Goal: Task Accomplishment & Management: Manage account settings

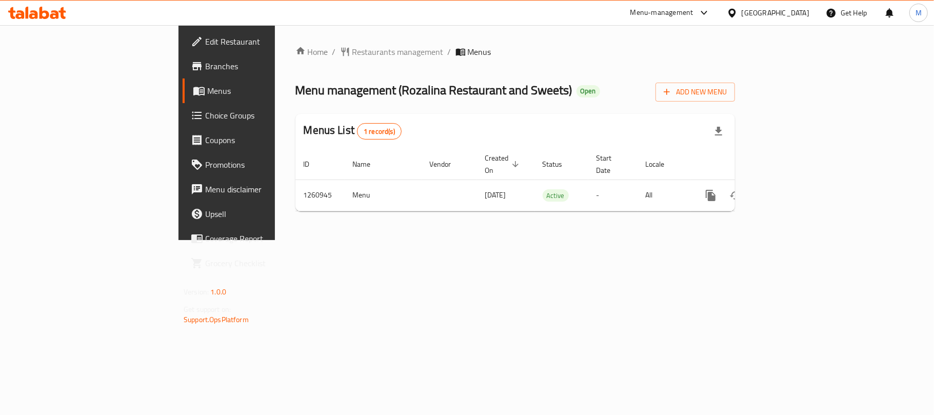
click at [205, 67] on span "Branches" at bounding box center [265, 66] width 121 height 12
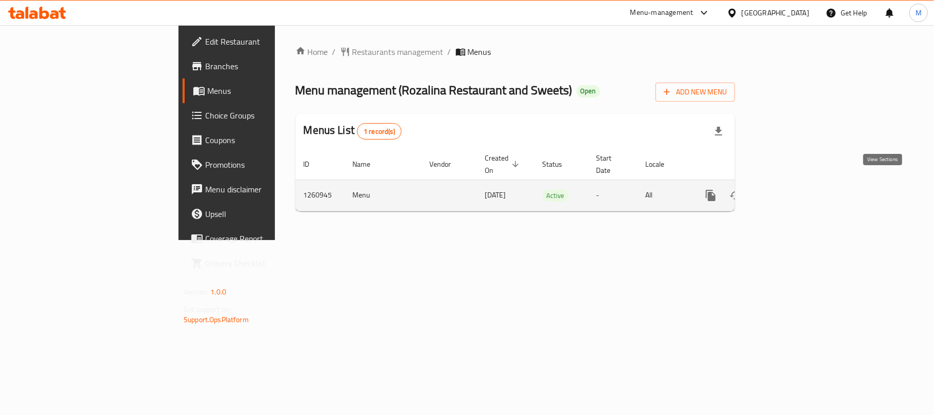
click at [791, 189] on icon "enhanced table" at bounding box center [784, 195] width 12 height 12
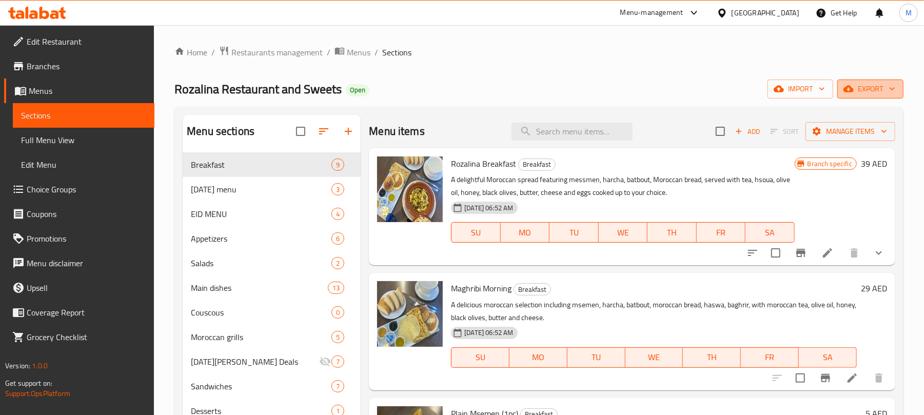
click at [874, 93] on span "export" at bounding box center [870, 89] width 50 height 13
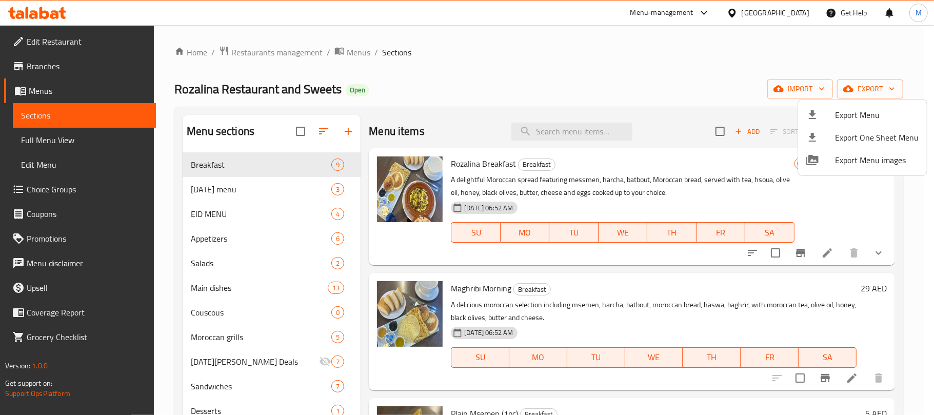
click at [832, 115] on div at bounding box center [820, 115] width 29 height 12
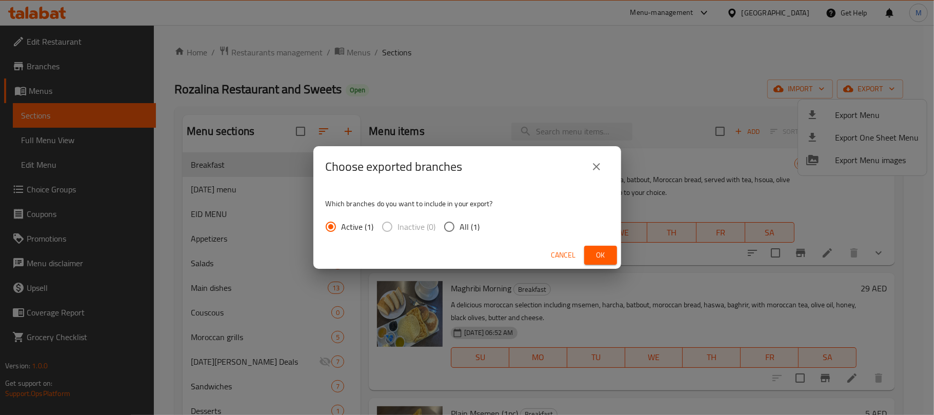
click at [464, 229] on span "All (1)" at bounding box center [470, 227] width 20 height 12
click at [460, 229] on input "All (1)" at bounding box center [449, 227] width 22 height 22
radio input "true"
click at [598, 253] on span "Ok" at bounding box center [600, 255] width 16 height 13
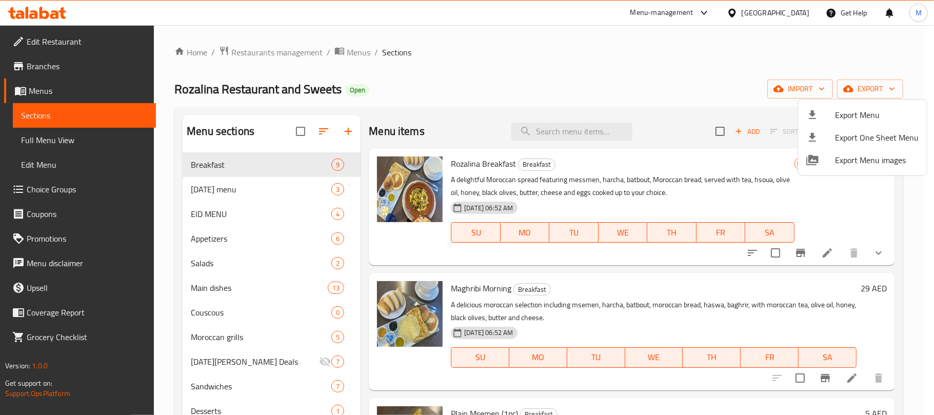
click at [597, 96] on div at bounding box center [467, 207] width 934 height 415
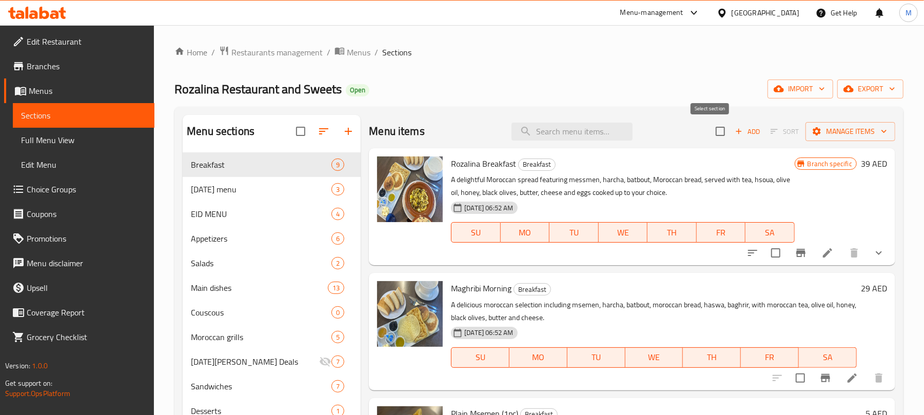
click at [712, 134] on input "checkbox" at bounding box center [720, 132] width 22 height 22
checkbox input "true"
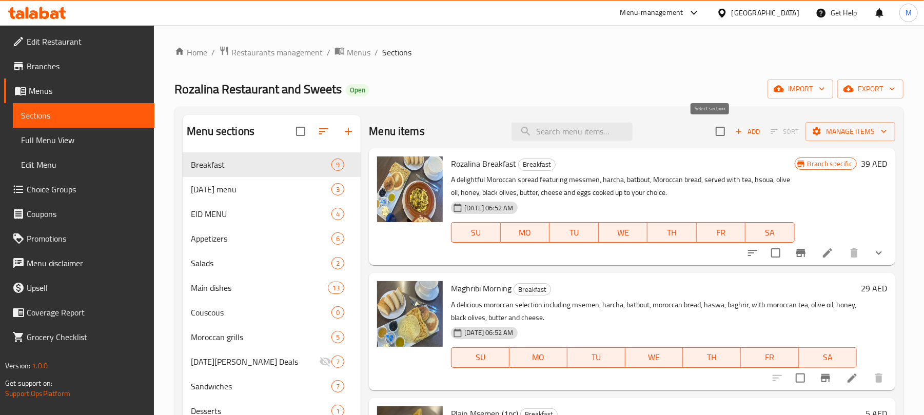
checkbox input "true"
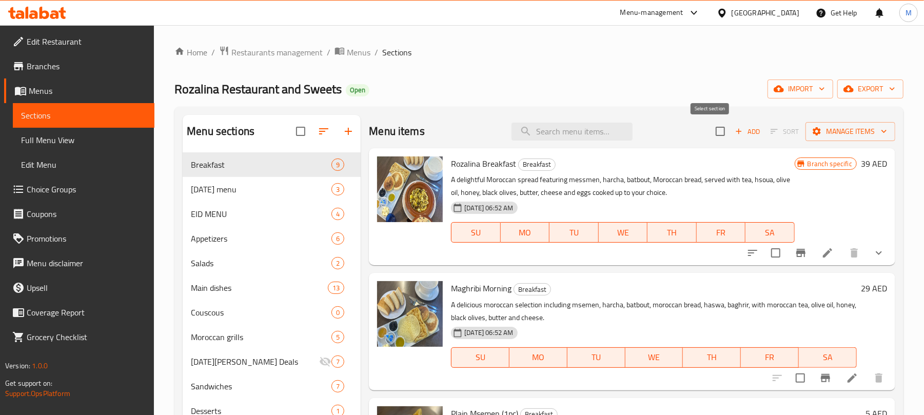
checkbox input "true"
click at [828, 129] on span "Manage items" at bounding box center [849, 131] width 73 height 13
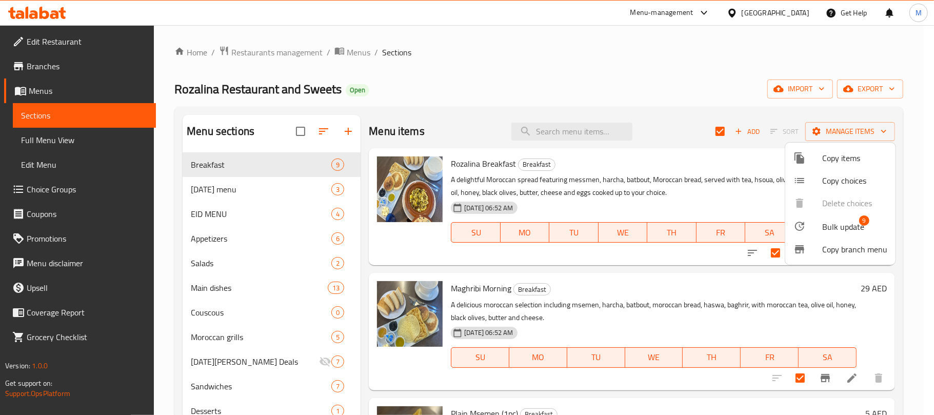
click at [836, 222] on span "Bulk update" at bounding box center [843, 227] width 42 height 12
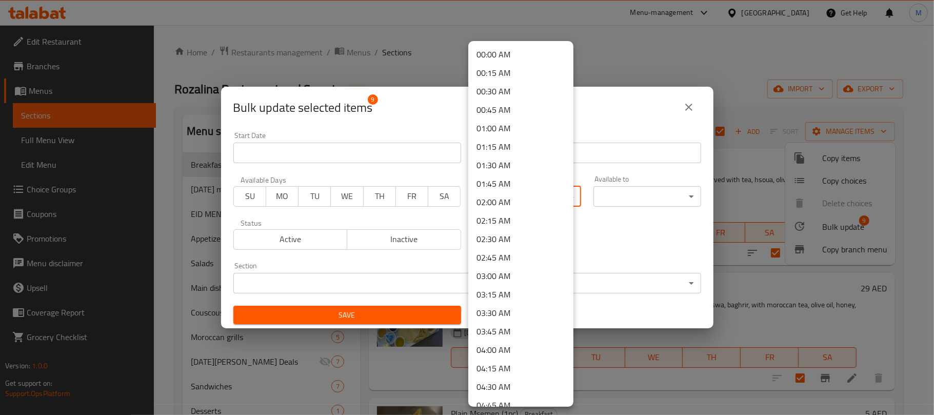
click at [509, 195] on body "​ Menu-management United Arab Emirates Get Help M Edit Restaurant Branches Menu…" at bounding box center [467, 220] width 934 height 390
click at [517, 56] on li "00:00 AM" at bounding box center [520, 54] width 105 height 18
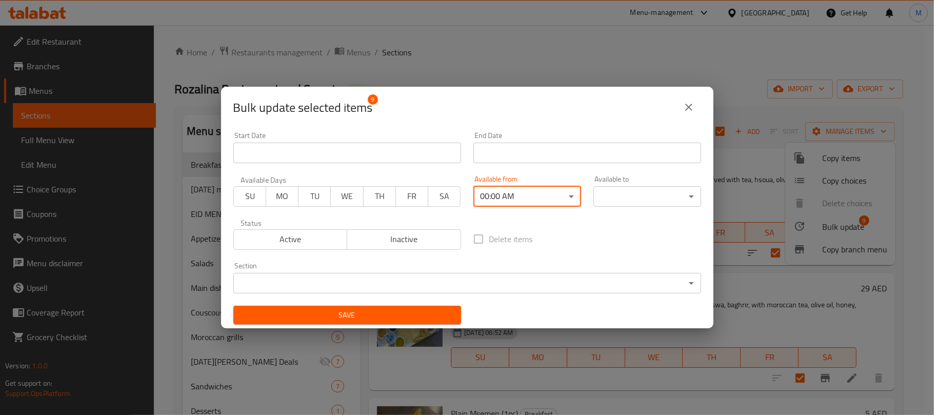
click at [604, 195] on body "​ Menu-management United Arab Emirates Get Help M Edit Restaurant Branches Menu…" at bounding box center [467, 220] width 934 height 390
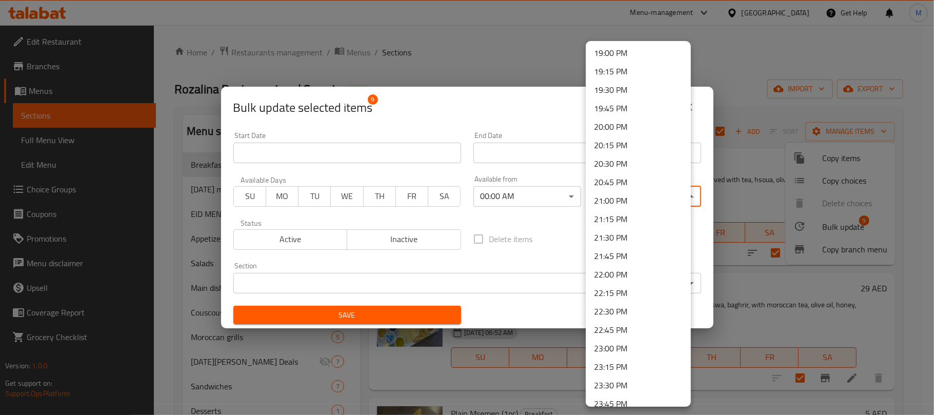
scroll to position [1433, 0]
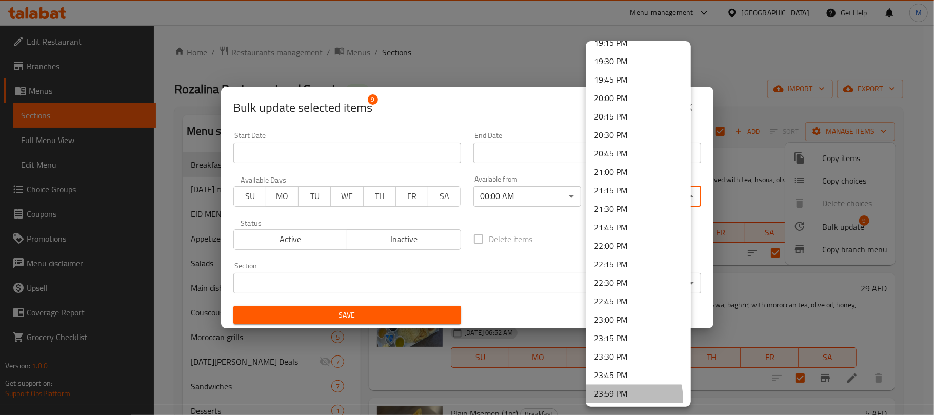
click at [620, 399] on li "23:59 PM" at bounding box center [638, 394] width 105 height 18
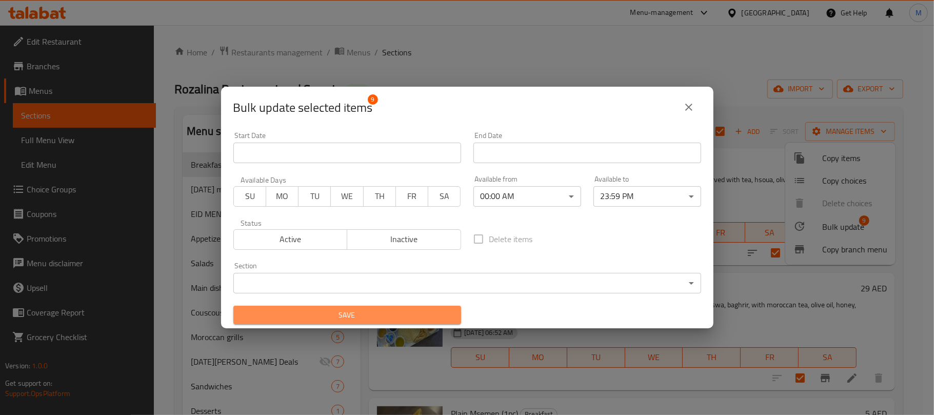
click at [362, 315] on span "Save" at bounding box center [347, 315] width 211 height 13
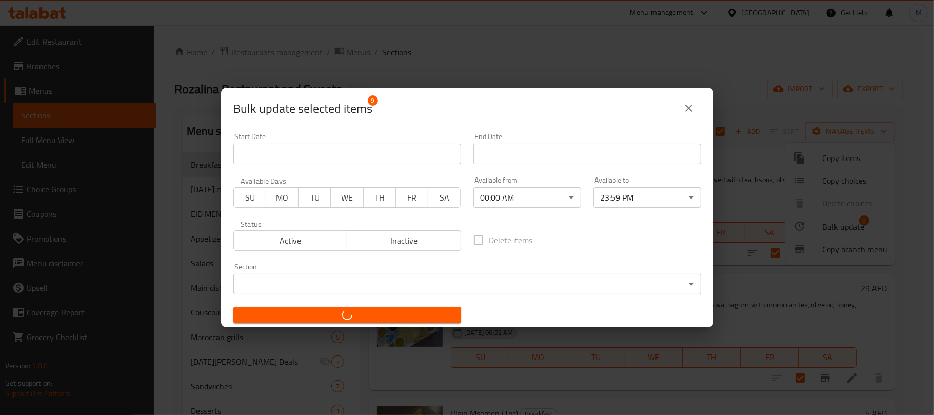
checkbox input "false"
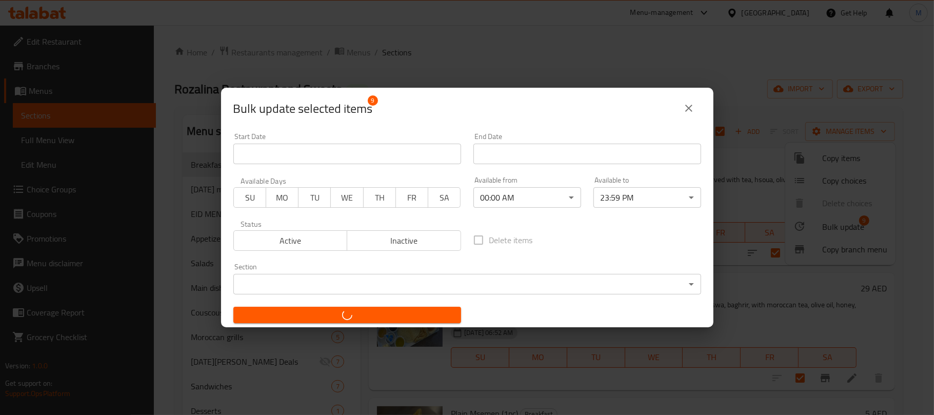
checkbox input "false"
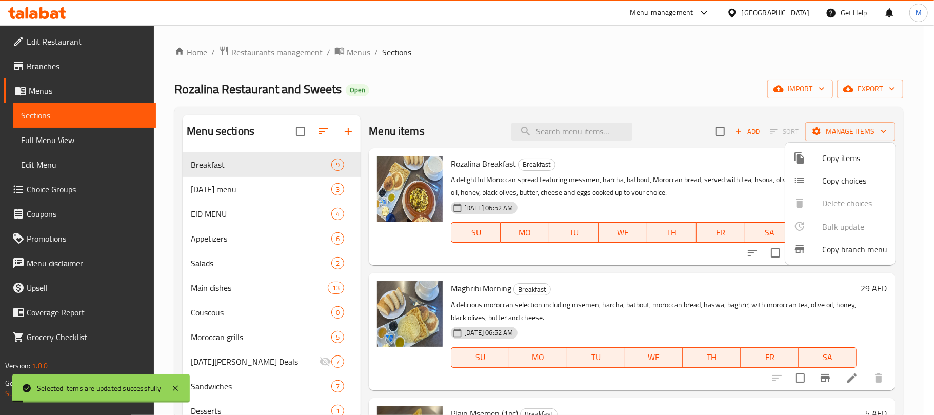
click at [221, 189] on div at bounding box center [467, 207] width 934 height 415
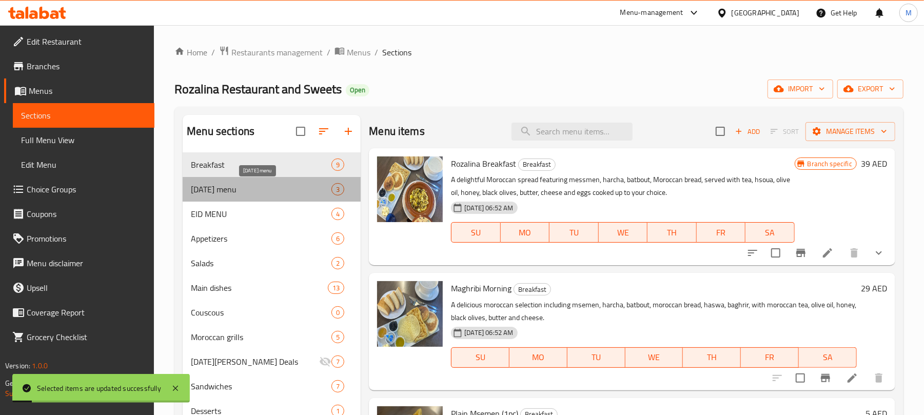
click at [241, 191] on span "Ramadan menu" at bounding box center [261, 189] width 141 height 12
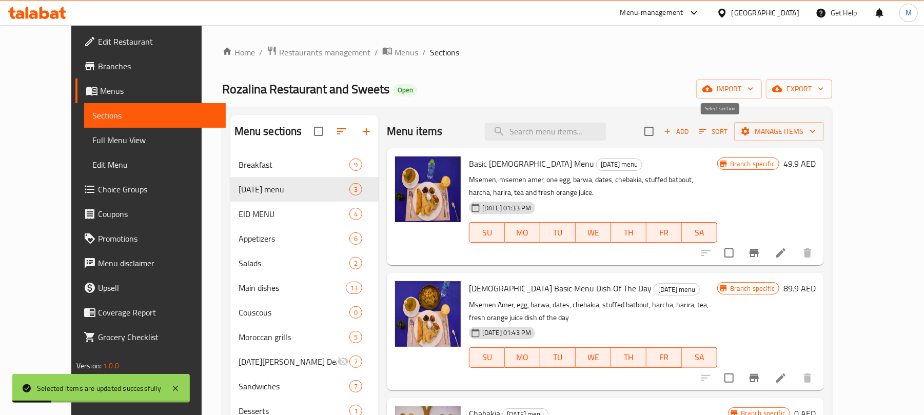
click at [660, 134] on input "checkbox" at bounding box center [649, 132] width 22 height 22
checkbox input "true"
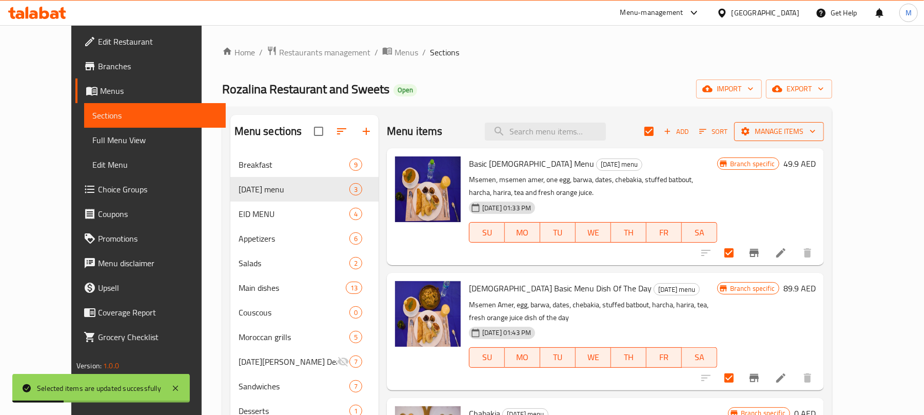
click at [815, 129] on span "Manage items" at bounding box center [778, 131] width 73 height 13
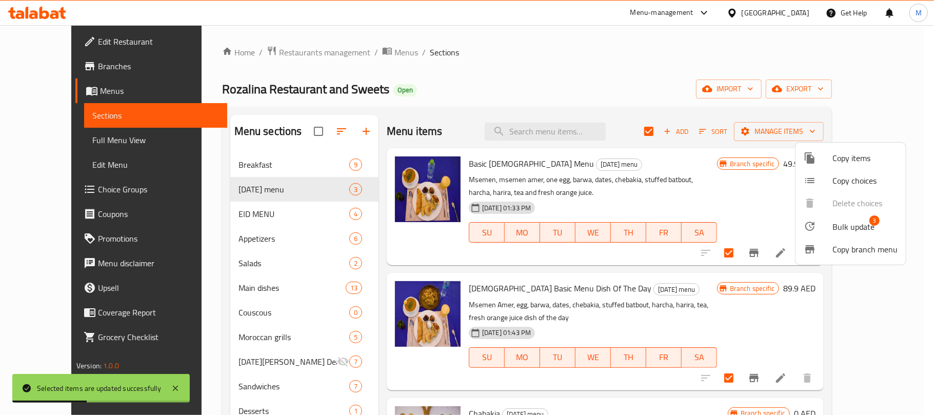
click at [822, 222] on div at bounding box center [818, 226] width 29 height 12
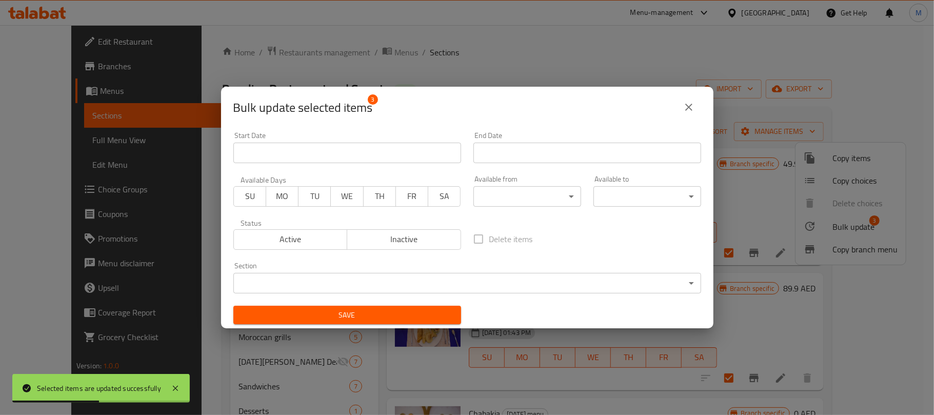
click at [546, 195] on body "Selected items are updated successfully ​ Menu-management United Arab Emirates …" at bounding box center [467, 220] width 934 height 390
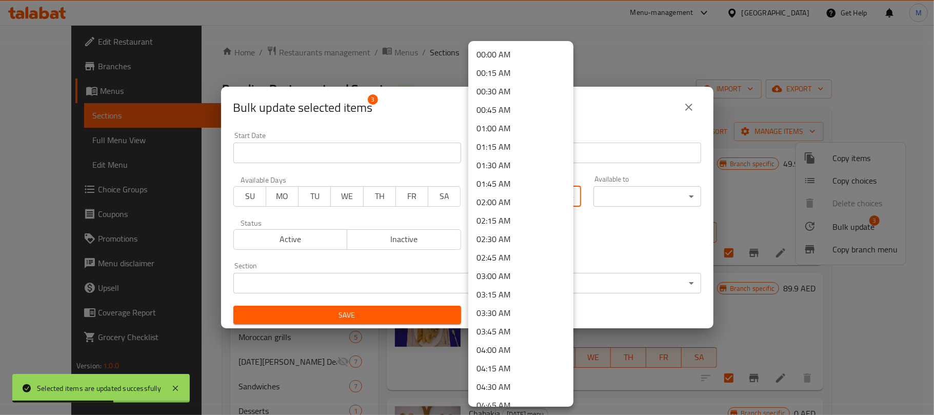
click at [507, 48] on li "00:00 AM" at bounding box center [520, 54] width 105 height 18
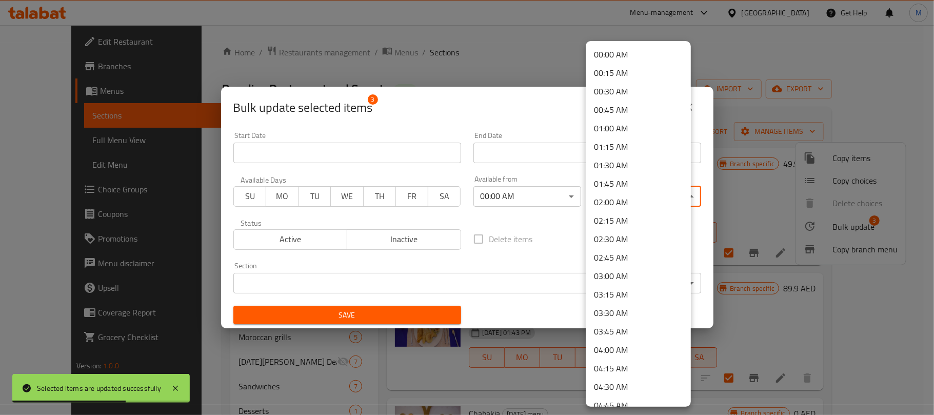
click at [623, 197] on body "Selected items are updated successfully ​ Menu-management United Arab Emirates …" at bounding box center [467, 220] width 934 height 390
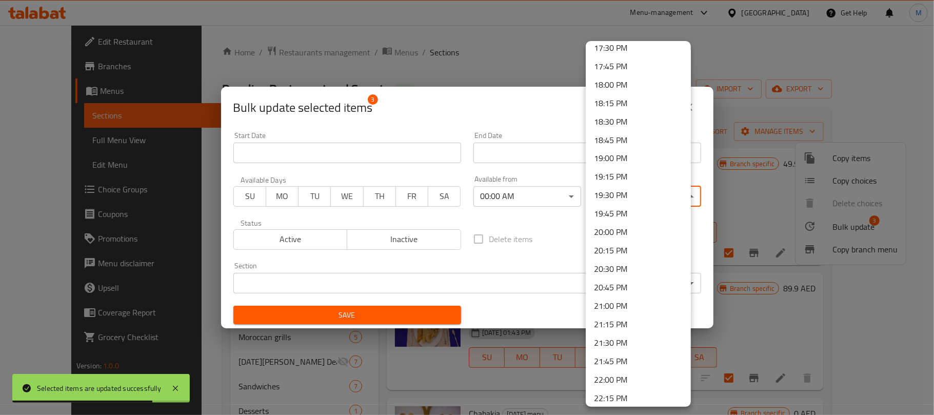
scroll to position [1433, 0]
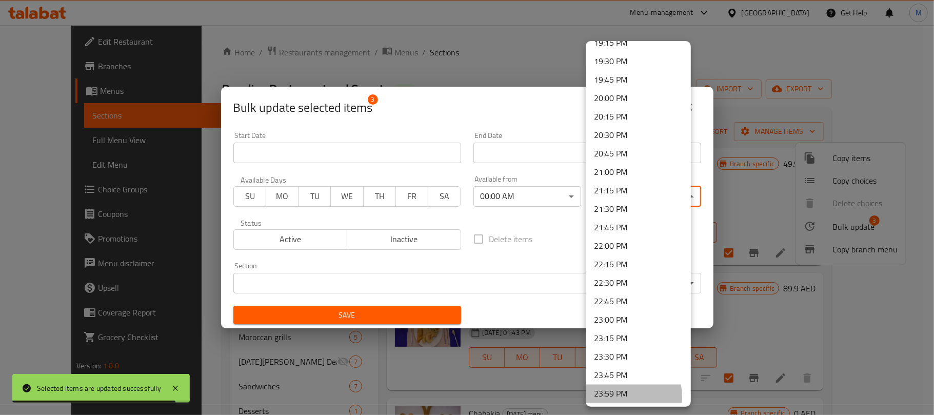
click at [612, 397] on li "23:59 PM" at bounding box center [638, 394] width 105 height 18
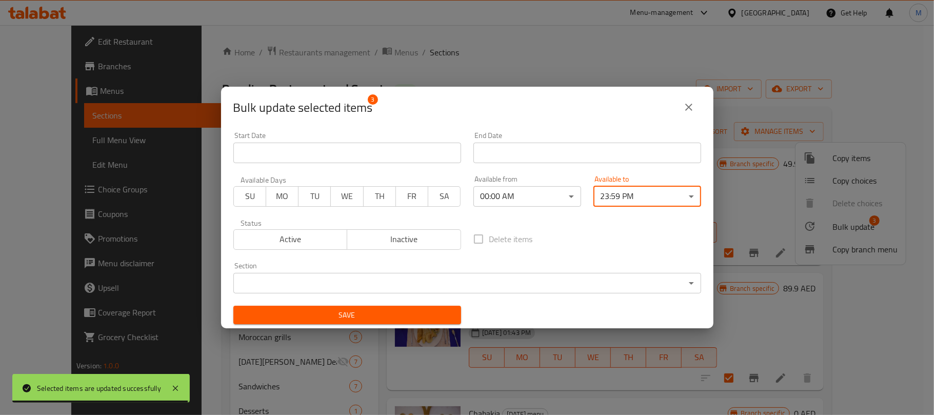
click at [440, 320] on span "Save" at bounding box center [347, 315] width 211 height 13
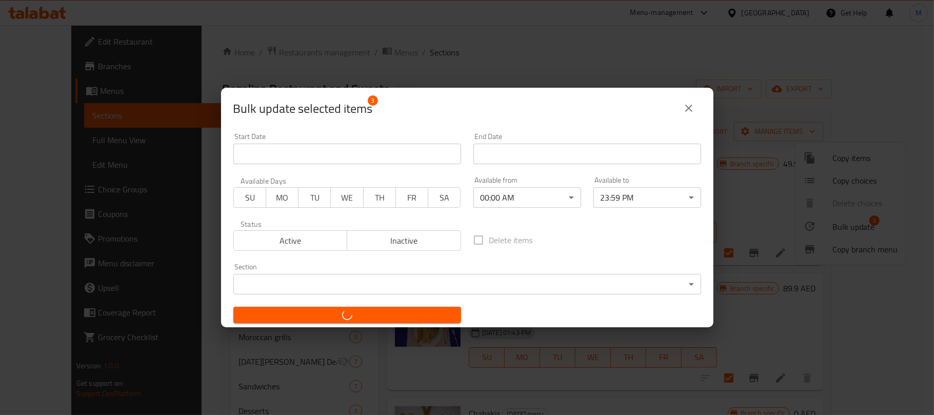
checkbox input "false"
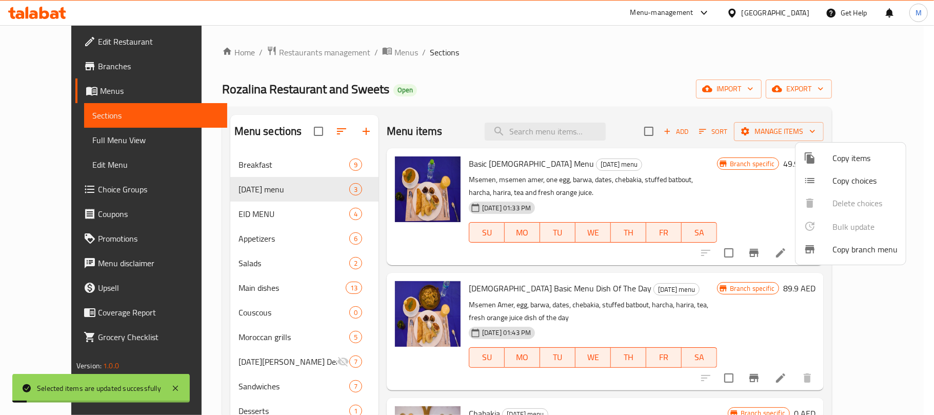
click at [247, 212] on div at bounding box center [467, 207] width 934 height 415
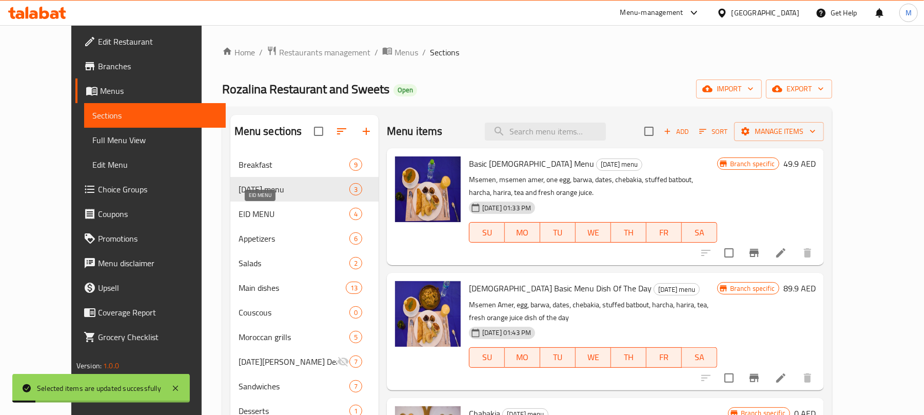
click at [245, 213] on span "EID MENU" at bounding box center [293, 214] width 111 height 12
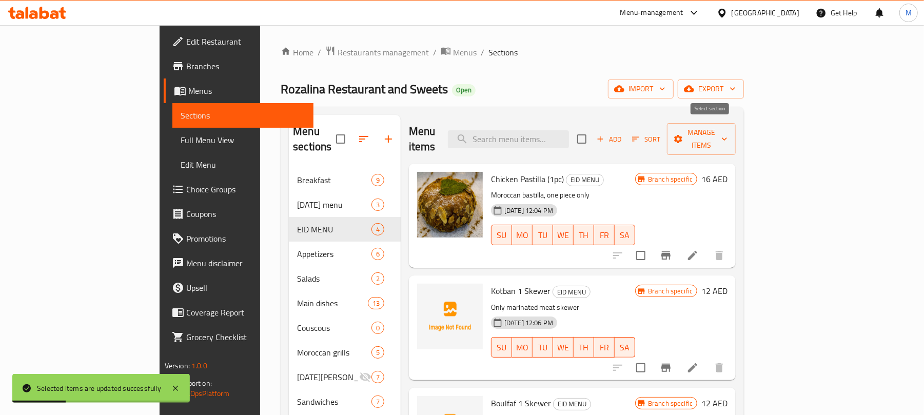
click at [592, 129] on input "checkbox" at bounding box center [582, 139] width 22 height 22
checkbox input "true"
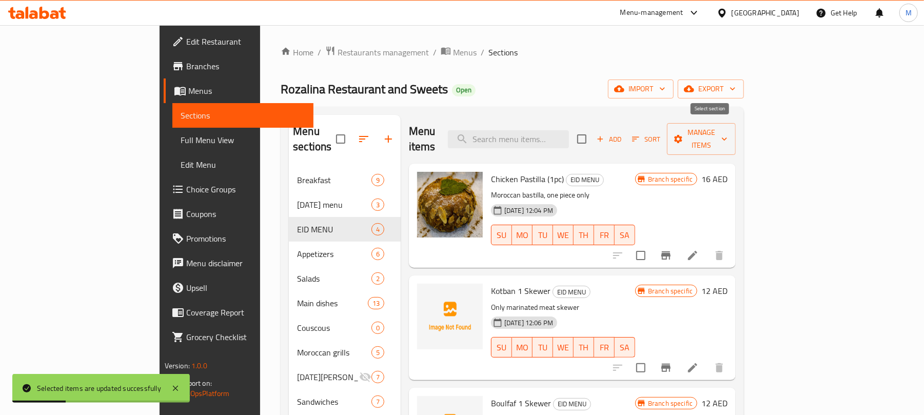
checkbox input "true"
click at [727, 131] on span "Manage items" at bounding box center [701, 139] width 52 height 26
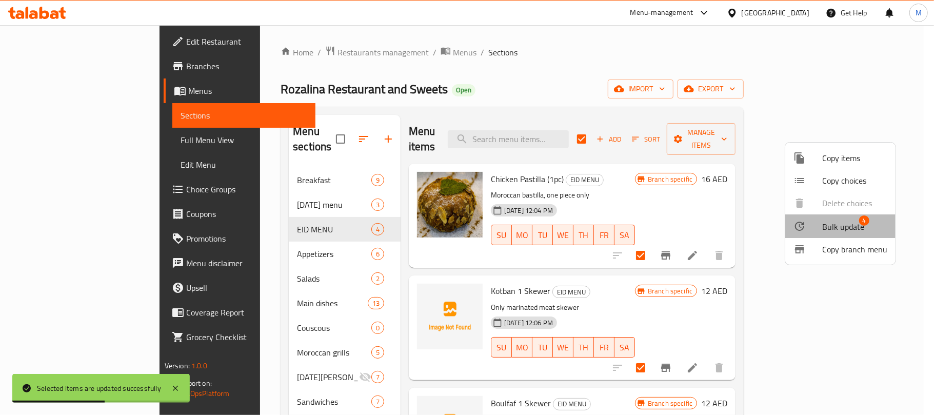
click at [843, 224] on span "Bulk update" at bounding box center [843, 227] width 42 height 12
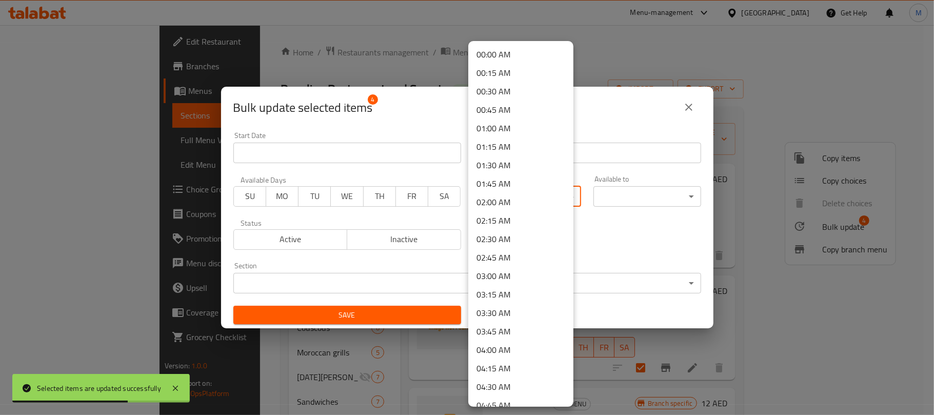
click at [530, 199] on body "Selected items are updated successfully ​ Menu-management United Arab Emirates …" at bounding box center [467, 220] width 934 height 390
click at [520, 58] on li "00:00 AM" at bounding box center [520, 54] width 105 height 18
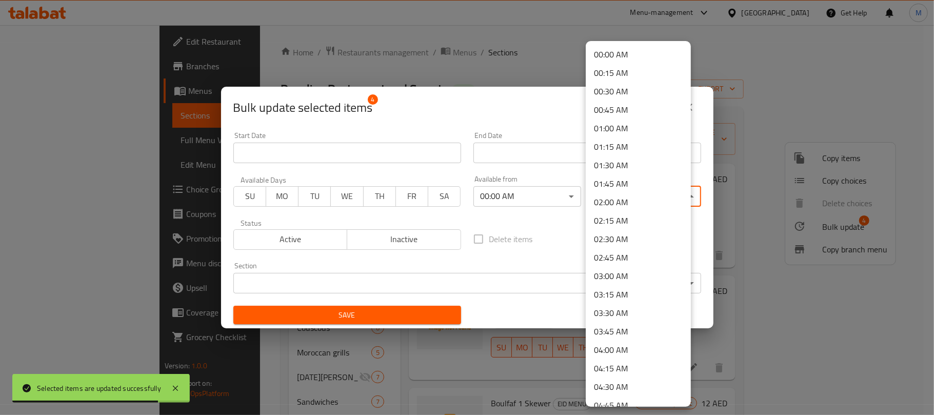
click at [620, 195] on body "Selected items are updated successfully ​ Menu-management United Arab Emirates …" at bounding box center [467, 220] width 934 height 390
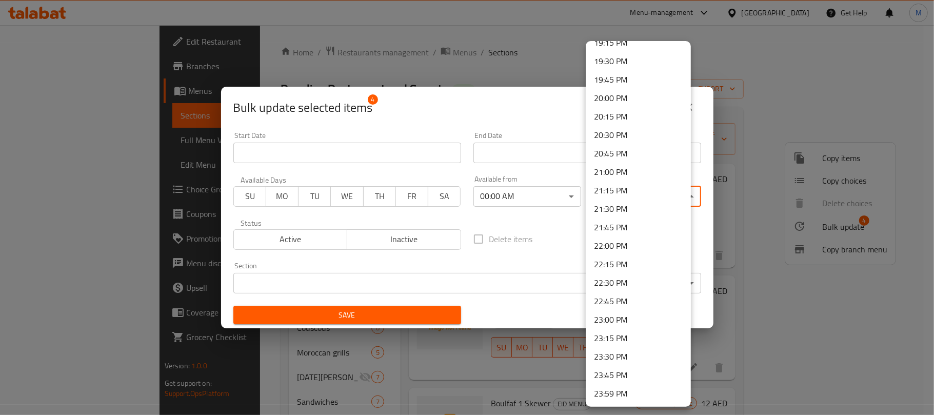
click at [614, 394] on li "23:59 PM" at bounding box center [638, 394] width 105 height 18
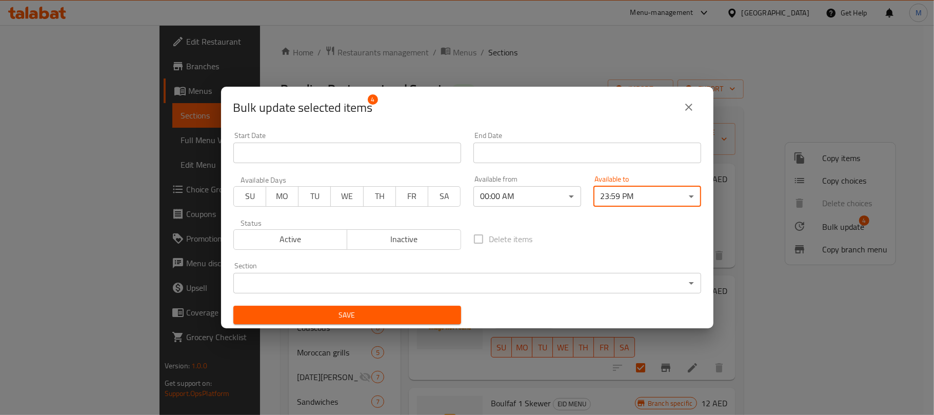
click at [355, 321] on span "Save" at bounding box center [347, 315] width 211 height 13
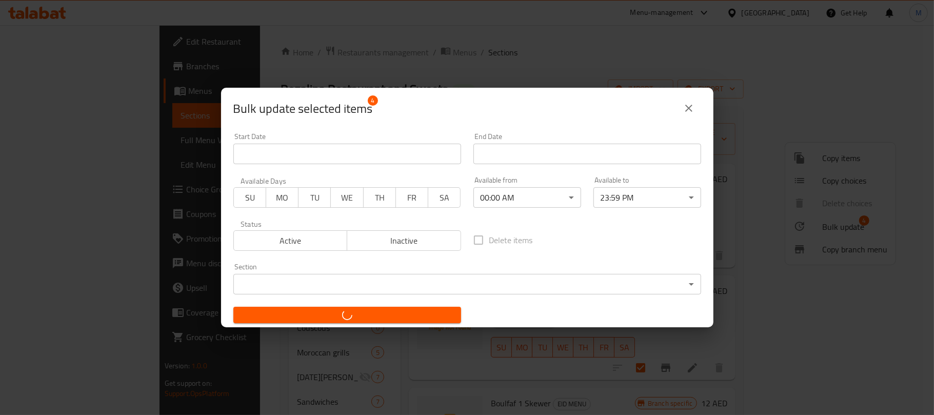
checkbox input "false"
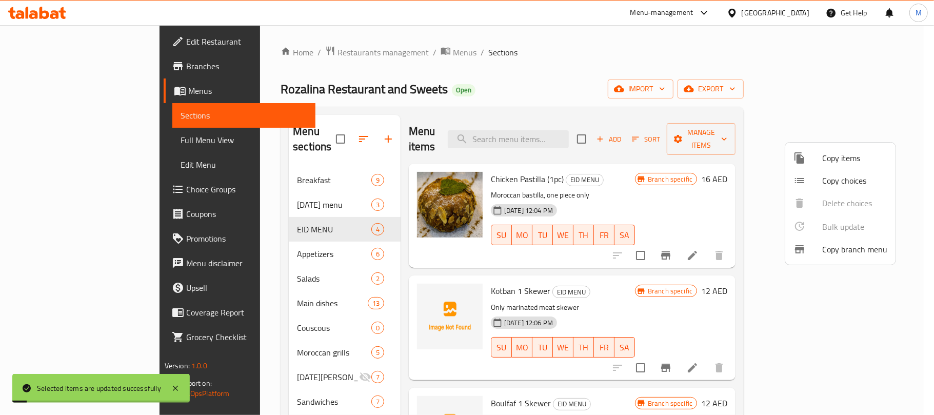
click at [265, 234] on div at bounding box center [467, 207] width 934 height 415
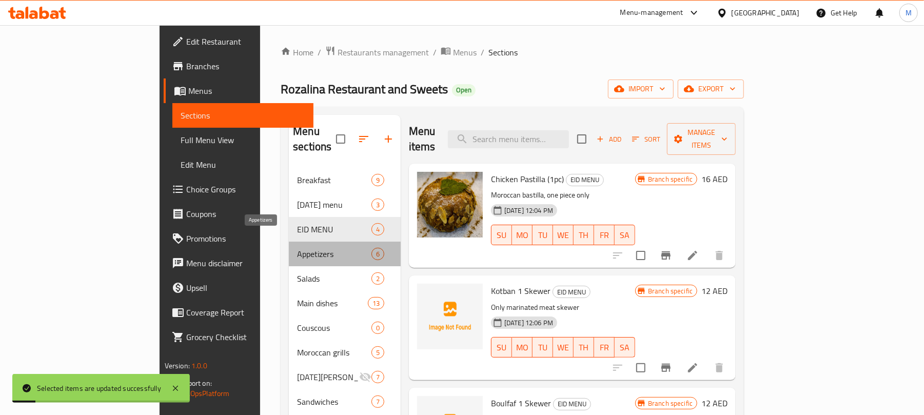
click at [297, 248] on span "Appetizers" at bounding box center [334, 254] width 74 height 12
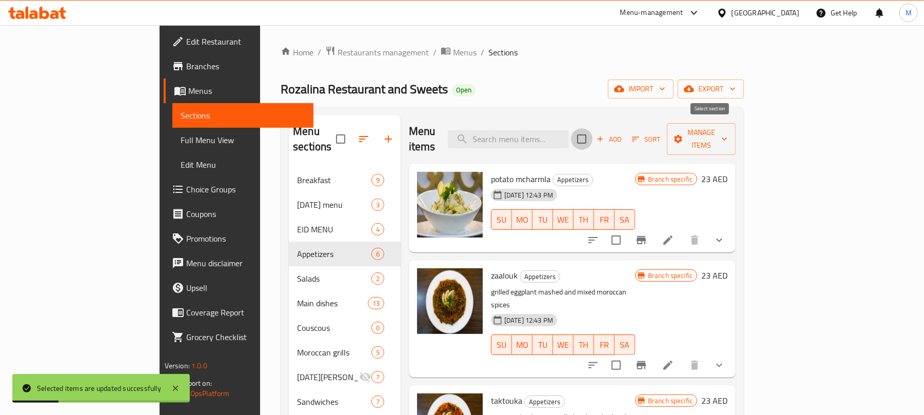
click at [592, 129] on input "checkbox" at bounding box center [582, 139] width 22 height 22
checkbox input "true"
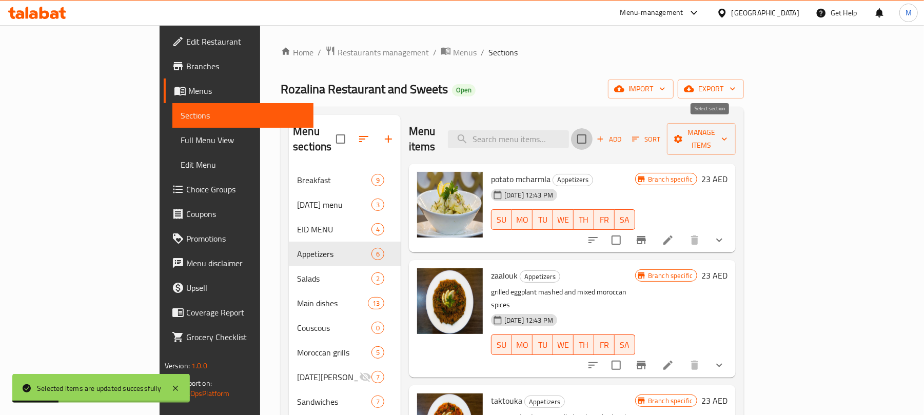
checkbox input "true"
click at [727, 136] on span "Manage items" at bounding box center [701, 139] width 52 height 26
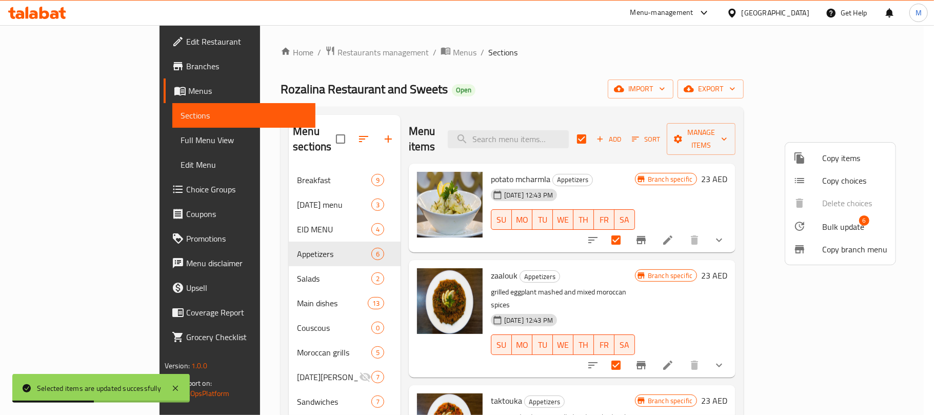
click at [848, 233] on span "Bulk update" at bounding box center [843, 227] width 42 height 12
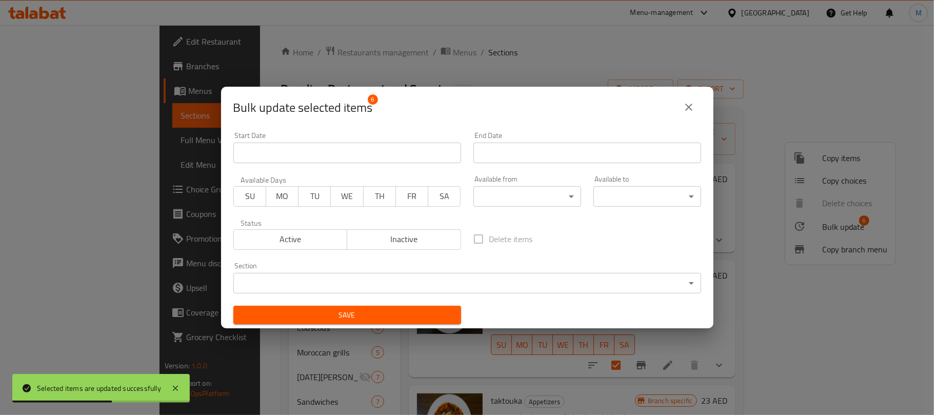
click at [523, 193] on body "Selected items are updated successfully ​ Menu-management United Arab Emirates …" at bounding box center [467, 220] width 934 height 390
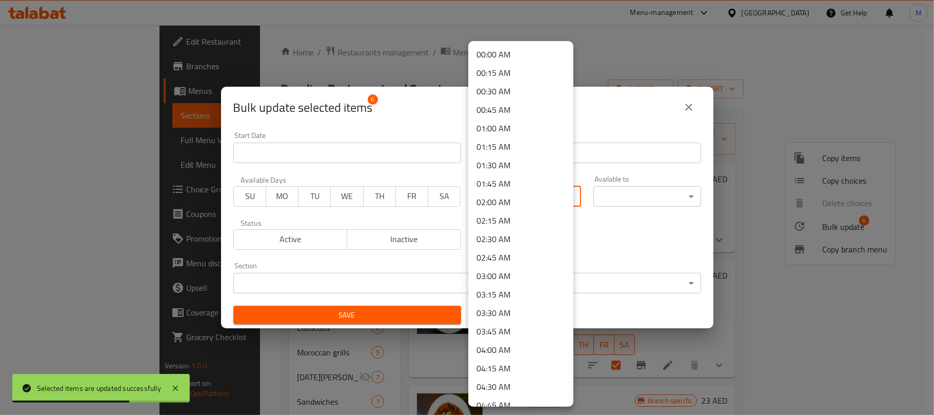
click at [528, 55] on li "00:00 AM" at bounding box center [520, 54] width 105 height 18
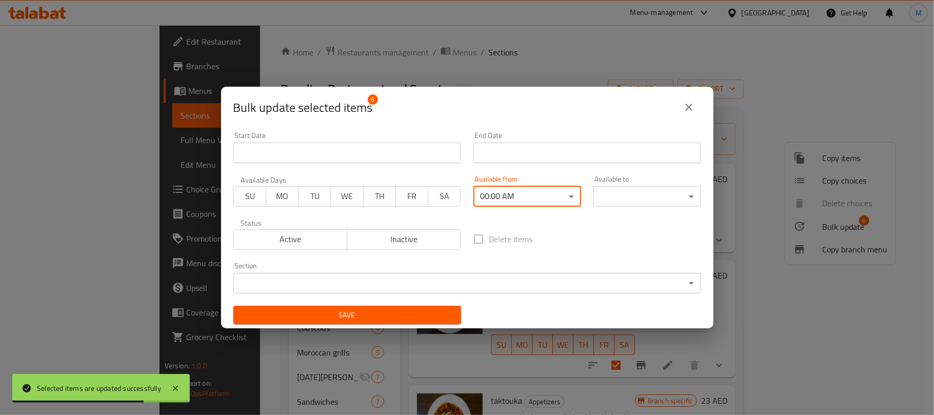
click at [638, 200] on body "Selected items are updated successfully ​ Menu-management United Arab Emirates …" at bounding box center [467, 220] width 934 height 390
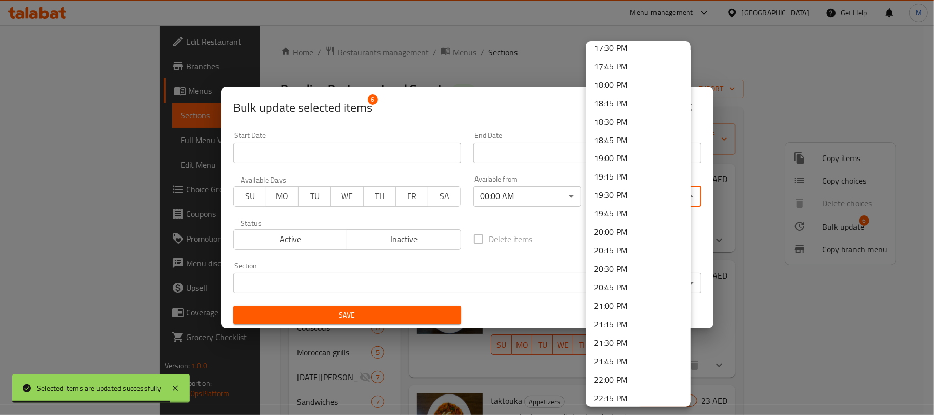
scroll to position [1433, 0]
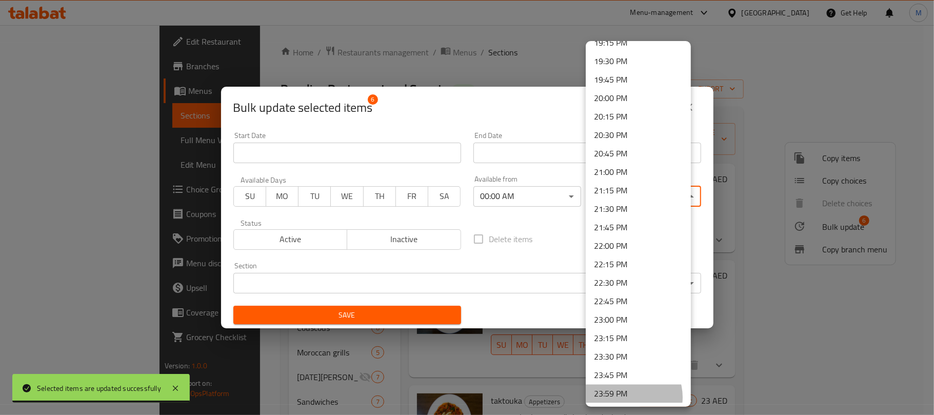
click at [626, 397] on li "23:59 PM" at bounding box center [638, 394] width 105 height 18
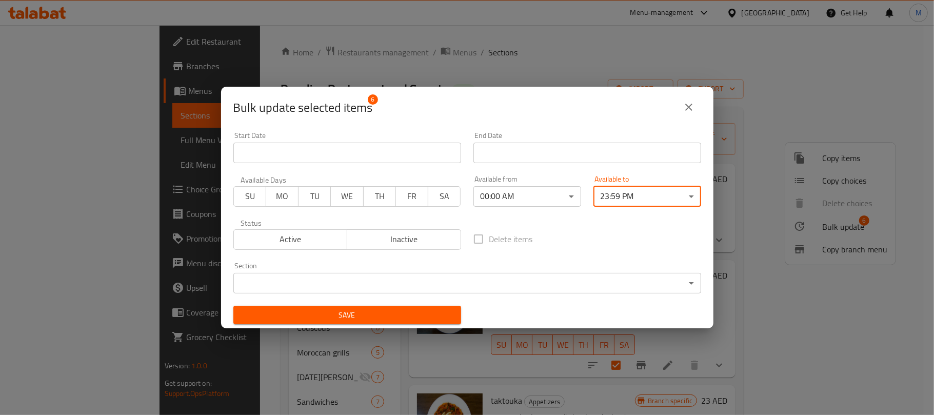
click at [433, 318] on span "Save" at bounding box center [347, 315] width 211 height 13
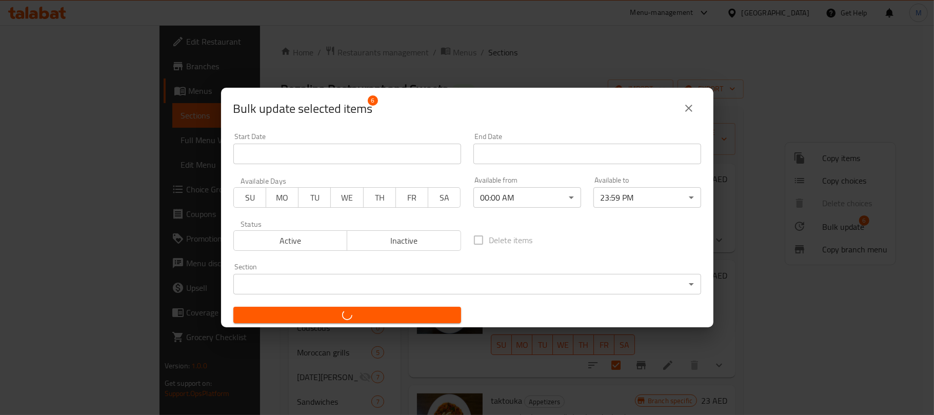
checkbox input "false"
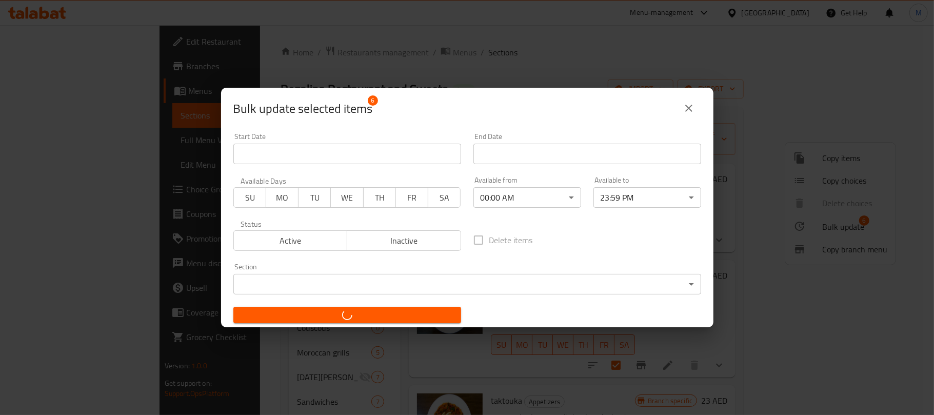
checkbox input "false"
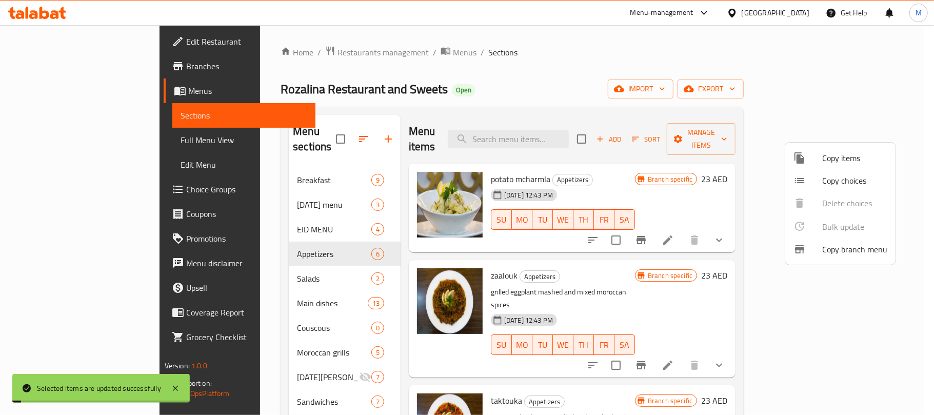
click at [273, 261] on div at bounding box center [467, 207] width 934 height 415
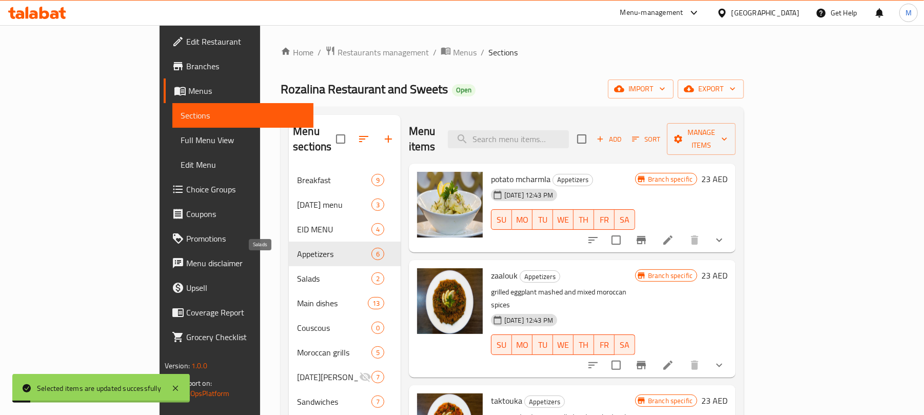
click at [297, 272] on span "Salads" at bounding box center [334, 278] width 74 height 12
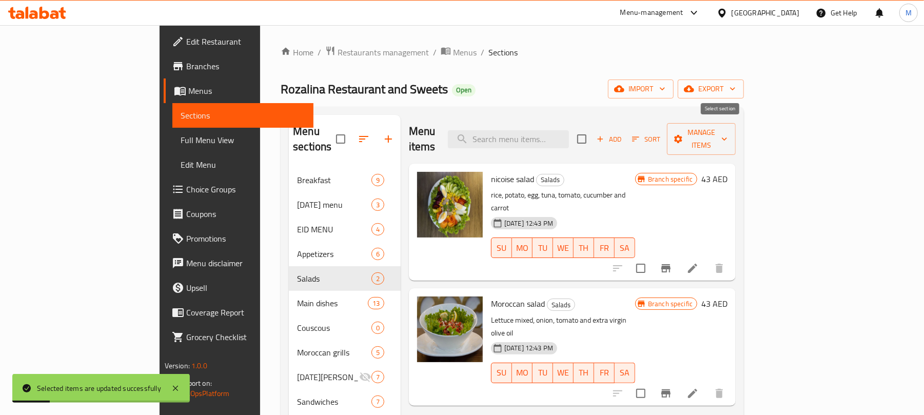
click at [592, 136] on input "checkbox" at bounding box center [582, 139] width 22 height 22
checkbox input "true"
click at [727, 134] on span "Manage items" at bounding box center [701, 139] width 52 height 26
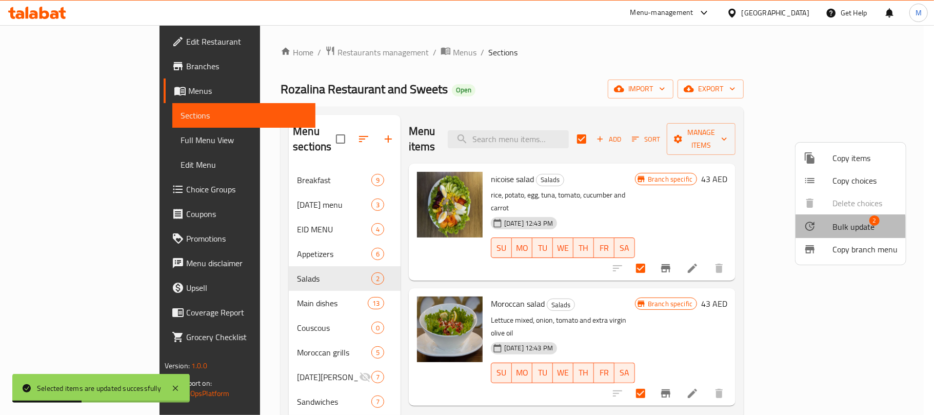
click at [848, 228] on span "Bulk update" at bounding box center [853, 227] width 42 height 12
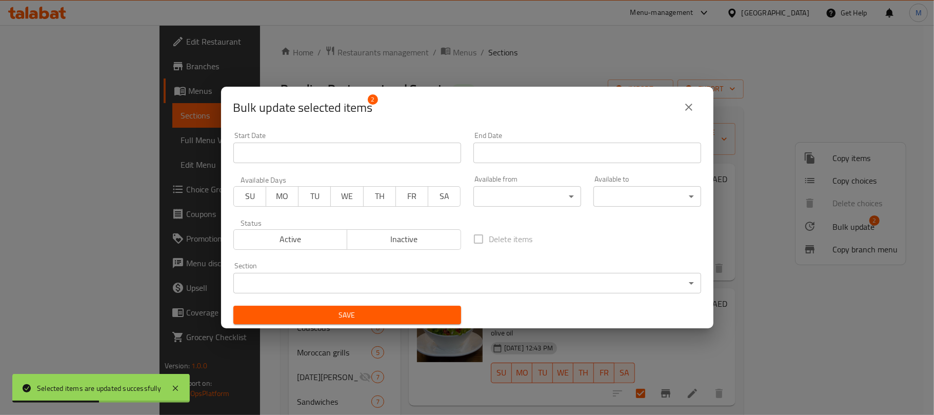
click at [550, 202] on body "Selected items are updated successfully ​ Menu-management United Arab Emirates …" at bounding box center [467, 220] width 934 height 390
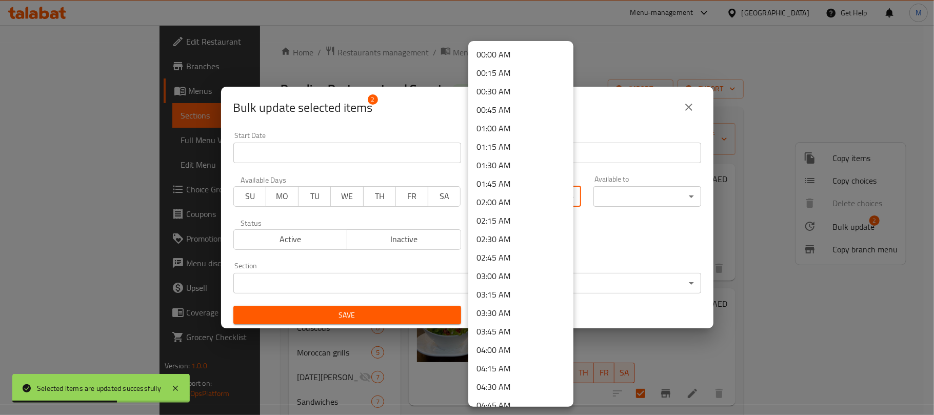
click at [517, 54] on li "00:00 AM" at bounding box center [520, 54] width 105 height 18
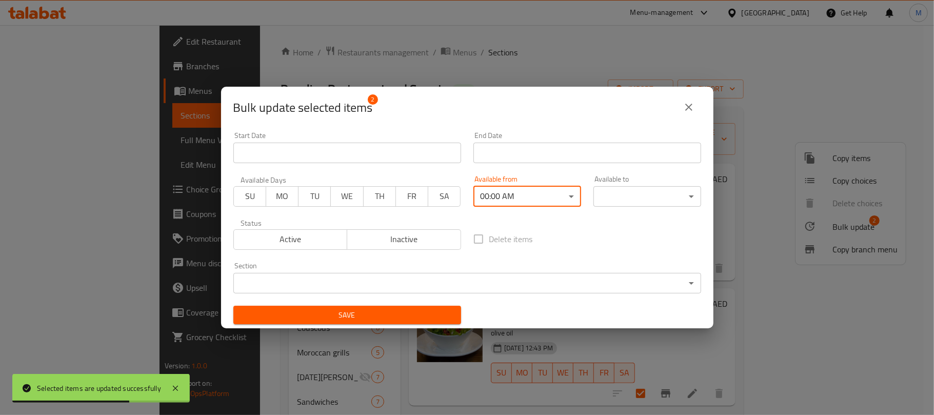
click at [622, 193] on body "Selected items are updated successfully ​ Menu-management United Arab Emirates …" at bounding box center [467, 220] width 934 height 390
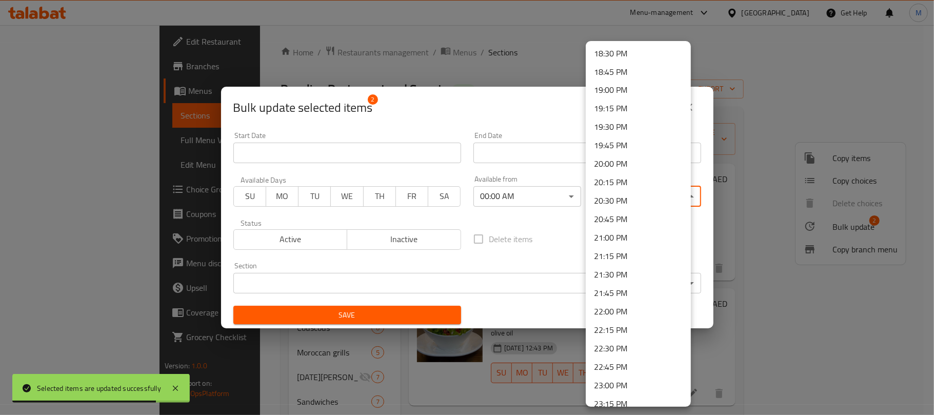
scroll to position [1433, 0]
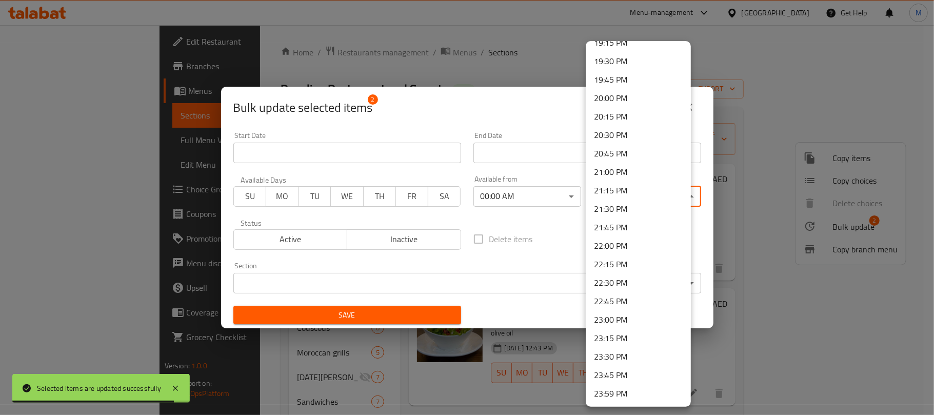
click at [607, 394] on li "23:59 PM" at bounding box center [638, 394] width 105 height 18
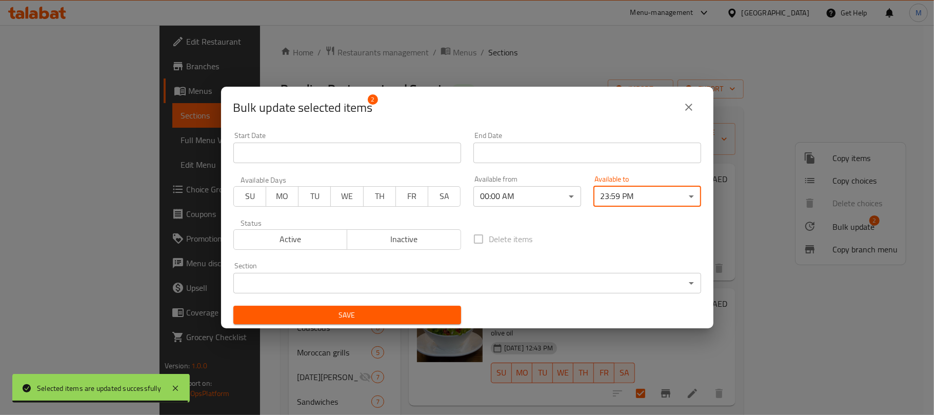
click at [428, 311] on span "Save" at bounding box center [347, 315] width 211 height 13
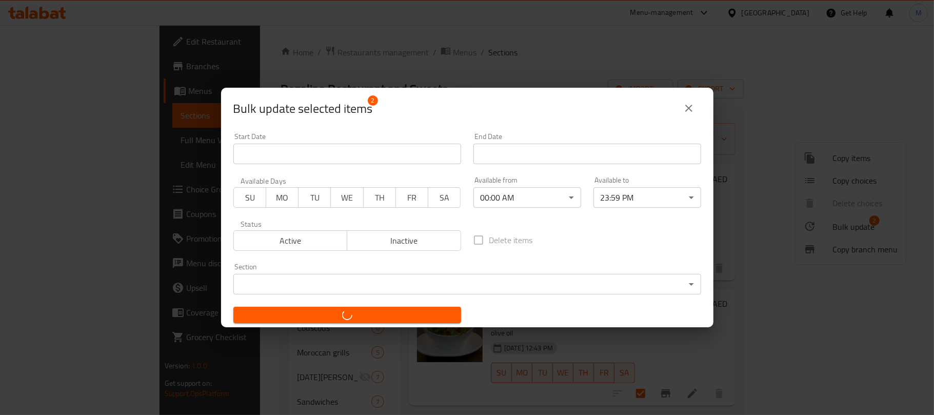
checkbox input "false"
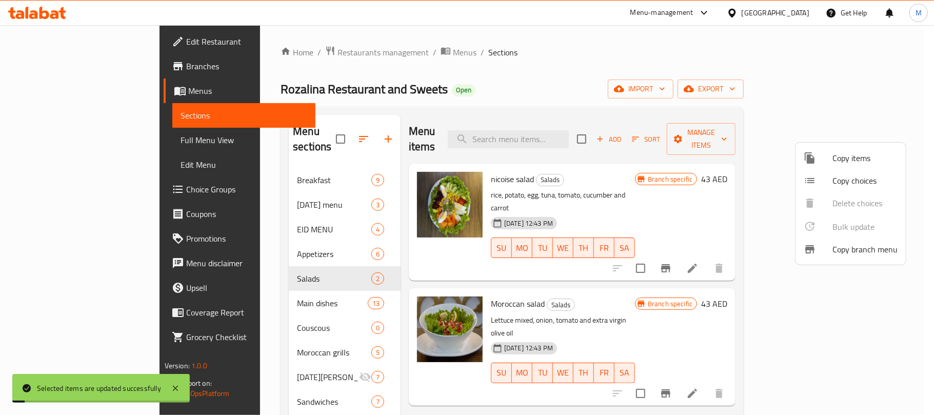
click at [261, 288] on div at bounding box center [467, 207] width 934 height 415
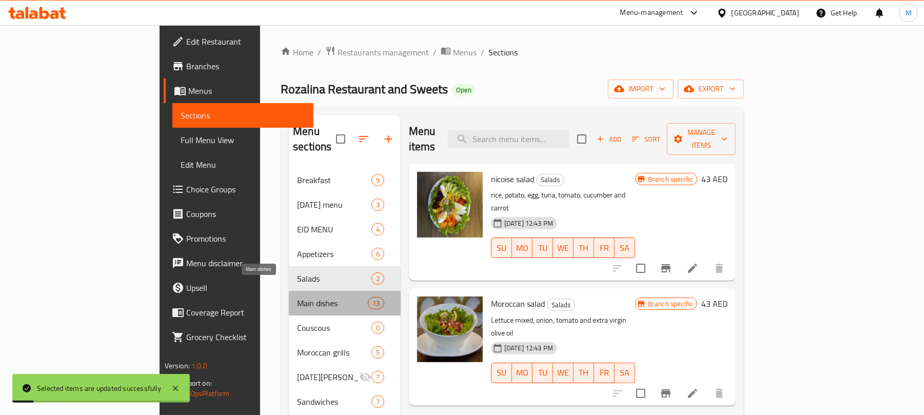
click at [297, 297] on span "Main dishes" at bounding box center [332, 303] width 70 height 12
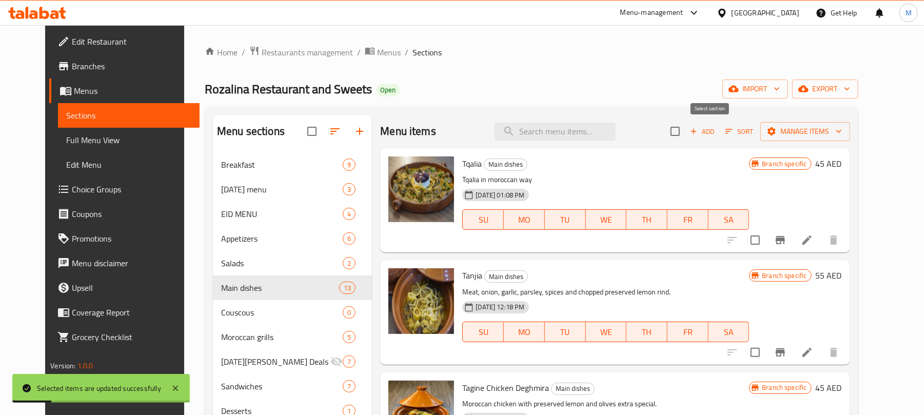
click at [686, 136] on input "checkbox" at bounding box center [675, 132] width 22 height 22
checkbox input "true"
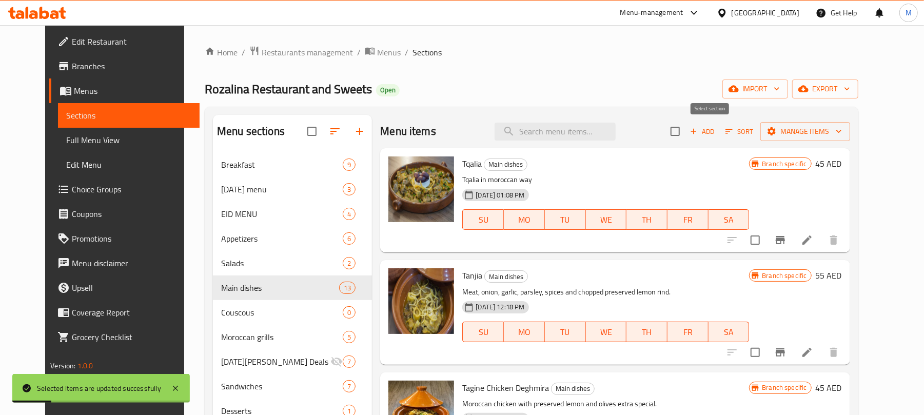
checkbox input "true"
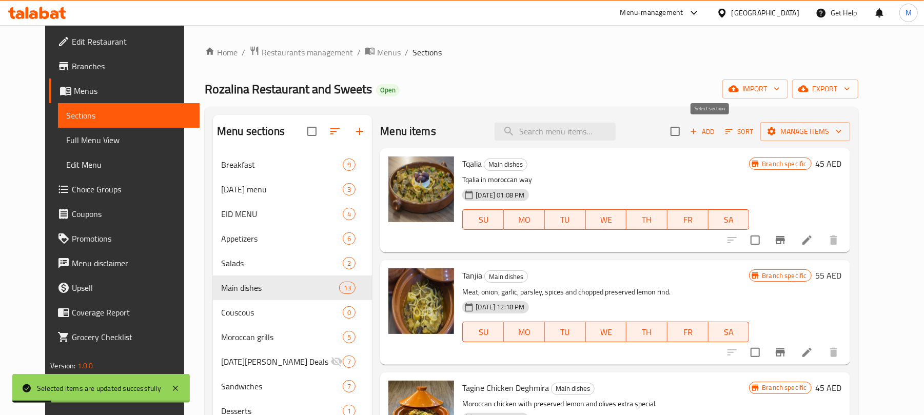
checkbox input "true"
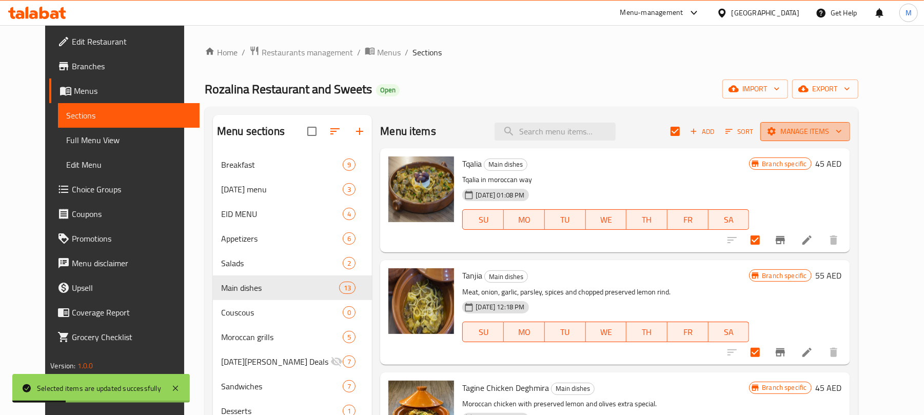
click at [842, 135] on span "Manage items" at bounding box center [804, 131] width 73 height 13
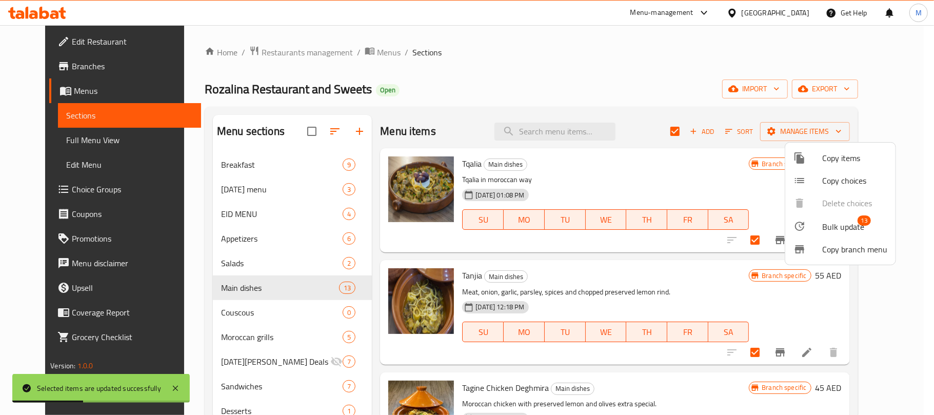
click at [848, 221] on span "Bulk update" at bounding box center [843, 227] width 42 height 12
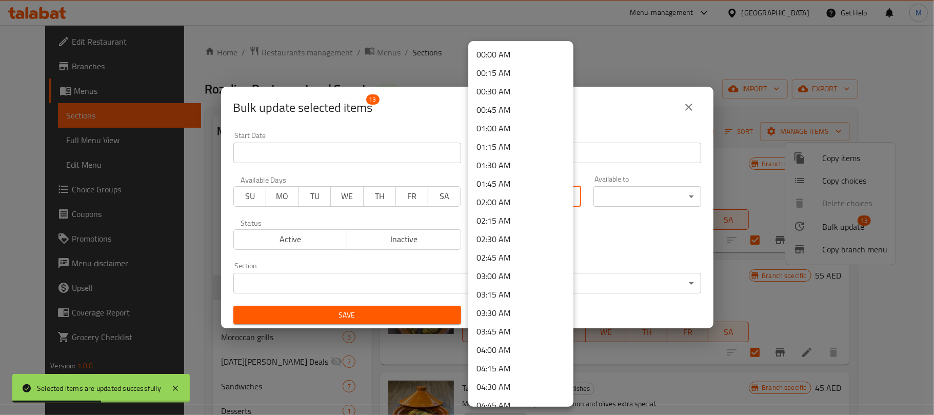
click at [534, 190] on body "Selected items are updated successfully ​ Menu-management United Arab Emirates …" at bounding box center [467, 220] width 934 height 390
click at [511, 57] on li "00:00 AM" at bounding box center [520, 54] width 105 height 18
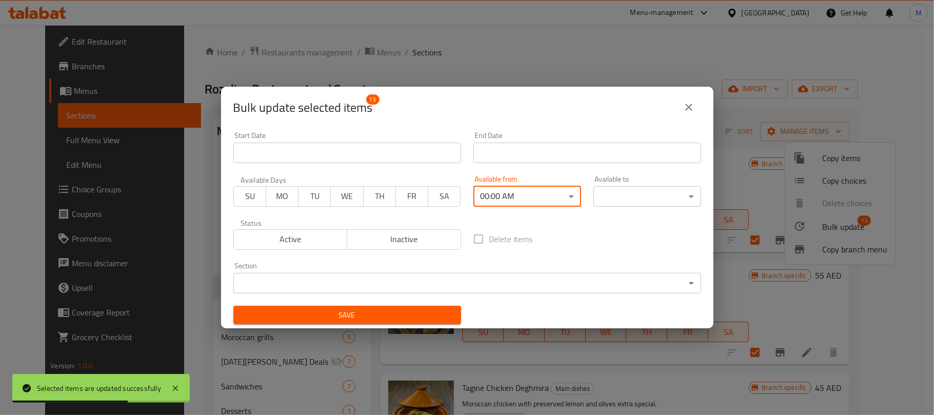
click at [638, 199] on body "Selected items are updated successfully ​ Menu-management United Arab Emirates …" at bounding box center [467, 220] width 934 height 390
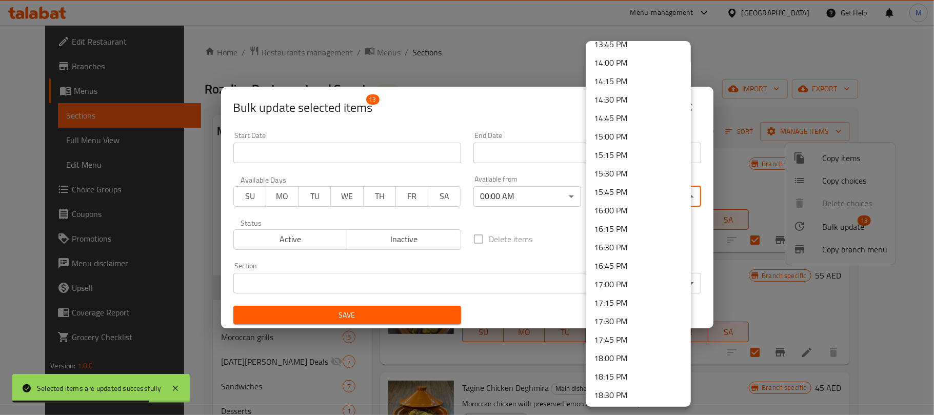
scroll to position [1433, 0]
click at [616, 394] on li "23:59 PM" at bounding box center [638, 394] width 105 height 18
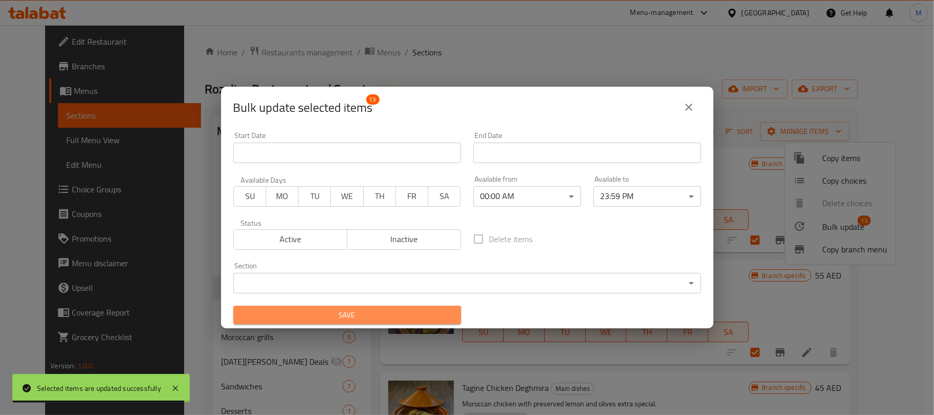
click at [431, 315] on span "Save" at bounding box center [347, 315] width 211 height 13
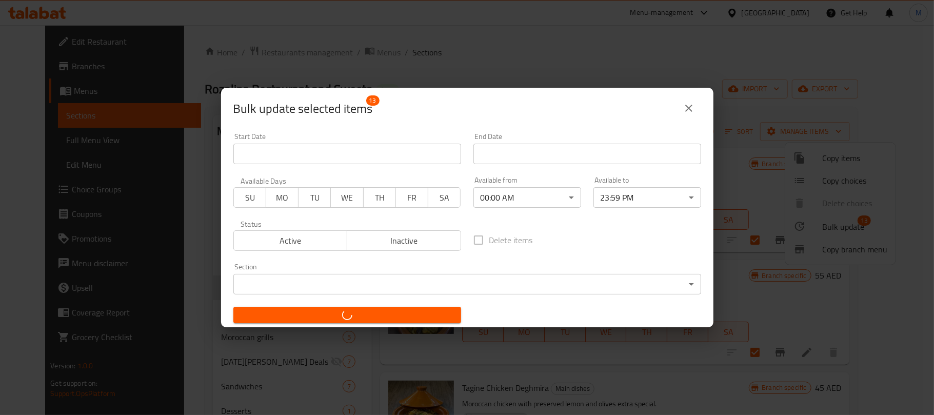
checkbox input "false"
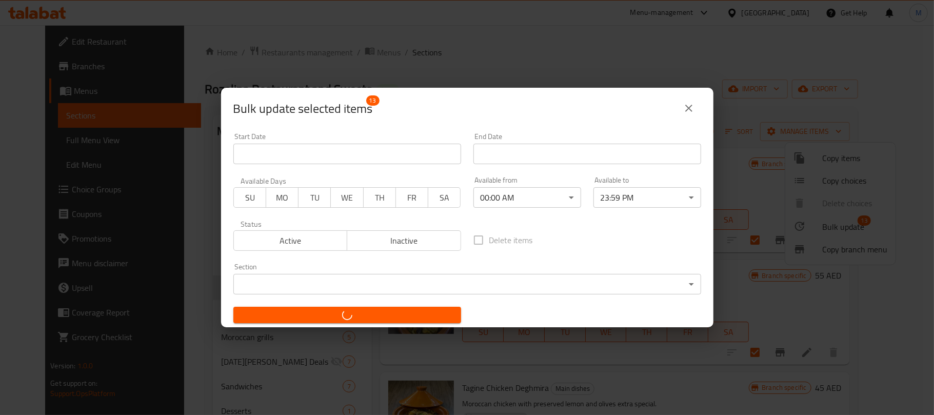
checkbox input "false"
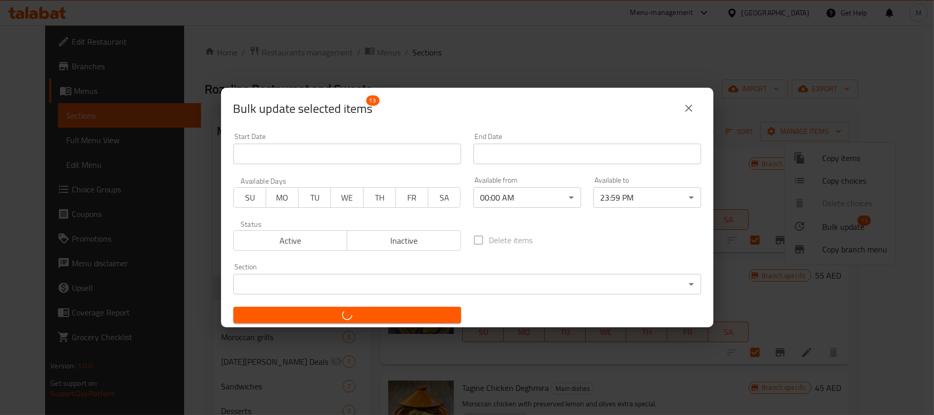
checkbox input "false"
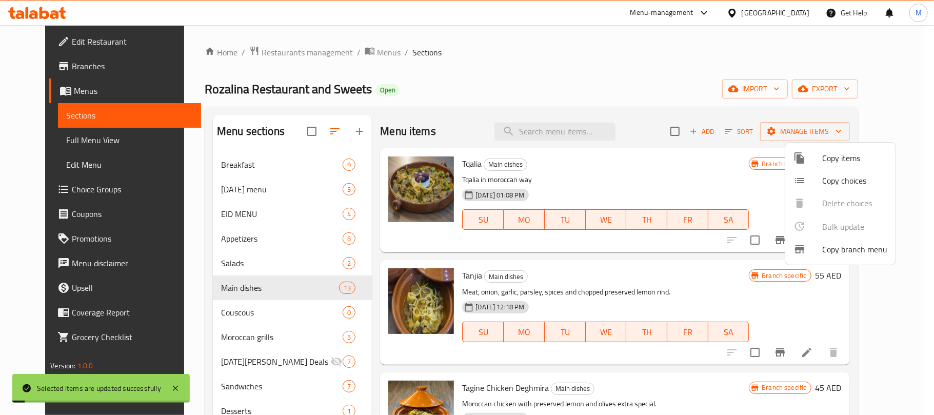
click at [282, 309] on div at bounding box center [467, 207] width 934 height 415
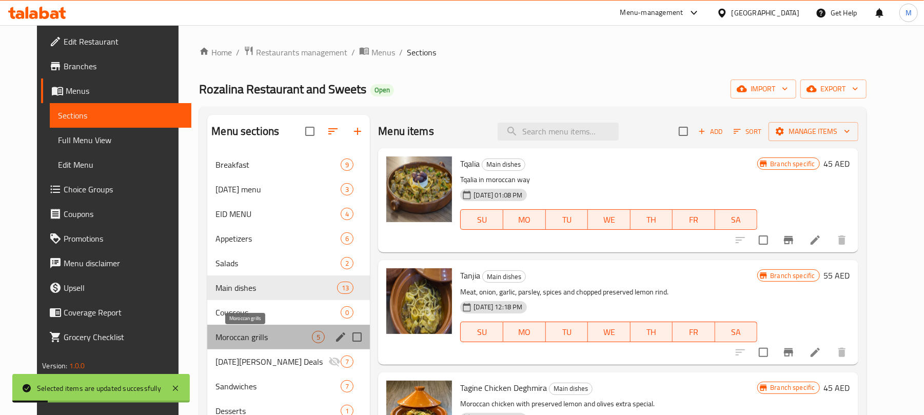
click at [281, 337] on span "Moroccan grills" at bounding box center [263, 337] width 96 height 12
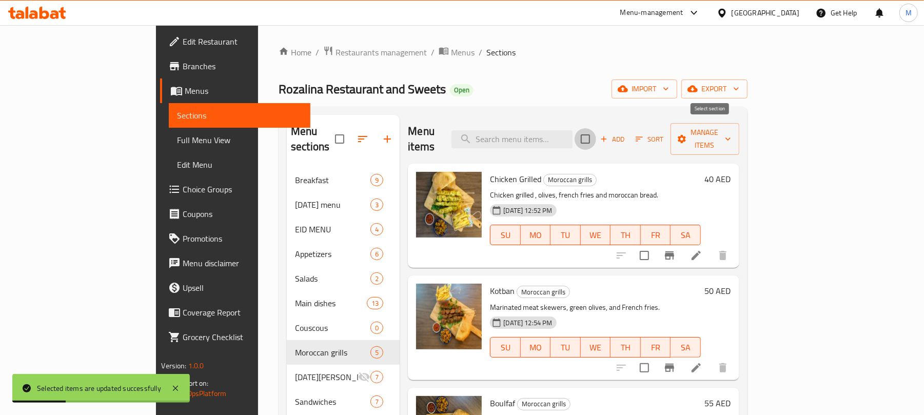
click at [596, 128] on input "checkbox" at bounding box center [585, 139] width 22 height 22
checkbox input "true"
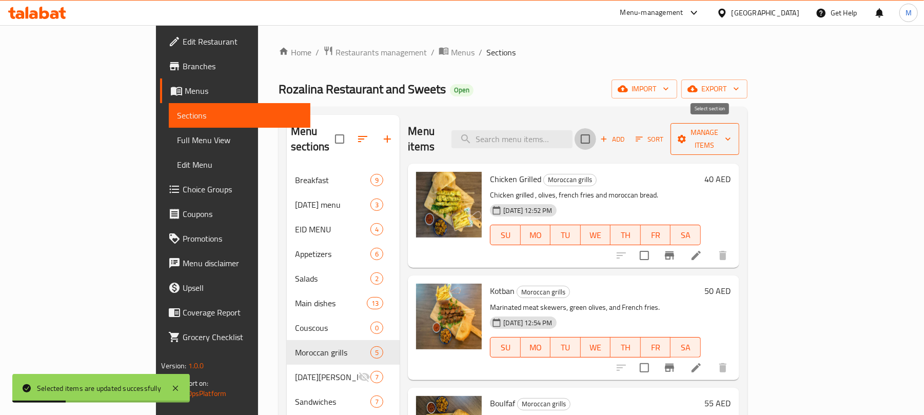
checkbox input "true"
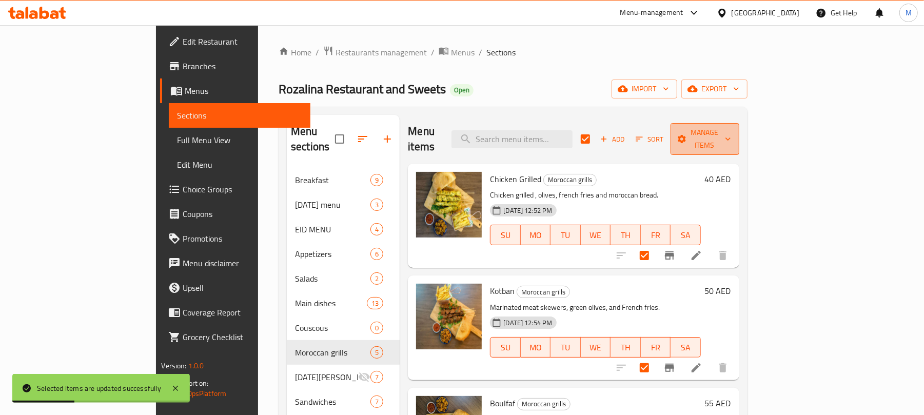
click at [731, 134] on span "Manage items" at bounding box center [704, 139] width 52 height 26
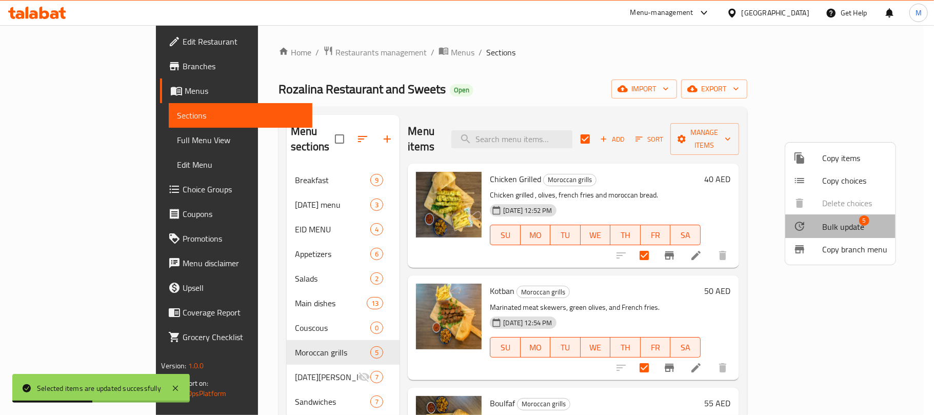
click at [846, 230] on span "Bulk update" at bounding box center [843, 227] width 42 height 12
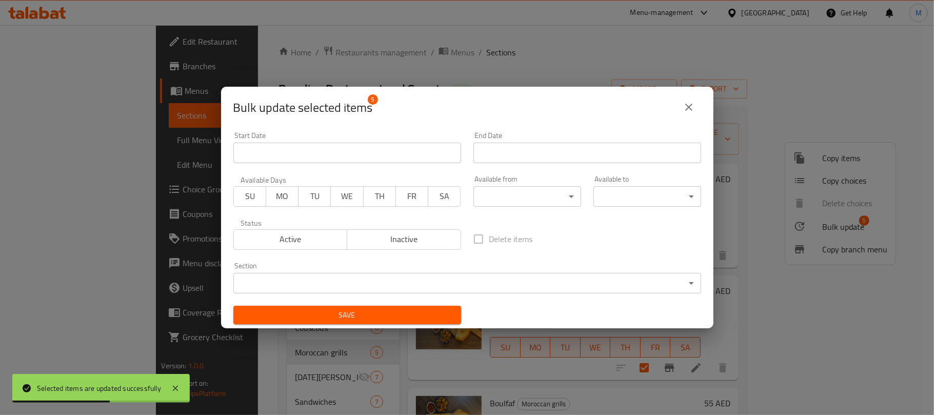
click at [522, 189] on body "Selected items are updated successfully ​ Menu-management United Arab Emirates …" at bounding box center [467, 220] width 934 height 390
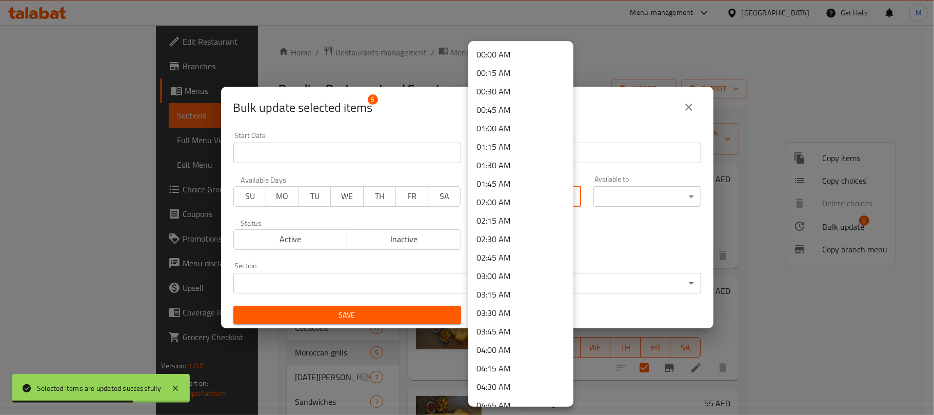
click at [509, 56] on li "00:00 AM" at bounding box center [520, 54] width 105 height 18
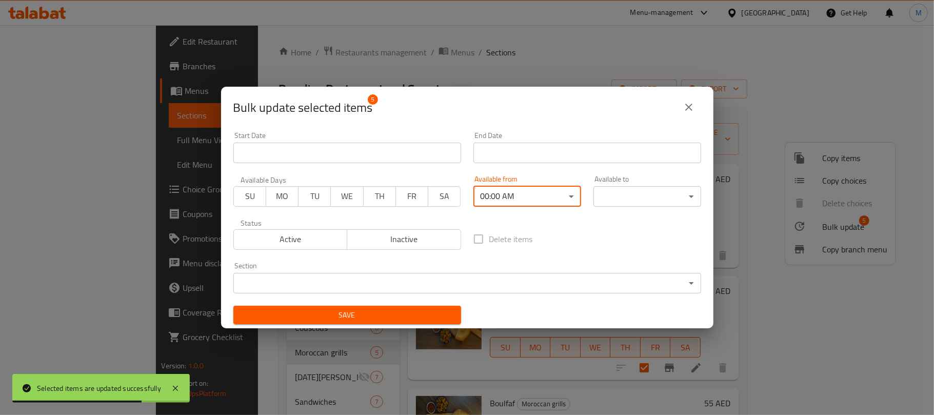
click at [612, 193] on body "Selected items are updated successfully ​ Menu-management United Arab Emirates …" at bounding box center [467, 220] width 934 height 390
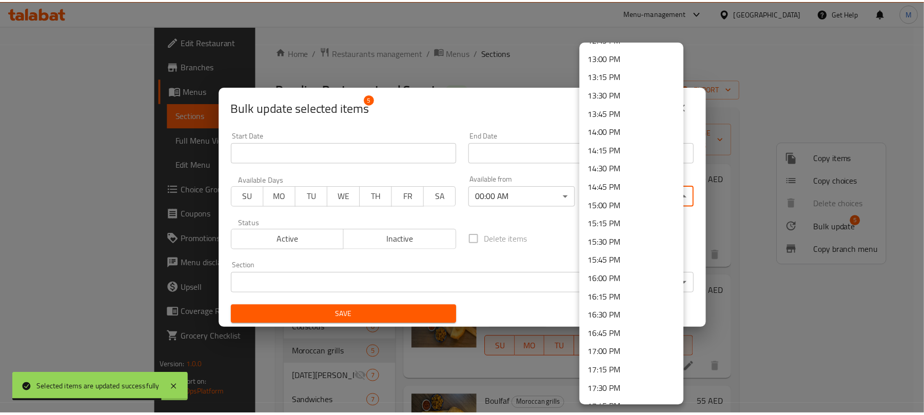
scroll to position [1433, 0]
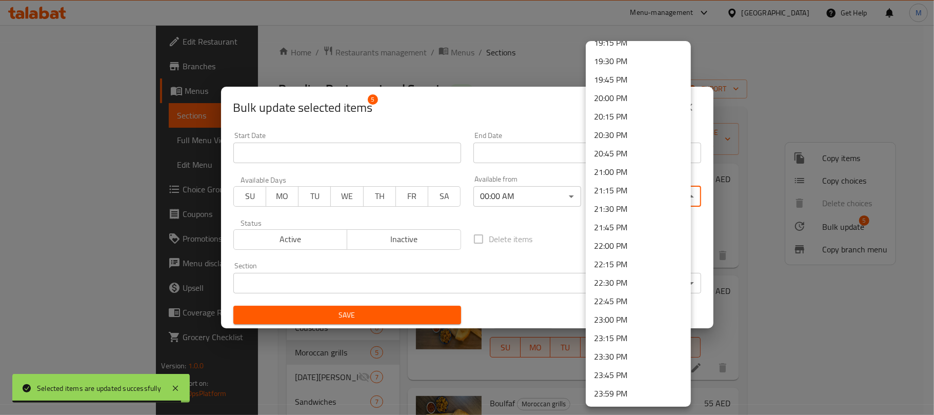
click at [629, 396] on li "23:59 PM" at bounding box center [638, 394] width 105 height 18
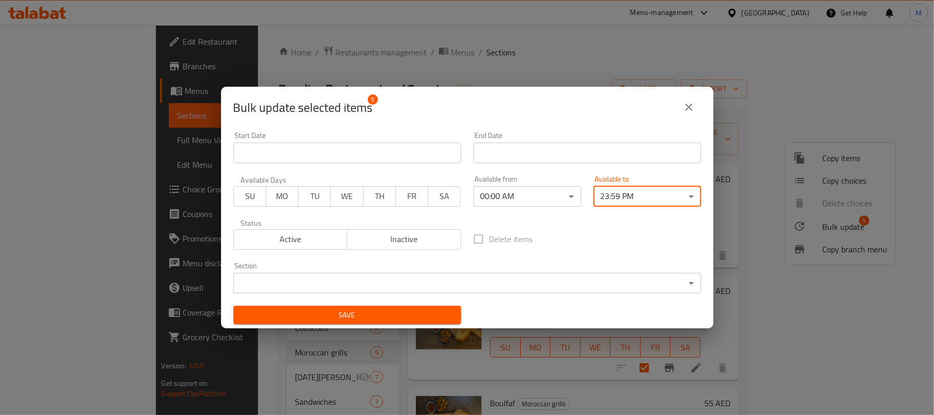
click at [393, 310] on span "Save" at bounding box center [347, 315] width 211 height 13
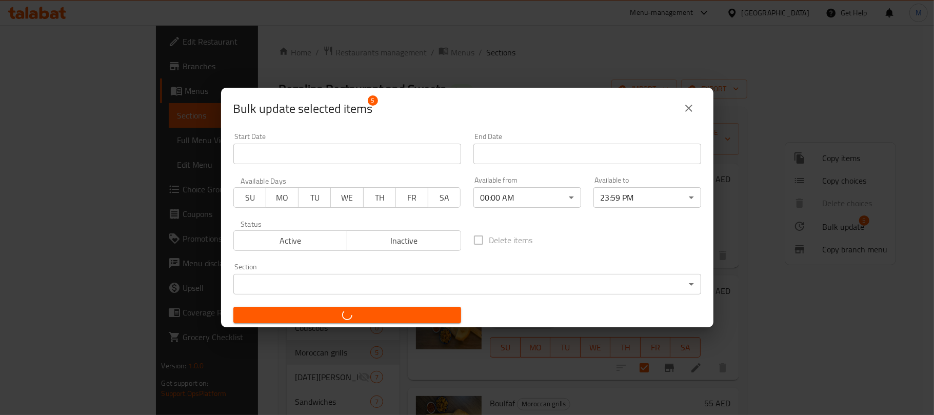
checkbox input "false"
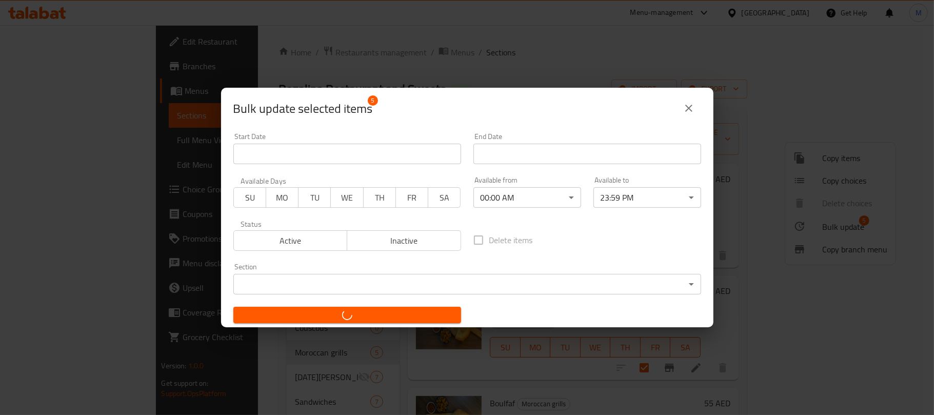
checkbox input "false"
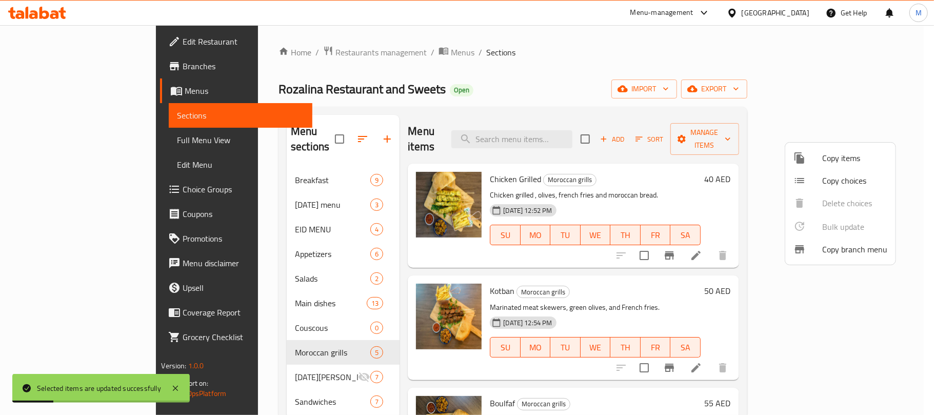
click at [423, 126] on div at bounding box center [467, 207] width 934 height 415
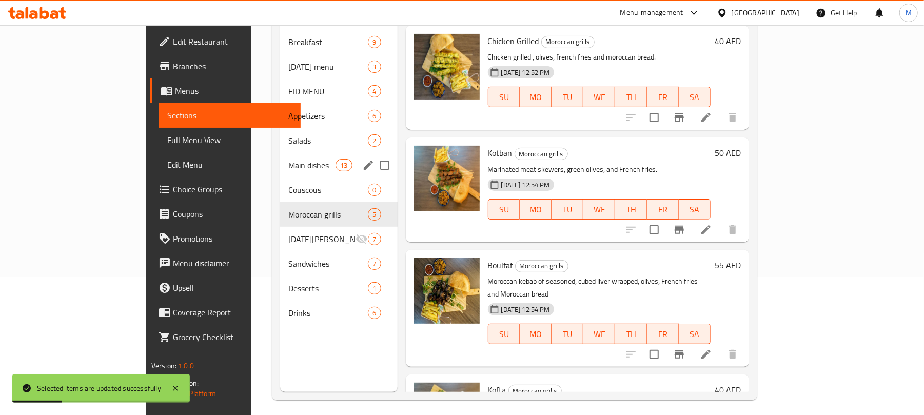
scroll to position [144, 0]
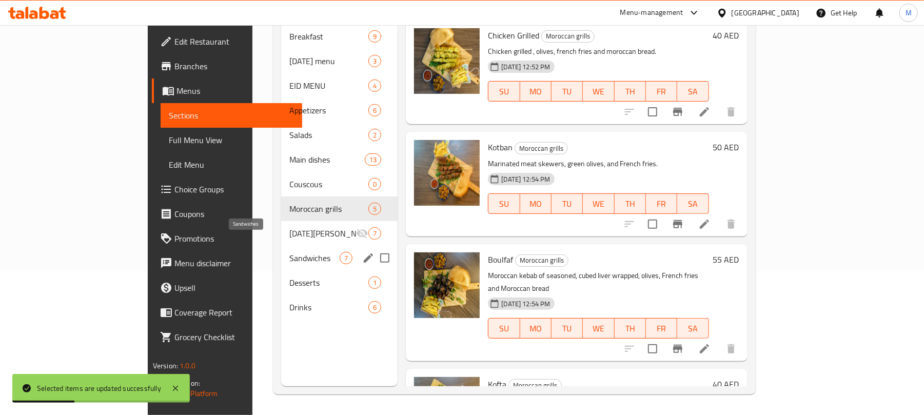
click at [289, 252] on span "Sandwiches" at bounding box center [314, 258] width 50 height 12
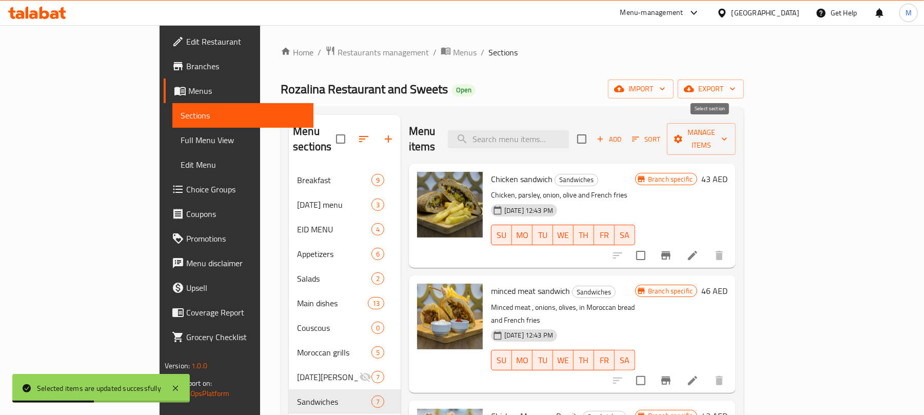
click at [592, 128] on input "checkbox" at bounding box center [582, 139] width 22 height 22
checkbox input "true"
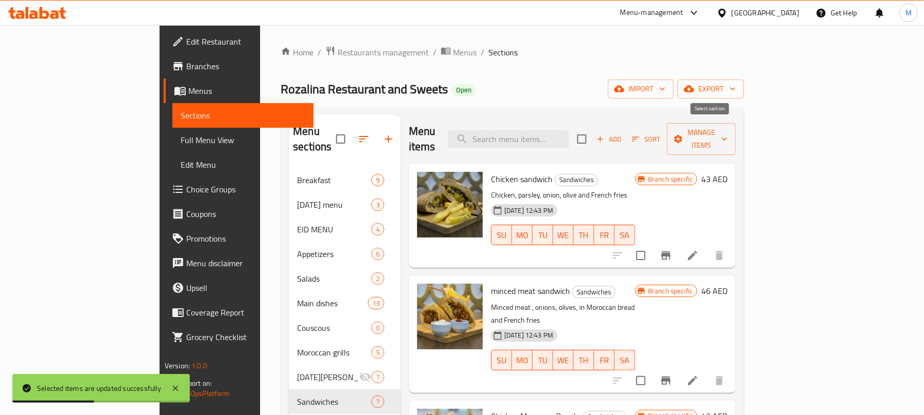
checkbox input "true"
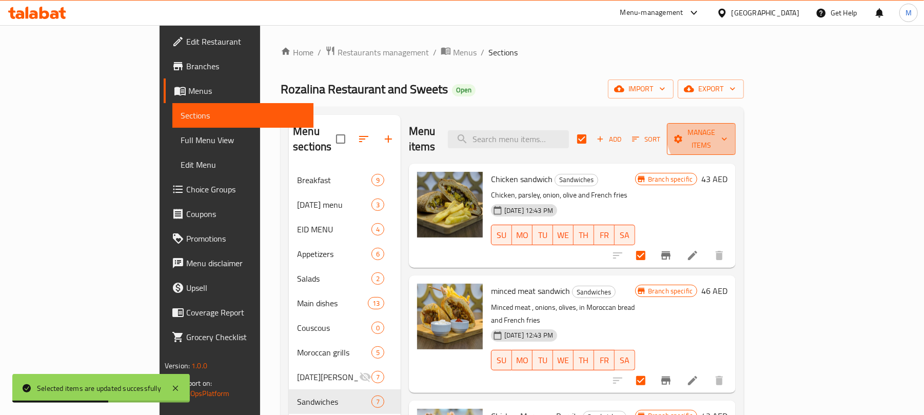
click at [727, 131] on span "Manage items" at bounding box center [701, 139] width 52 height 26
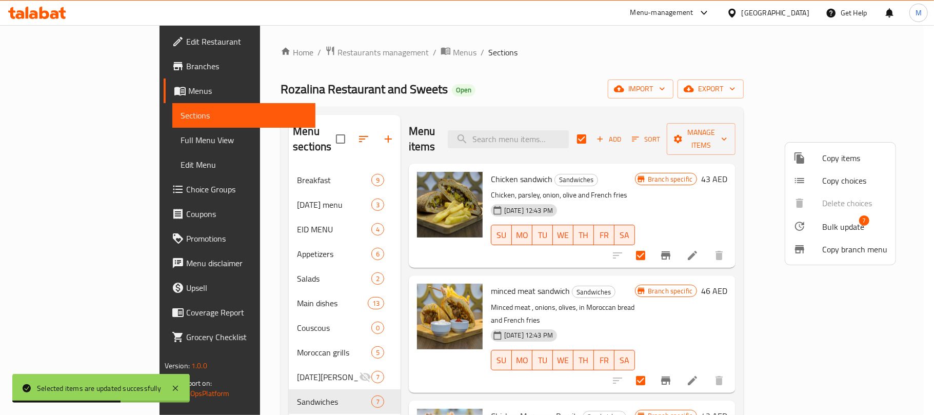
click at [852, 225] on span "Bulk update" at bounding box center [843, 227] width 42 height 12
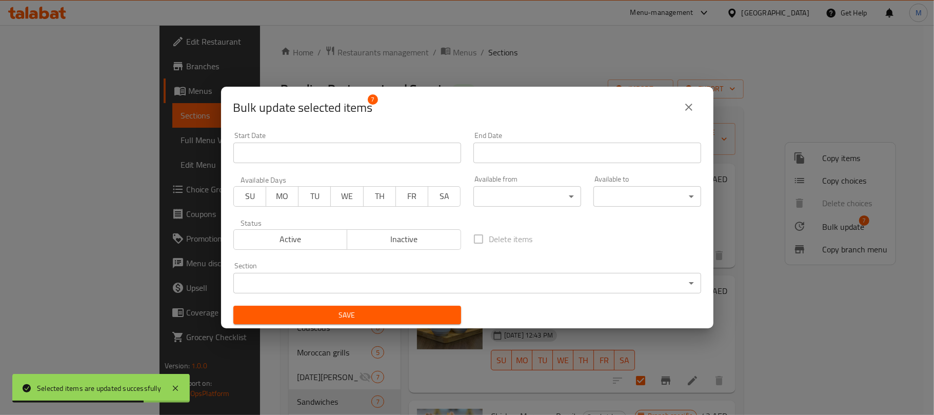
click at [509, 206] on div "Available from ​ ​" at bounding box center [527, 191] width 120 height 44
click at [513, 200] on body "Selected items are updated successfully ​ Menu-management United Arab Emirates …" at bounding box center [467, 220] width 934 height 390
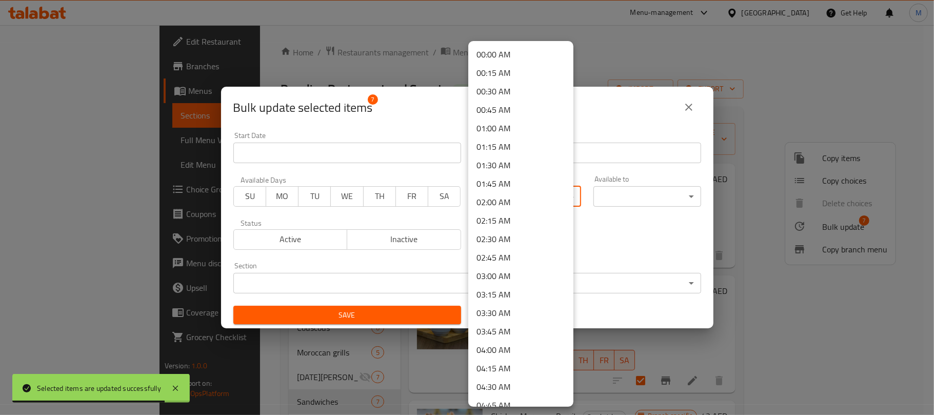
click at [504, 52] on li "00:00 AM" at bounding box center [520, 54] width 105 height 18
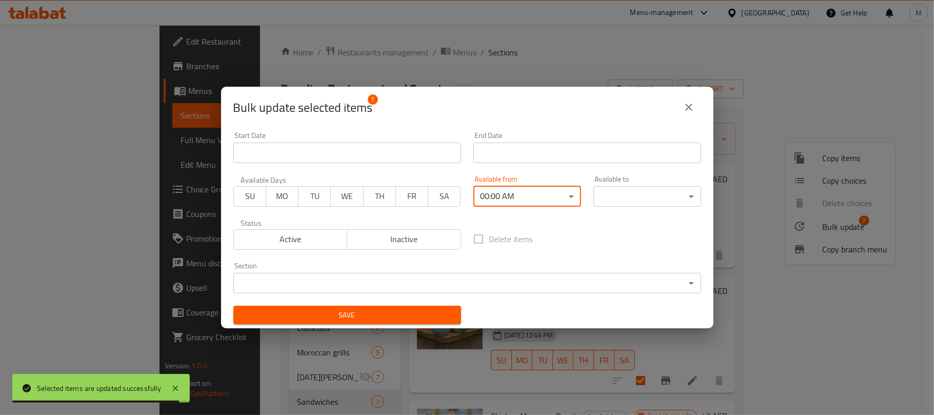
click at [649, 193] on body "Selected items are updated successfully ​ Menu-management United Arab Emirates …" at bounding box center [467, 220] width 934 height 390
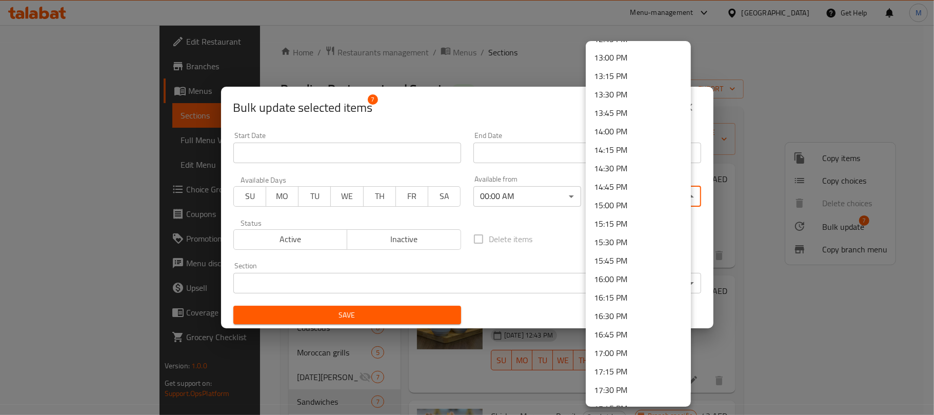
scroll to position [1433, 0]
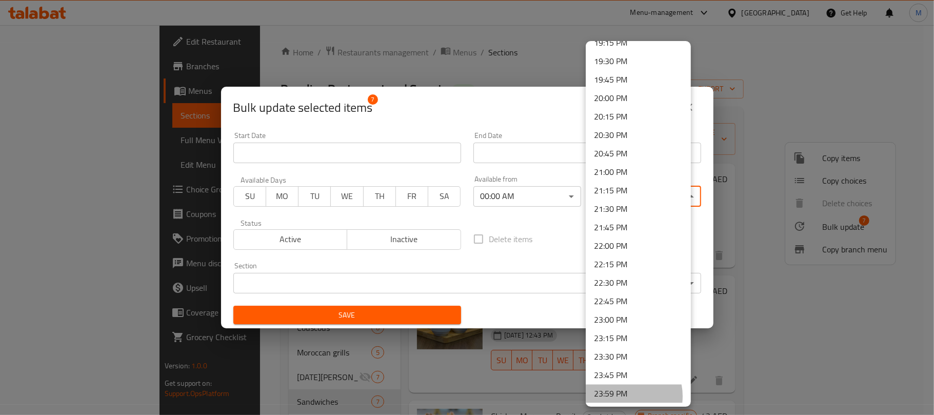
click at [624, 396] on li "23:59 PM" at bounding box center [638, 394] width 105 height 18
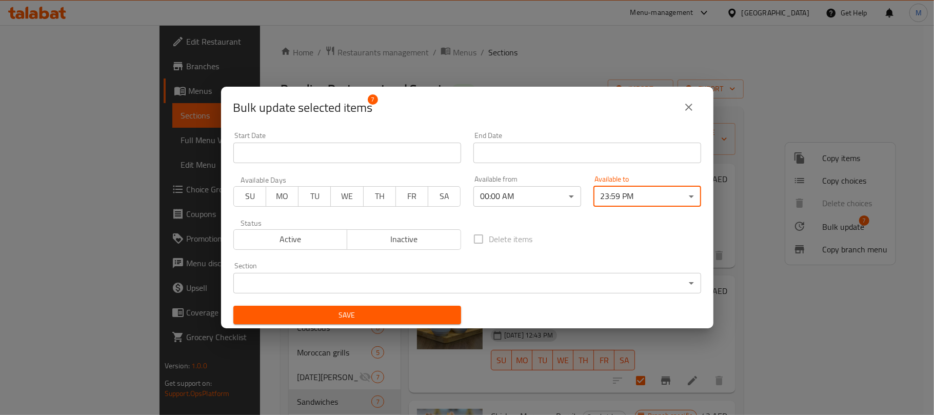
click at [394, 313] on span "Save" at bounding box center [347, 315] width 211 height 13
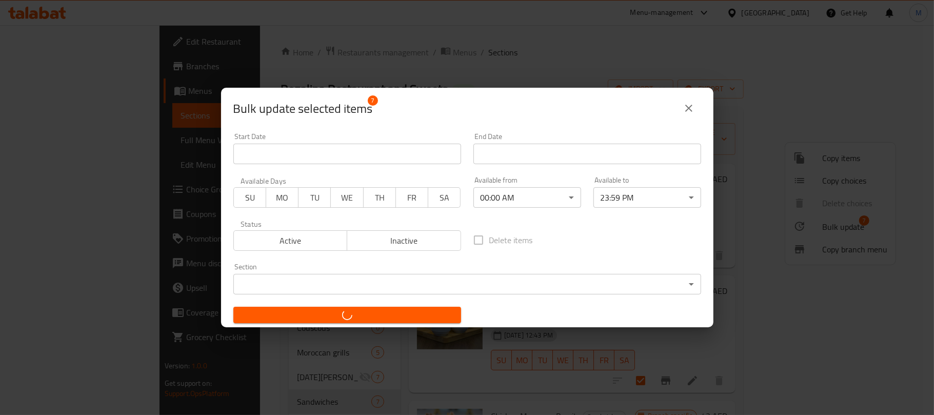
checkbox input "false"
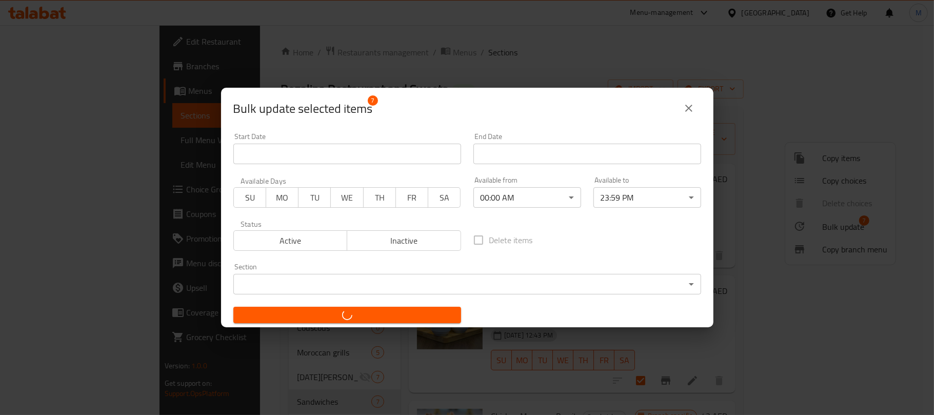
checkbox input "false"
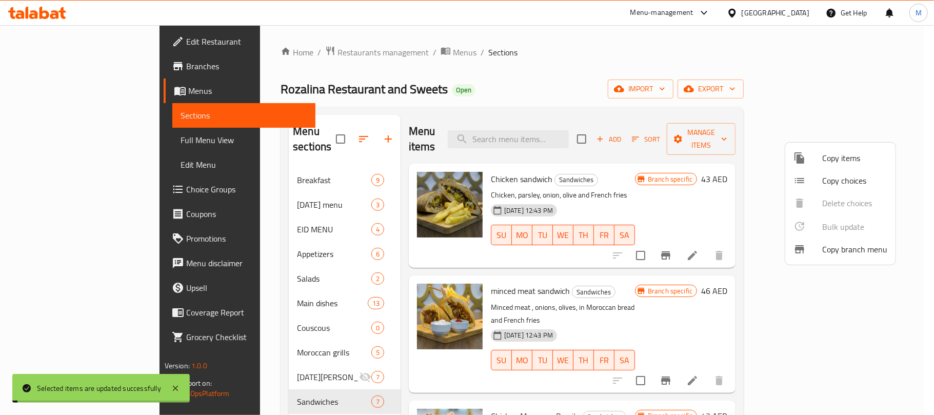
click at [279, 408] on div at bounding box center [467, 207] width 934 height 415
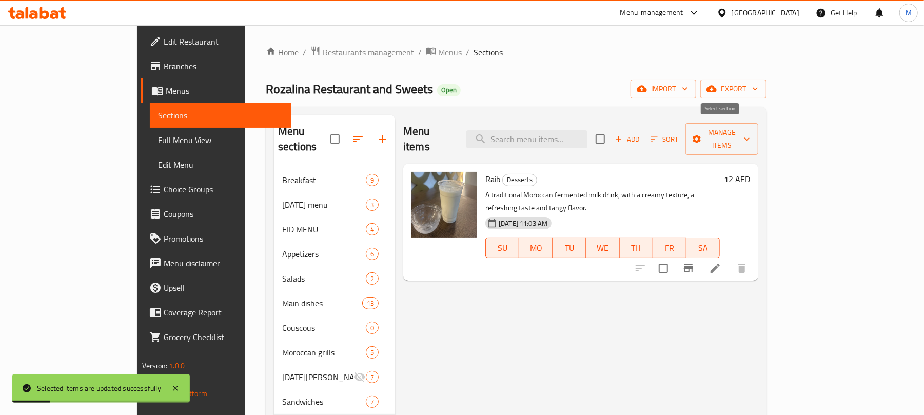
click at [611, 131] on input "checkbox" at bounding box center [600, 139] width 22 height 22
checkbox input "true"
click at [750, 129] on span "Manage items" at bounding box center [721, 139] width 57 height 26
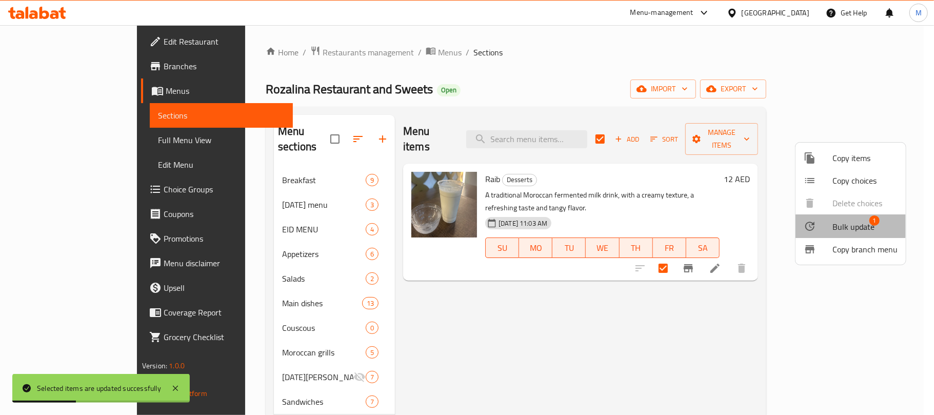
click at [850, 224] on span "Bulk update" at bounding box center [853, 227] width 42 height 12
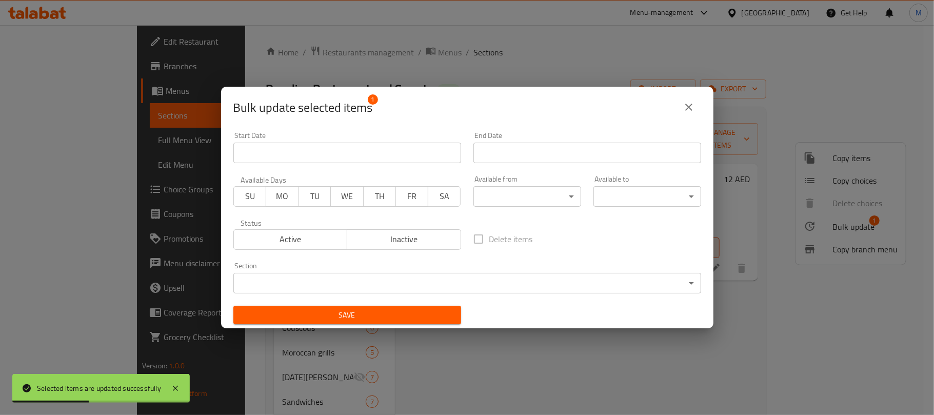
click at [534, 187] on body "Selected items are updated successfully ​ Menu-management United Arab Emirates …" at bounding box center [467, 220] width 934 height 390
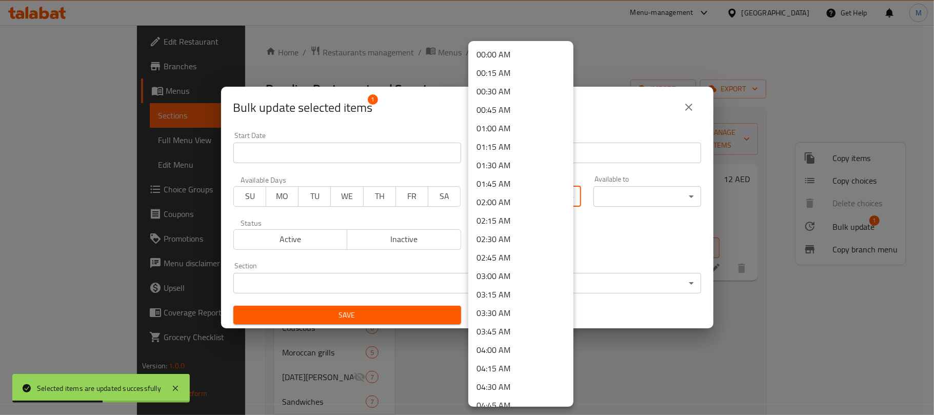
click at [530, 56] on li "00:00 AM" at bounding box center [520, 54] width 105 height 18
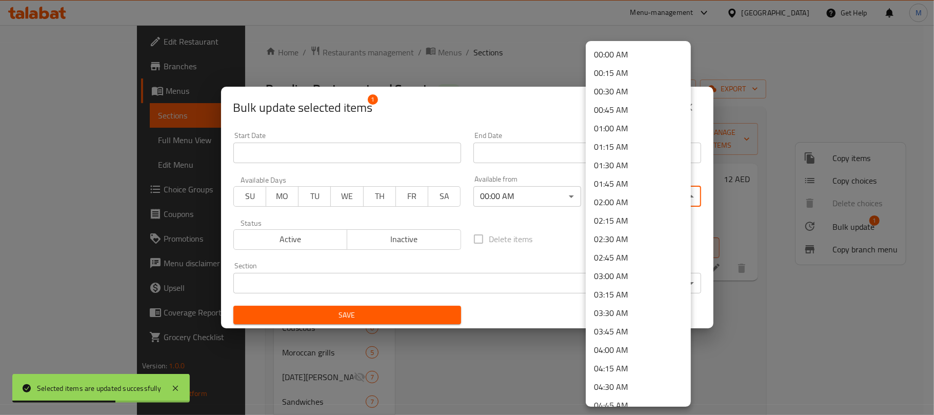
click at [650, 199] on body "Selected items are updated successfully ​ Menu-management United Arab Emirates …" at bounding box center [467, 220] width 934 height 390
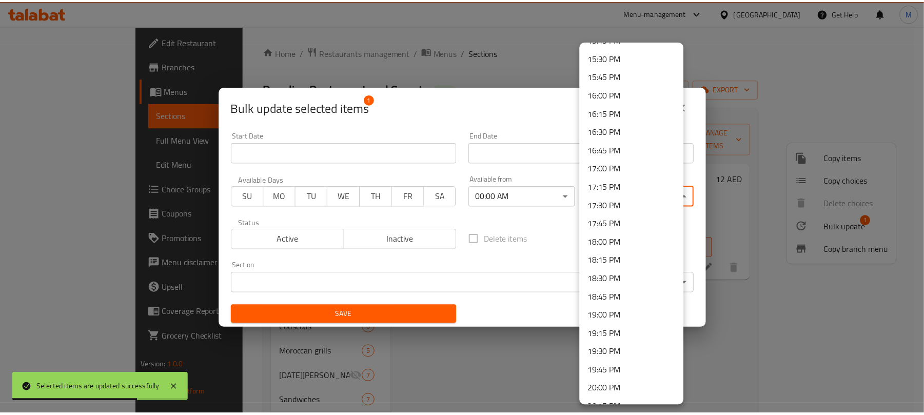
scroll to position [1433, 0]
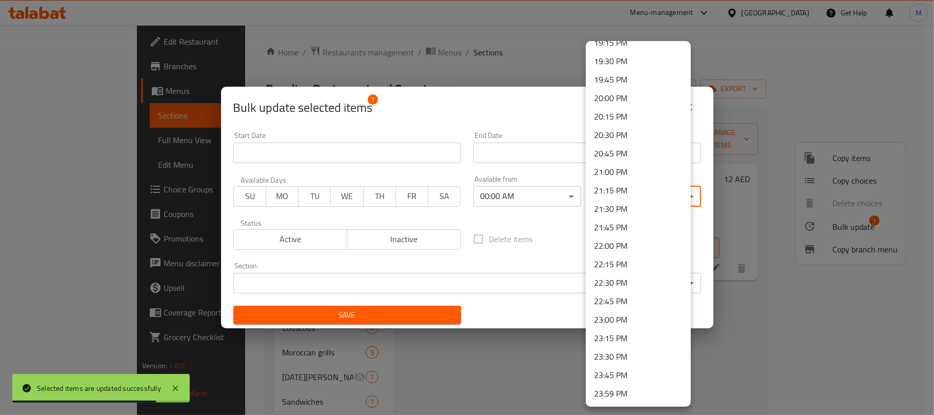
click at [615, 393] on li "23:59 PM" at bounding box center [638, 394] width 105 height 18
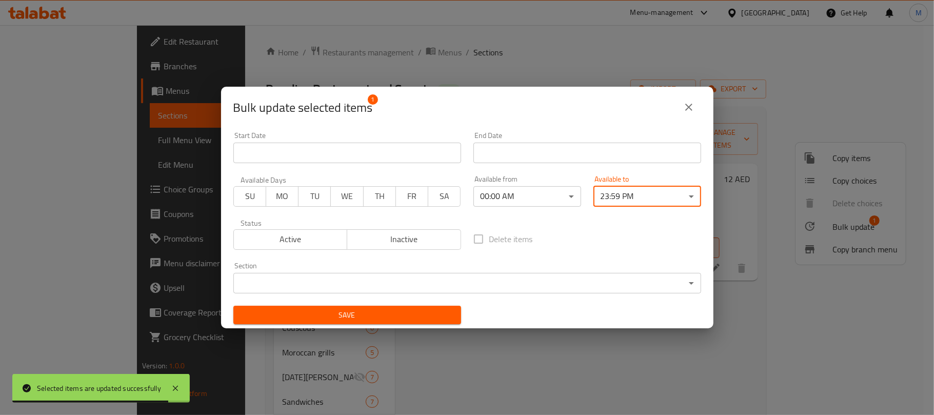
click at [343, 309] on span "Save" at bounding box center [347, 315] width 211 height 13
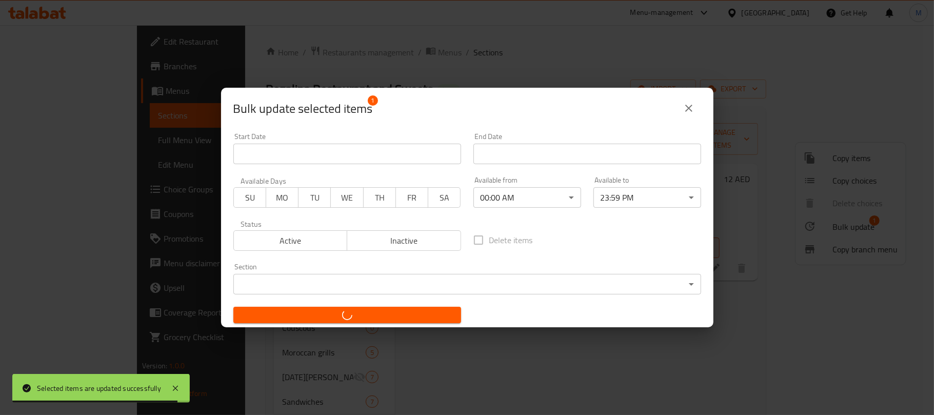
checkbox input "false"
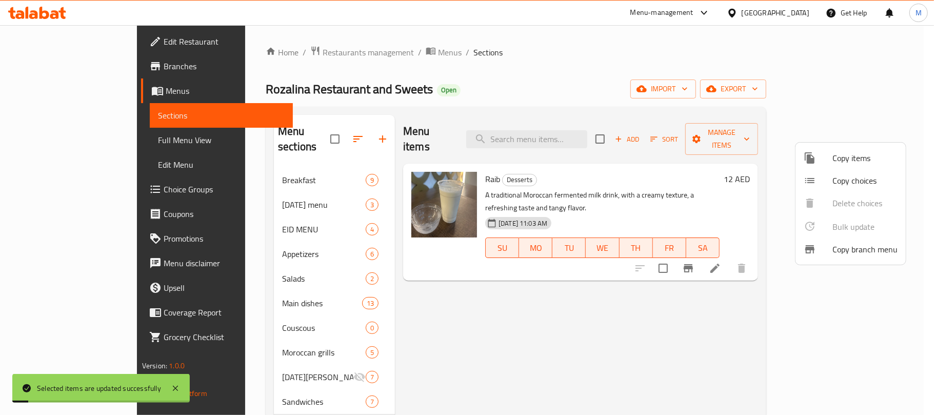
click at [421, 322] on div at bounding box center [467, 207] width 934 height 415
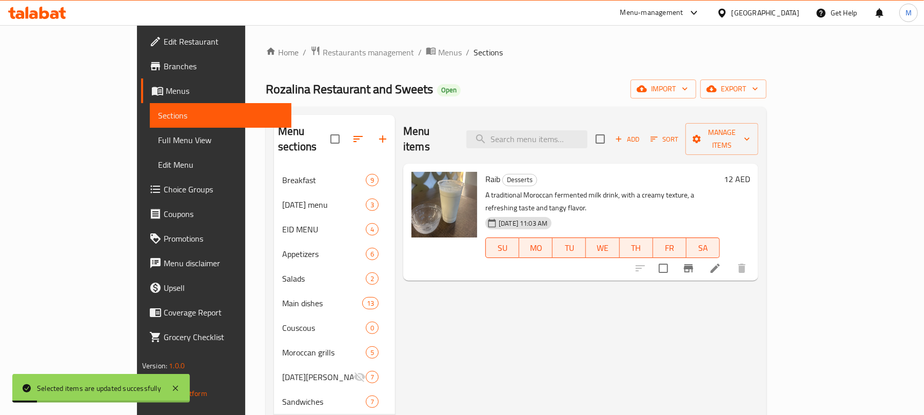
scroll to position [144, 0]
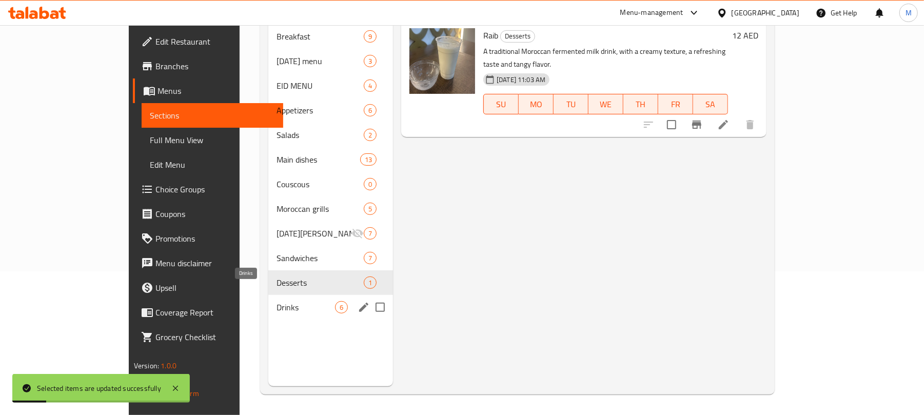
click at [276, 301] on span "Drinks" at bounding box center [305, 307] width 58 height 12
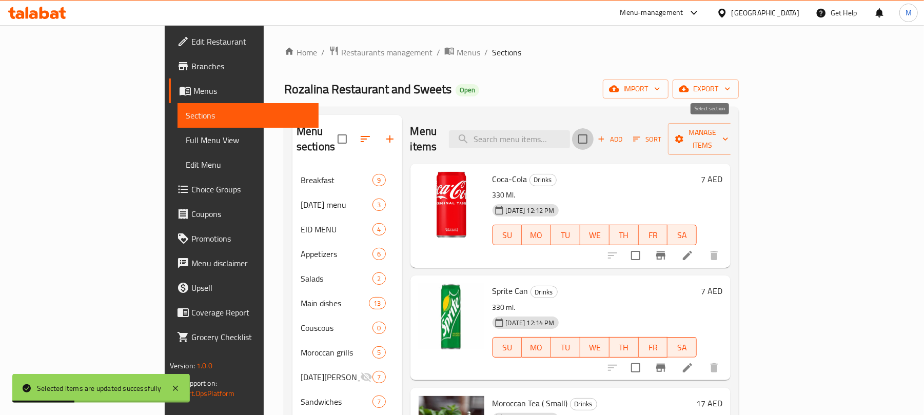
click at [593, 130] on input "checkbox" at bounding box center [583, 139] width 22 height 22
checkbox input "true"
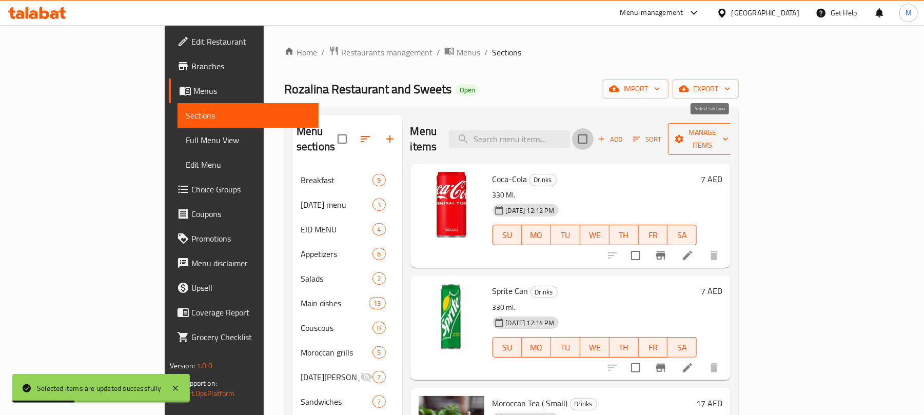
checkbox input "true"
click at [728, 128] on span "Manage items" at bounding box center [702, 139] width 52 height 26
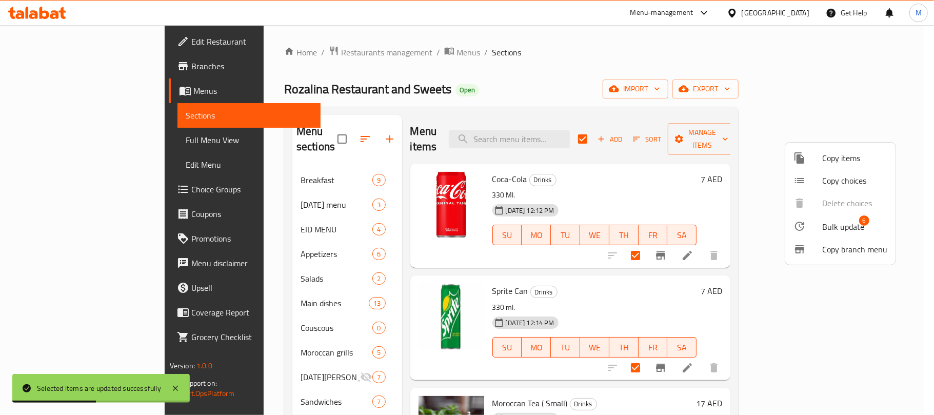
click at [830, 225] on span "Bulk update" at bounding box center [843, 227] width 42 height 12
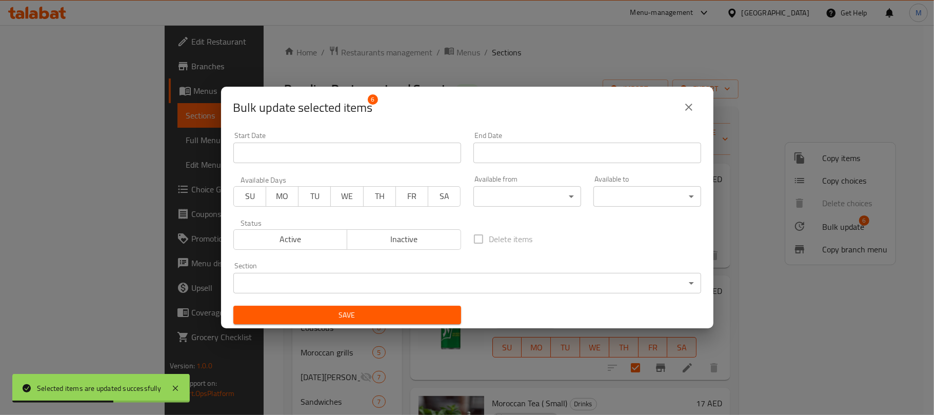
click at [481, 192] on body "Selected items are updated successfully ​ Menu-management United Arab Emirates …" at bounding box center [467, 220] width 934 height 390
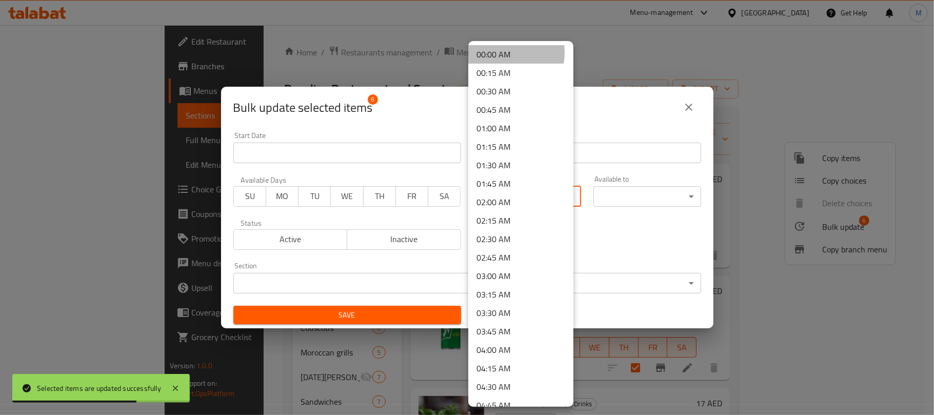
click at [501, 52] on li "00:00 AM" at bounding box center [520, 54] width 105 height 18
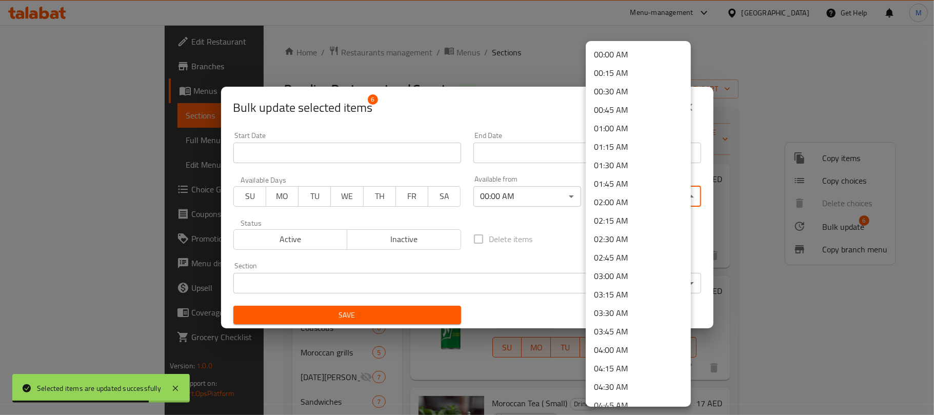
click at [632, 193] on body "Selected items are updated successfully ​ Menu-management United Arab Emirates …" at bounding box center [467, 220] width 934 height 390
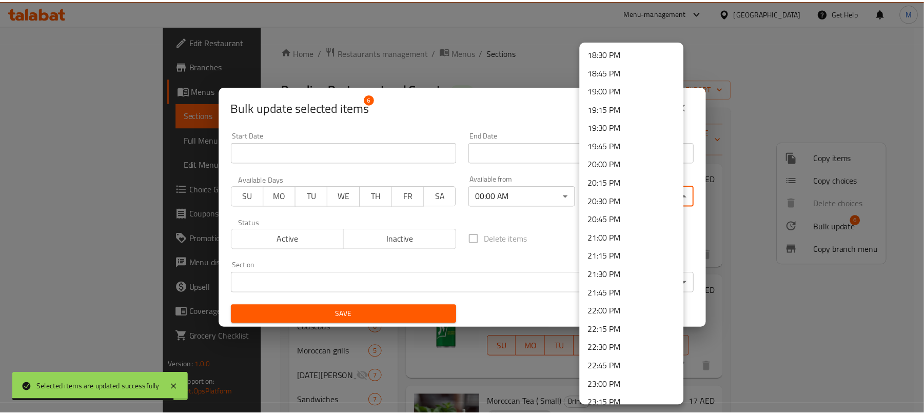
scroll to position [1433, 0]
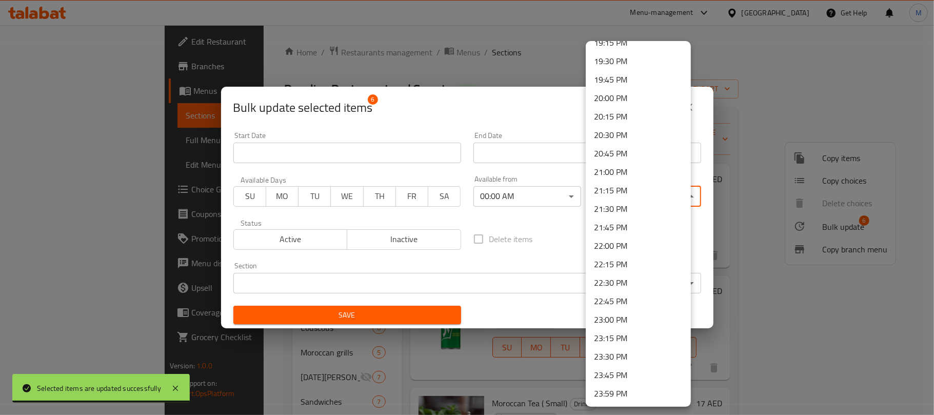
click at [634, 395] on li "23:59 PM" at bounding box center [638, 394] width 105 height 18
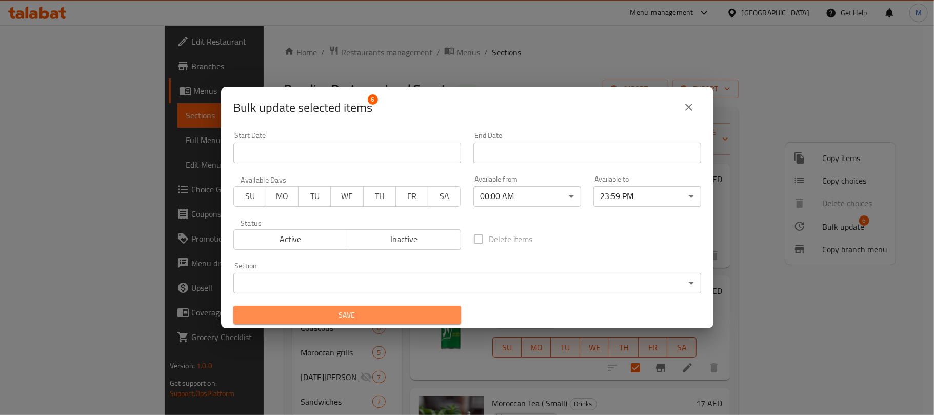
click at [376, 307] on button "Save" at bounding box center [347, 315] width 228 height 19
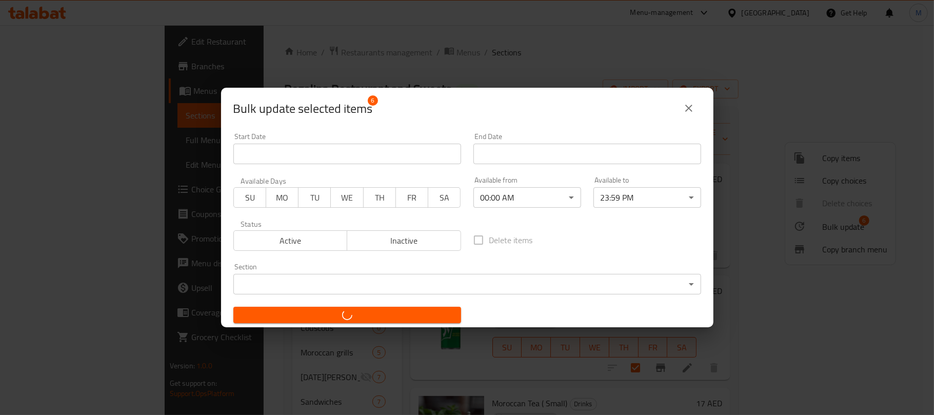
checkbox input "false"
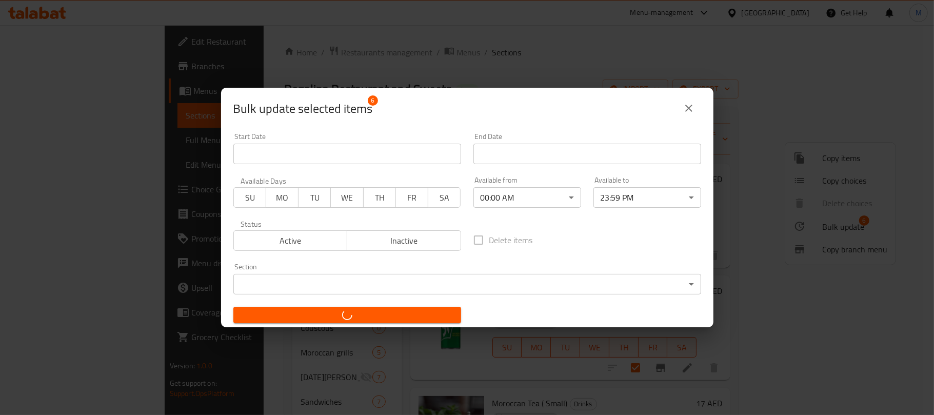
checkbox input "false"
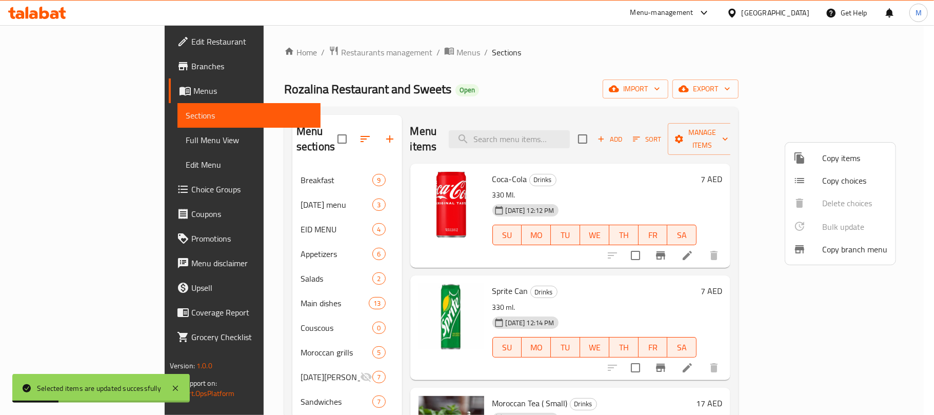
click at [437, 98] on div at bounding box center [467, 207] width 934 height 415
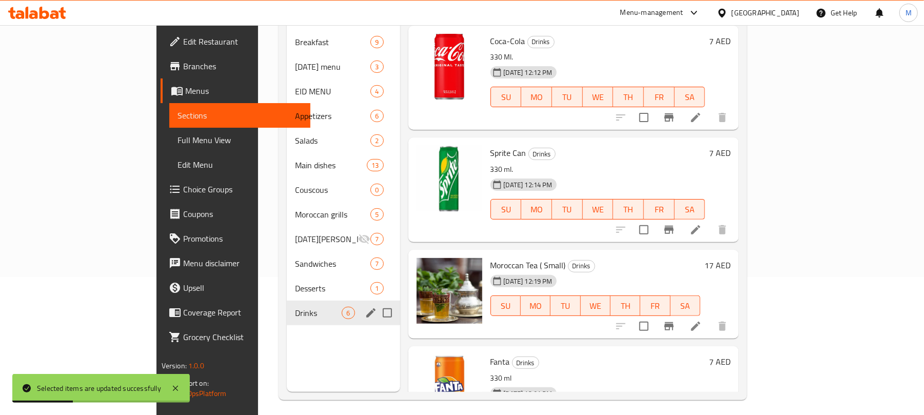
scroll to position [144, 0]
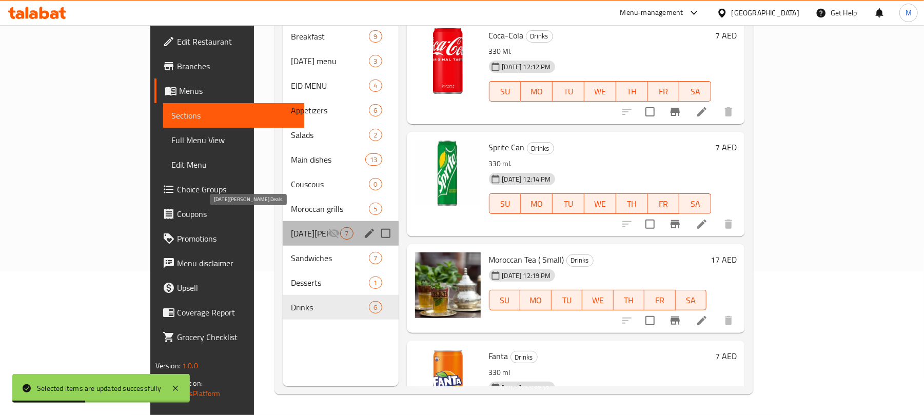
click at [291, 227] on span "Ramadan Suhoor Deals" at bounding box center [309, 233] width 37 height 12
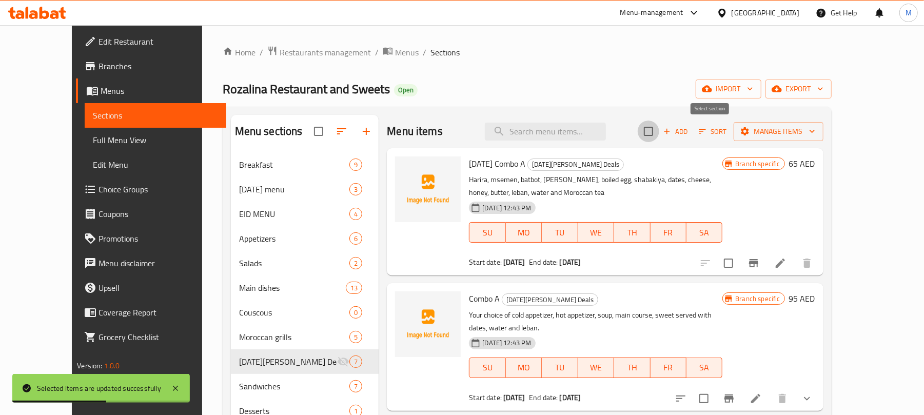
click at [659, 134] on input "checkbox" at bounding box center [648, 132] width 22 height 22
checkbox input "true"
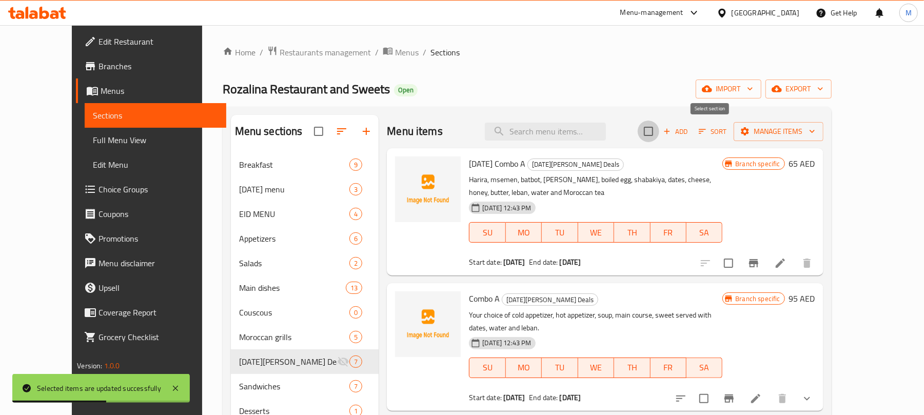
checkbox input "true"
click at [815, 125] on span "Manage items" at bounding box center [778, 131] width 73 height 13
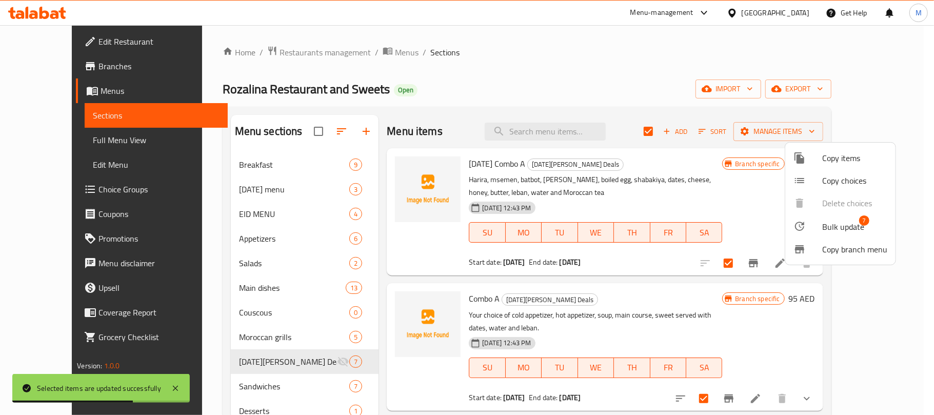
click at [852, 223] on span "Bulk update" at bounding box center [843, 227] width 42 height 12
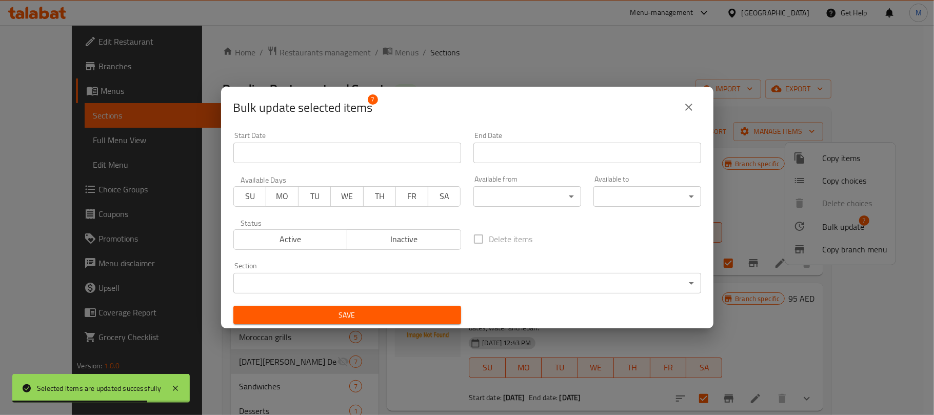
click at [497, 191] on body "Selected items are updated successfully ​ Menu-management United Arab Emirates …" at bounding box center [467, 220] width 934 height 390
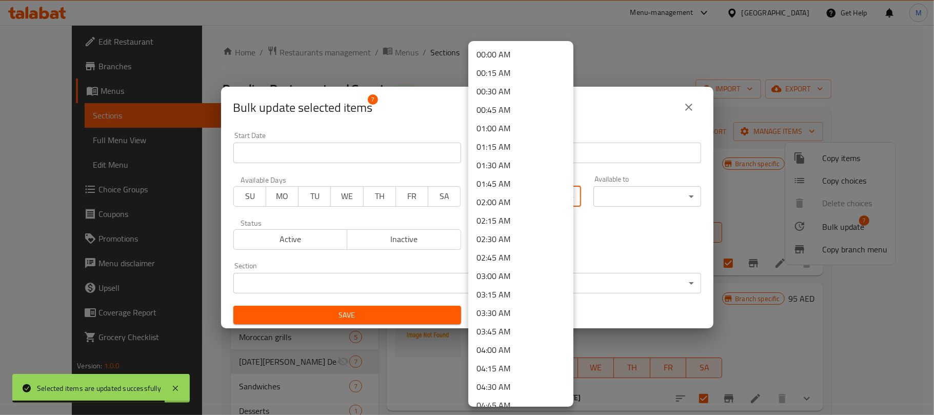
click at [500, 55] on li "00:00 AM" at bounding box center [520, 54] width 105 height 18
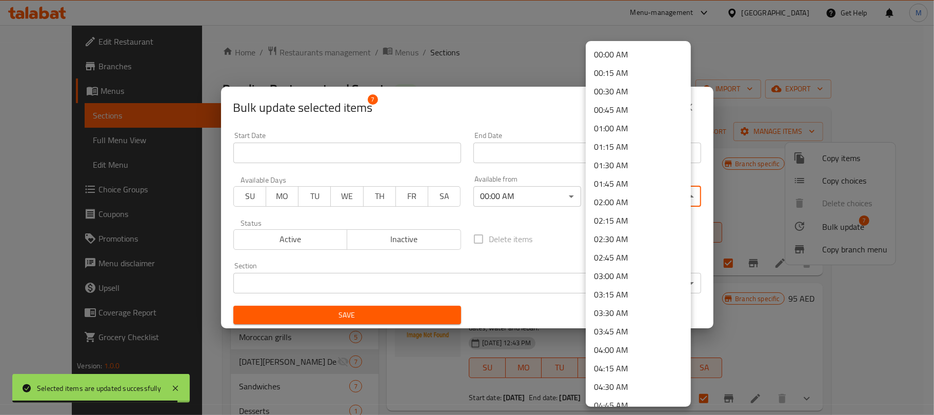
click at [629, 193] on body "Selected items are updated successfully ​ Menu-management United Arab Emirates …" at bounding box center [467, 220] width 934 height 390
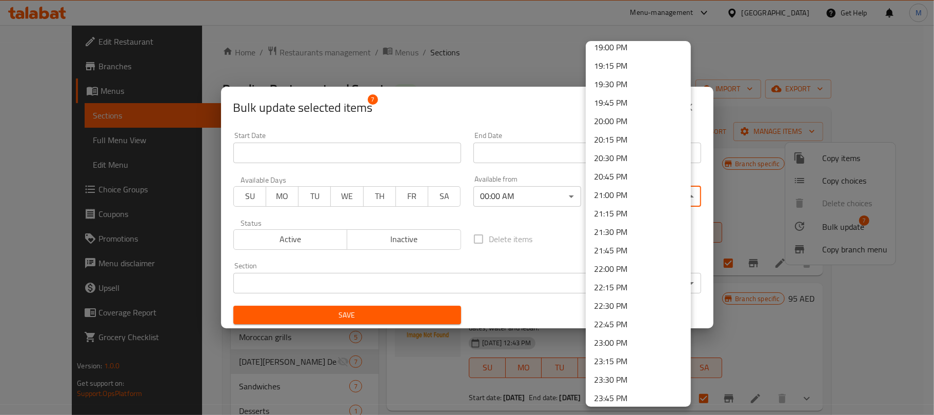
scroll to position [1433, 0]
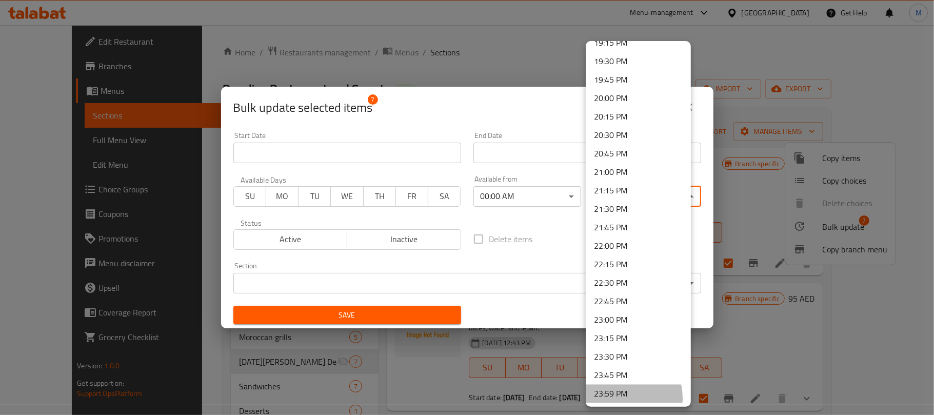
click at [618, 398] on li "23:59 PM" at bounding box center [638, 394] width 105 height 18
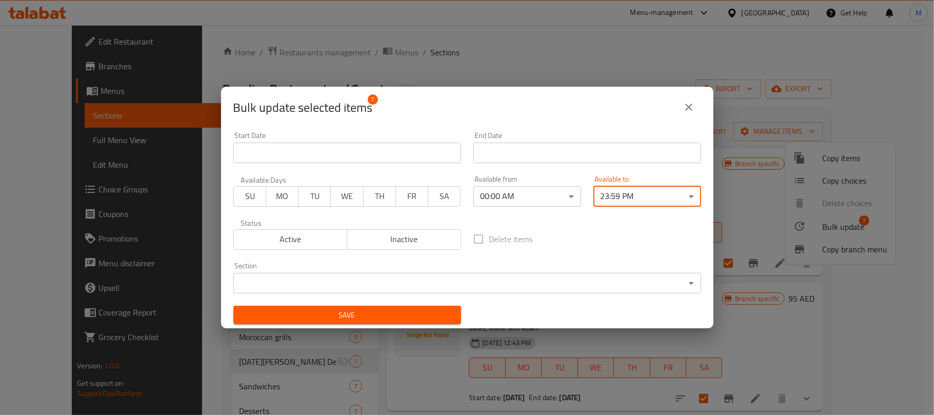
click at [440, 316] on span "Save" at bounding box center [347, 315] width 211 height 13
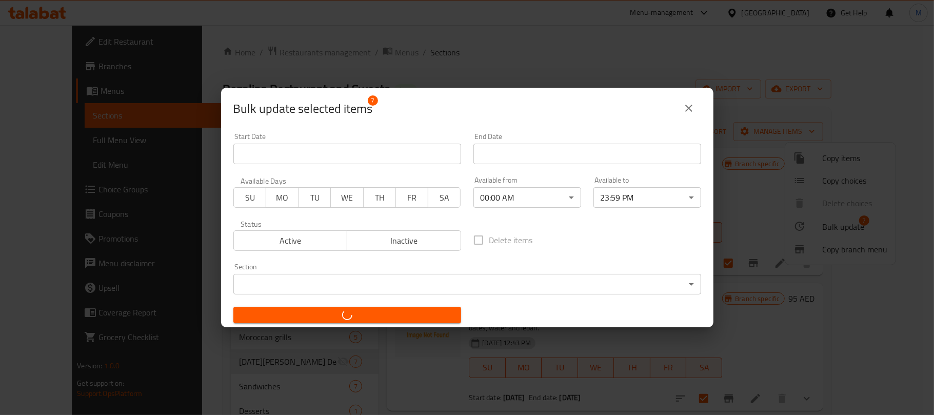
checkbox input "false"
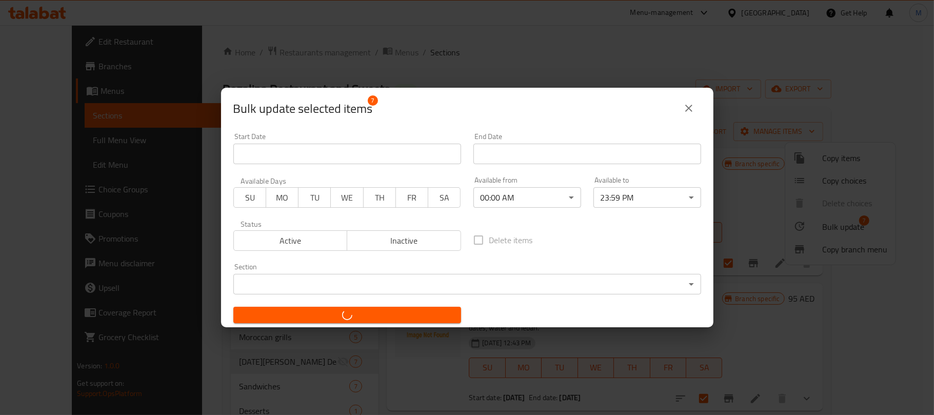
checkbox input "false"
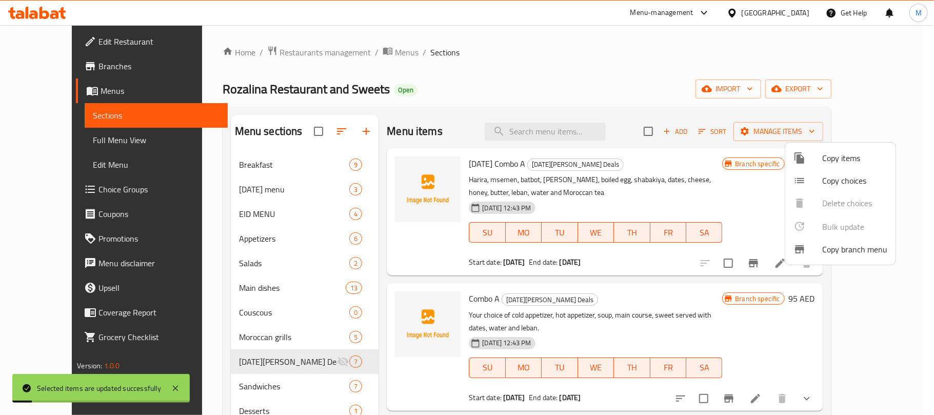
click at [707, 84] on div at bounding box center [467, 207] width 934 height 415
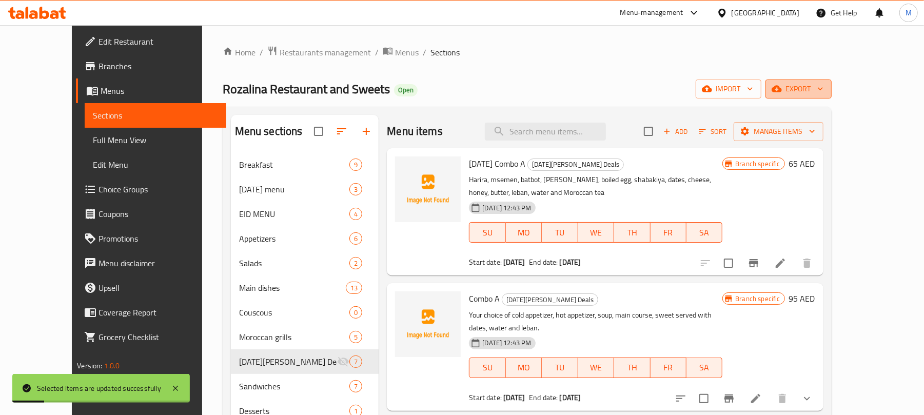
click at [823, 91] on span "export" at bounding box center [798, 89] width 50 height 13
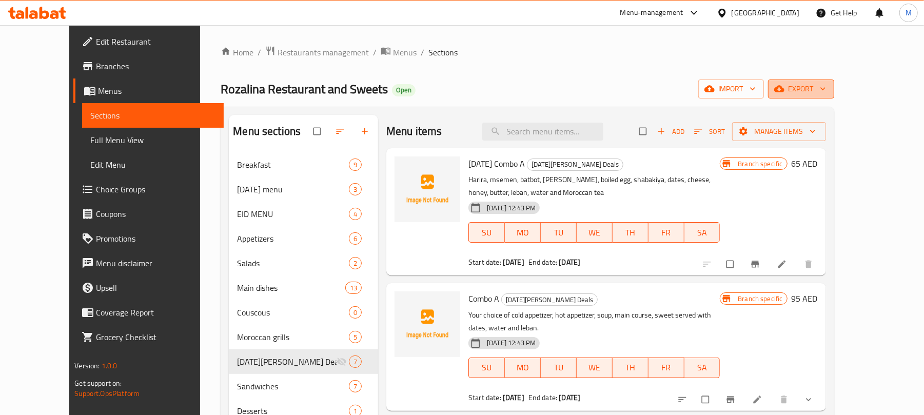
click at [834, 97] on button "export" at bounding box center [801, 88] width 66 height 19
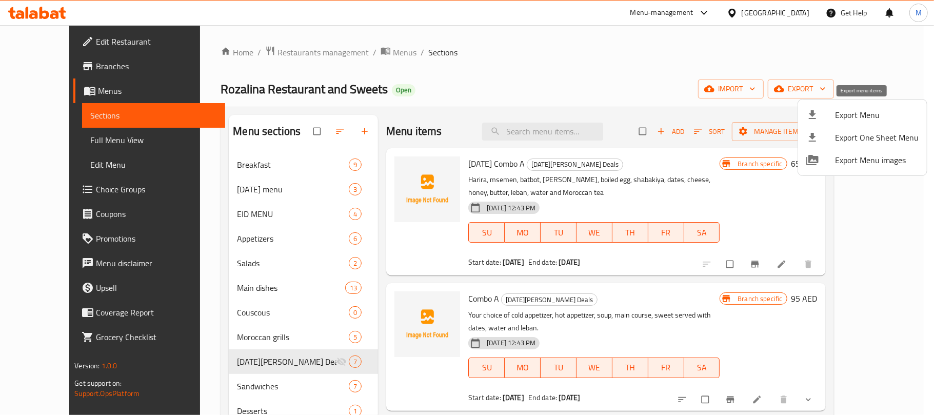
click at [860, 116] on span "Export Menu" at bounding box center [877, 115] width 84 height 12
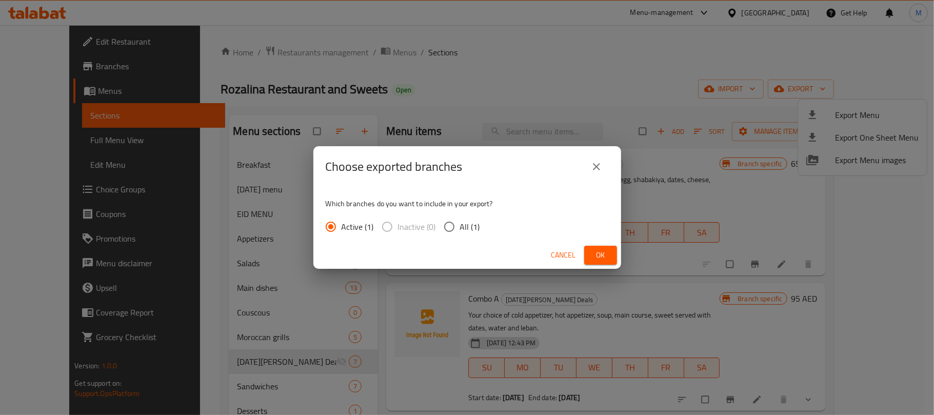
click at [467, 224] on span "All (1)" at bounding box center [470, 227] width 20 height 12
click at [460, 224] on input "All (1)" at bounding box center [449, 227] width 22 height 22
radio input "true"
click at [600, 257] on span "Ok" at bounding box center [600, 255] width 16 height 13
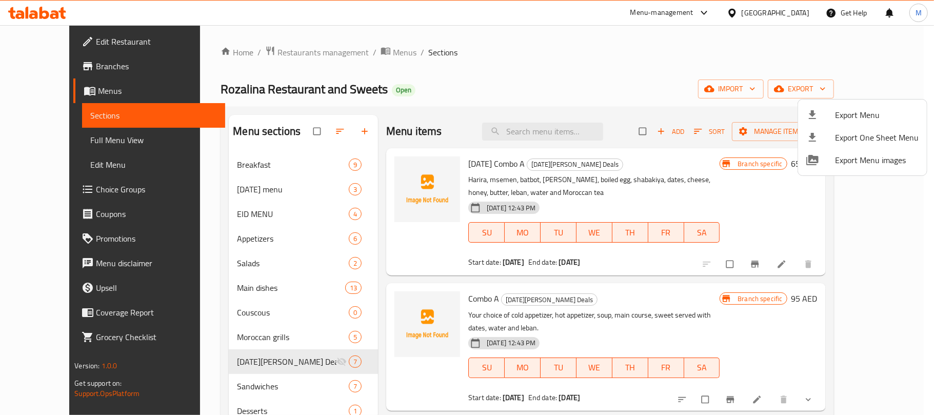
click at [204, 87] on div at bounding box center [467, 207] width 934 height 415
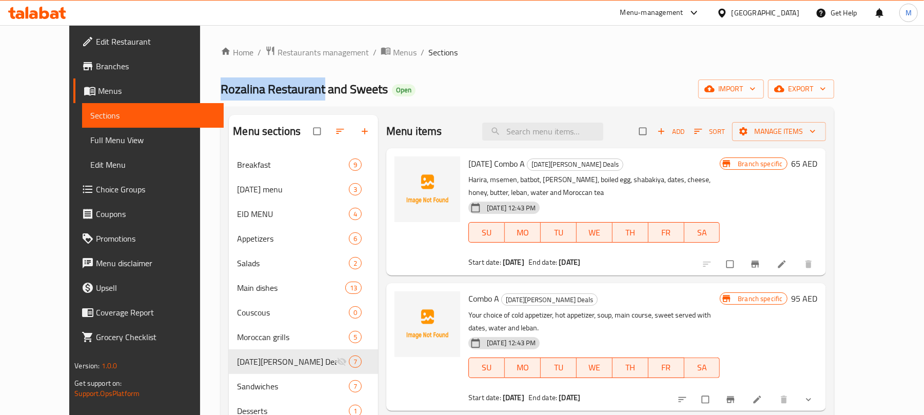
drag, startPoint x: 204, startPoint y: 87, endPoint x: 236, endPoint y: 87, distance: 31.8
click at [236, 87] on span "Rozalina Restaurant and Sweets" at bounding box center [304, 88] width 167 height 23
copy span "Rozalina Restaurant"
click at [744, 19] on div "United Arab Emirates" at bounding box center [757, 13] width 99 height 25
click at [757, 13] on div "United Arab Emirates" at bounding box center [765, 12] width 68 height 11
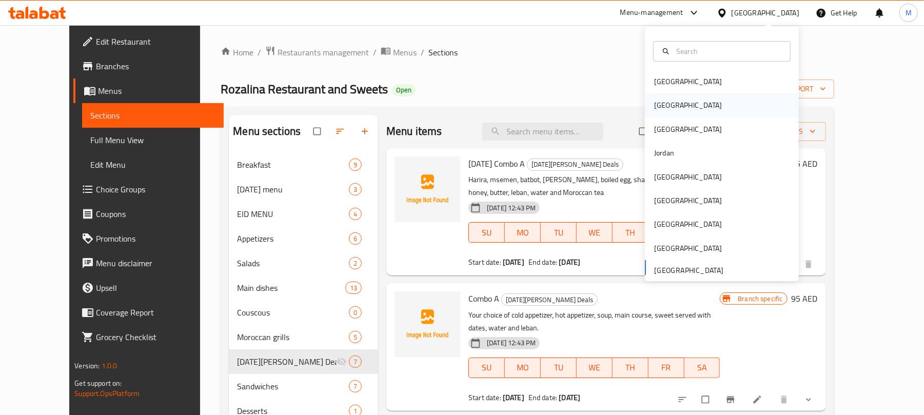
click at [688, 102] on div "Egypt" at bounding box center [722, 105] width 154 height 24
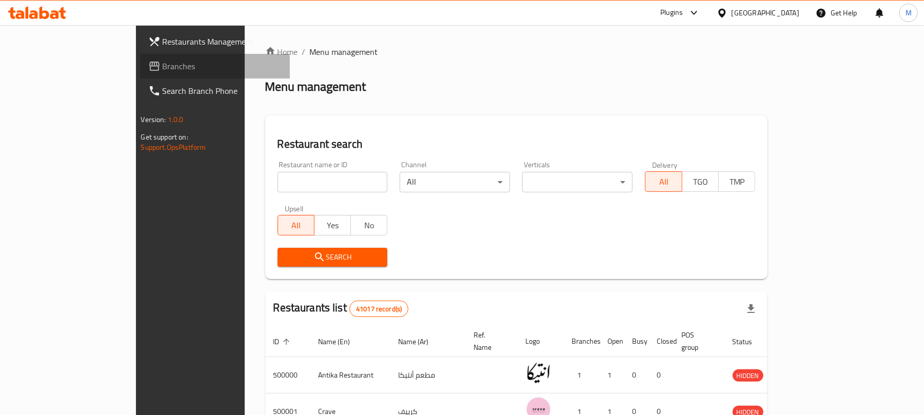
click at [163, 70] on span "Branches" at bounding box center [222, 66] width 119 height 12
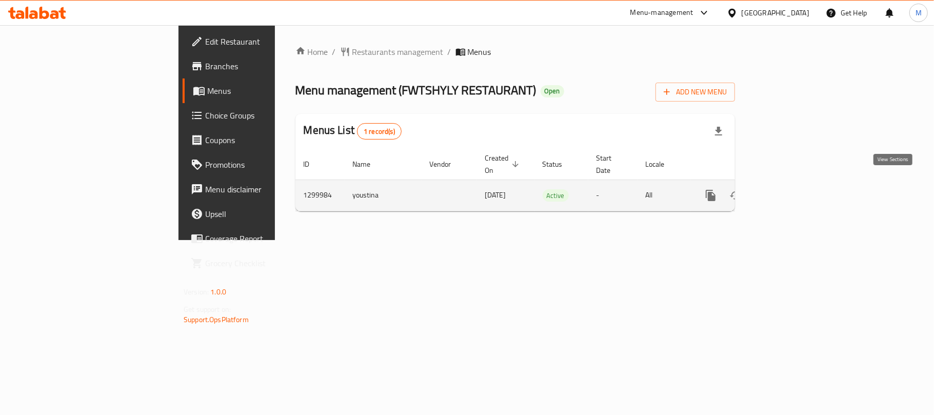
click at [791, 189] on icon "enhanced table" at bounding box center [784, 195] width 12 height 12
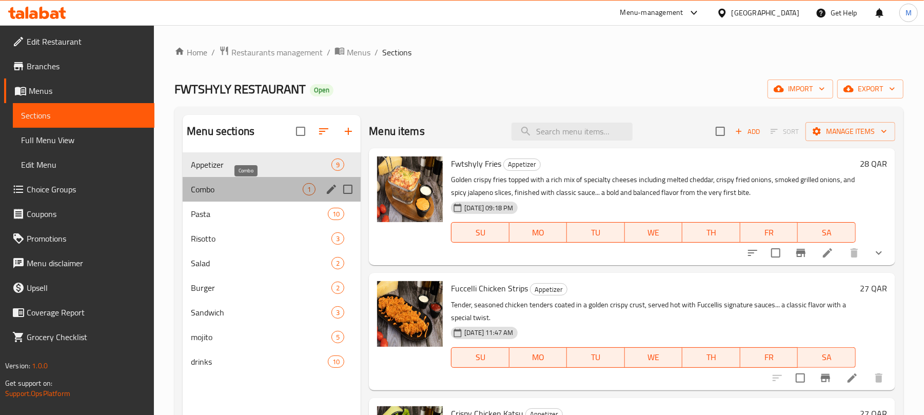
click at [261, 186] on span "Combo" at bounding box center [247, 189] width 112 height 12
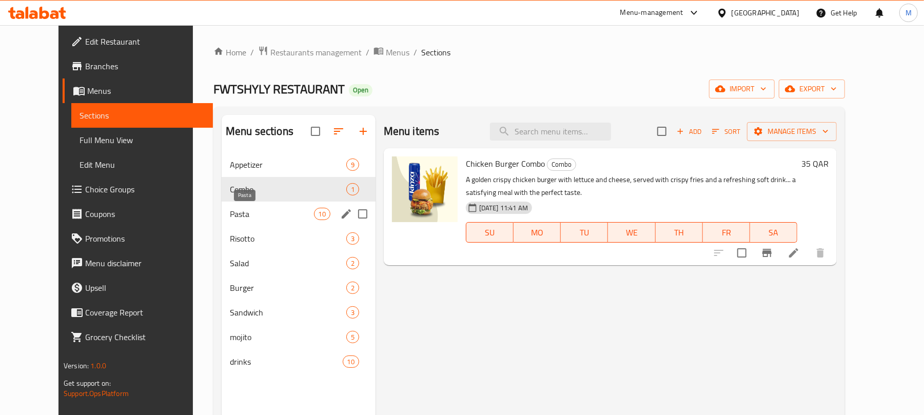
click at [247, 210] on span "Pasta" at bounding box center [272, 214] width 84 height 12
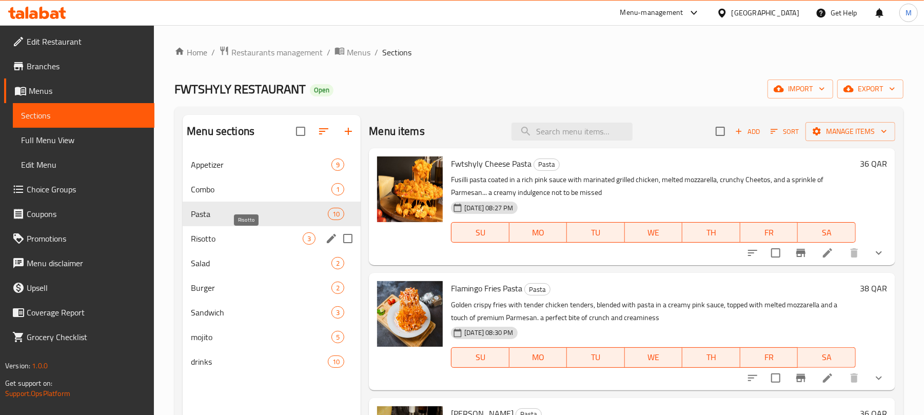
click at [248, 242] on span "Risotto" at bounding box center [247, 238] width 112 height 12
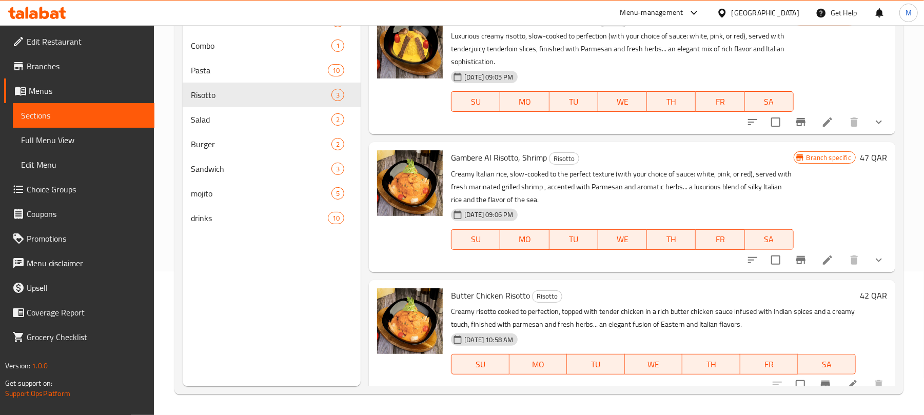
scroll to position [11, 0]
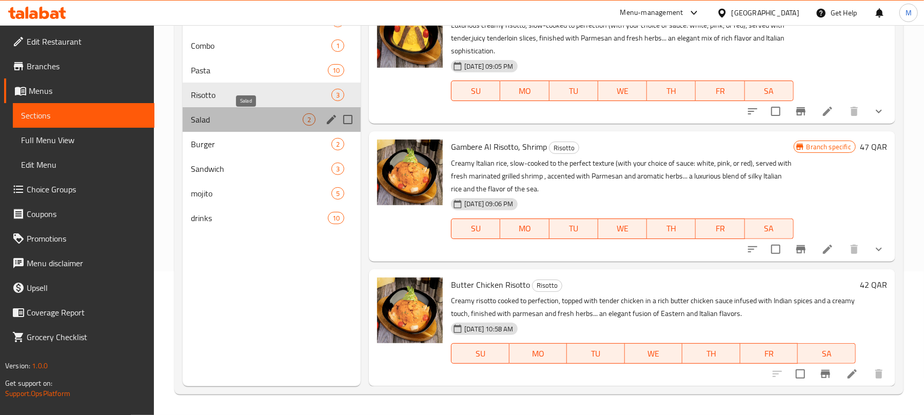
click at [249, 121] on span "Salad" at bounding box center [247, 119] width 112 height 12
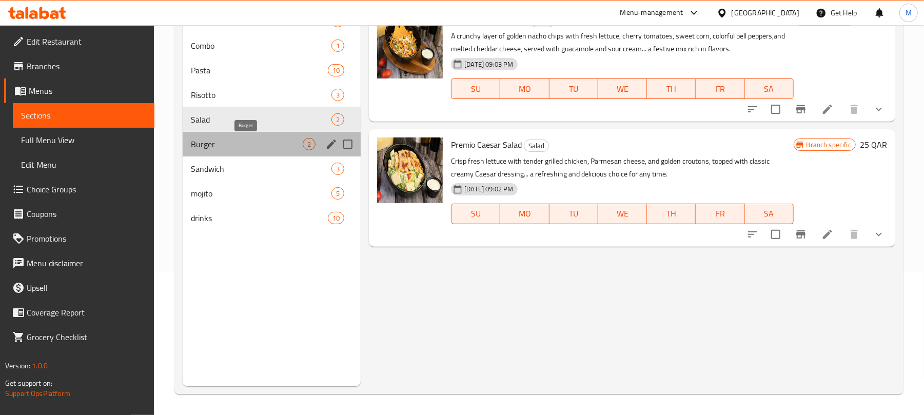
click at [245, 146] on span "Burger" at bounding box center [247, 144] width 112 height 12
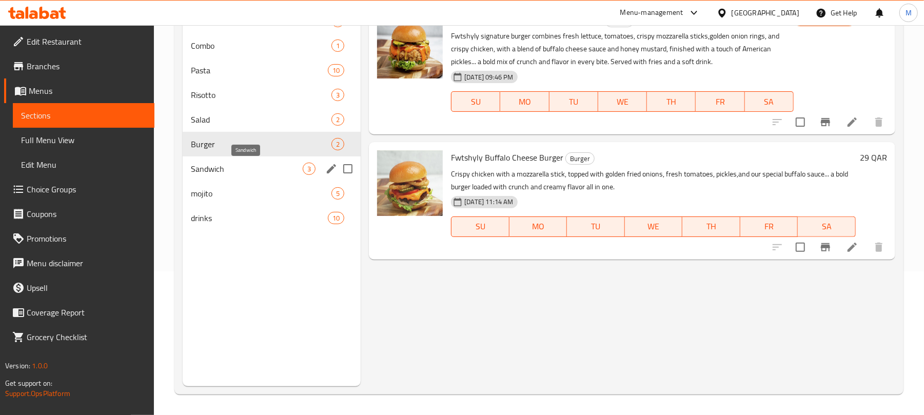
click at [242, 166] on span "Sandwich" at bounding box center [247, 169] width 112 height 12
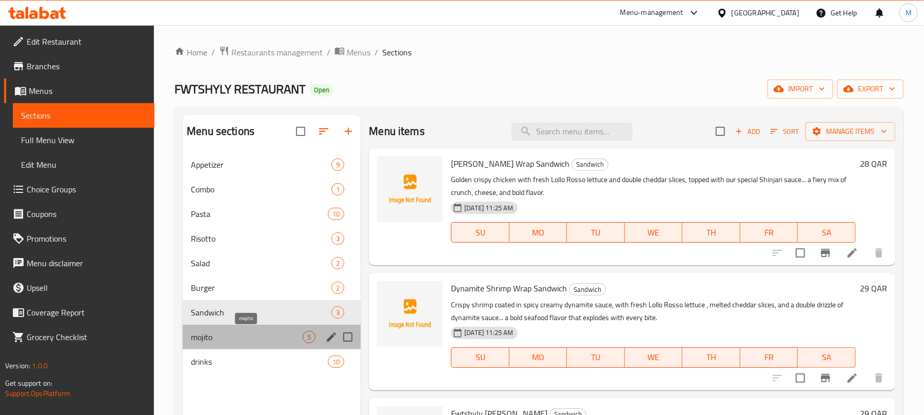
click at [282, 336] on span "mojito" at bounding box center [247, 337] width 112 height 12
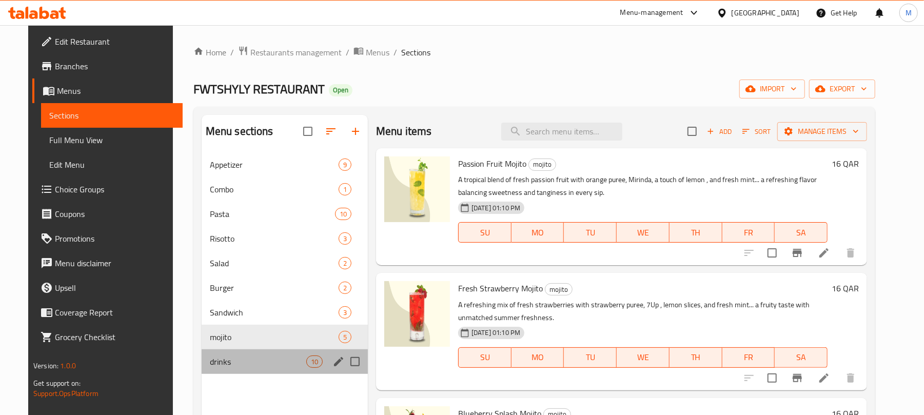
click at [259, 351] on div "drinks 10" at bounding box center [285, 361] width 166 height 25
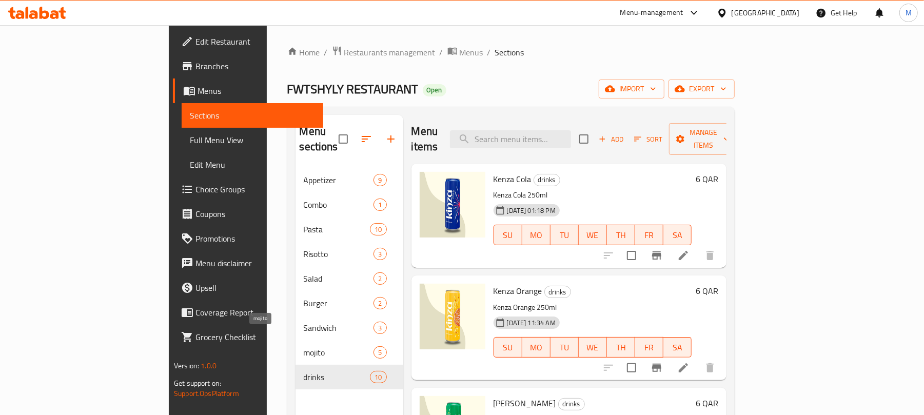
scroll to position [136, 0]
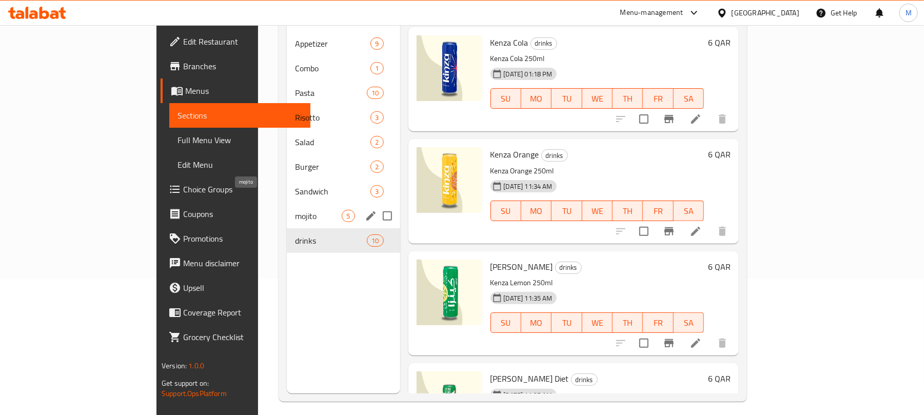
click at [295, 210] on span "mojito" at bounding box center [318, 216] width 47 height 12
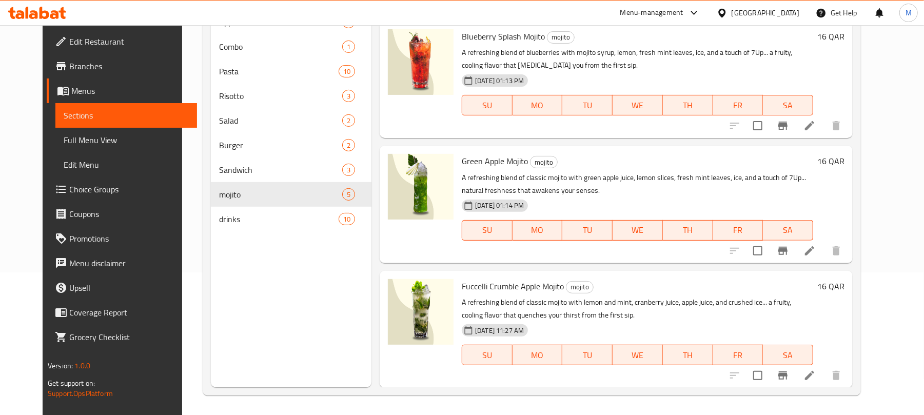
scroll to position [144, 0]
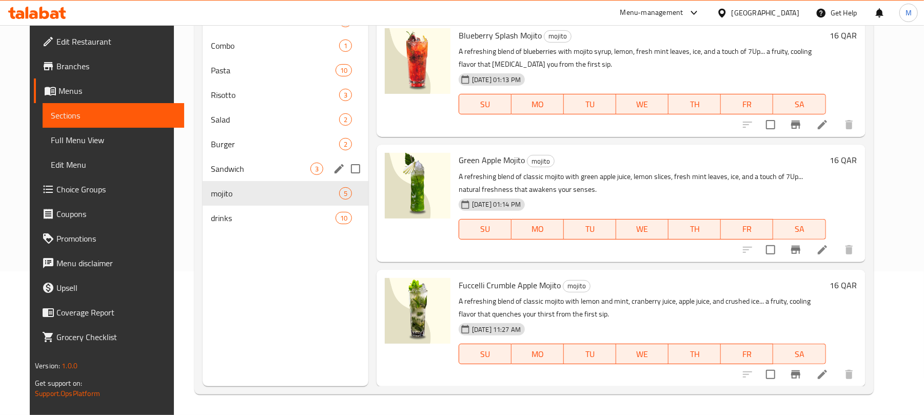
click at [262, 157] on div "Sandwich 3" at bounding box center [286, 168] width 166 height 25
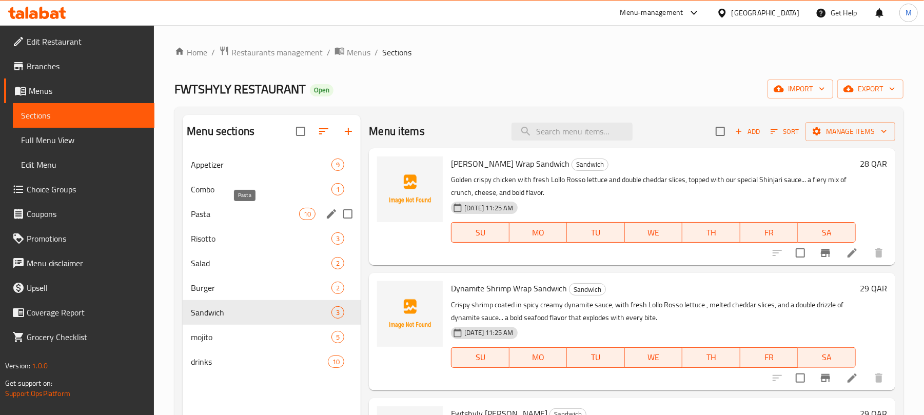
click at [278, 215] on span "Pasta" at bounding box center [245, 214] width 108 height 12
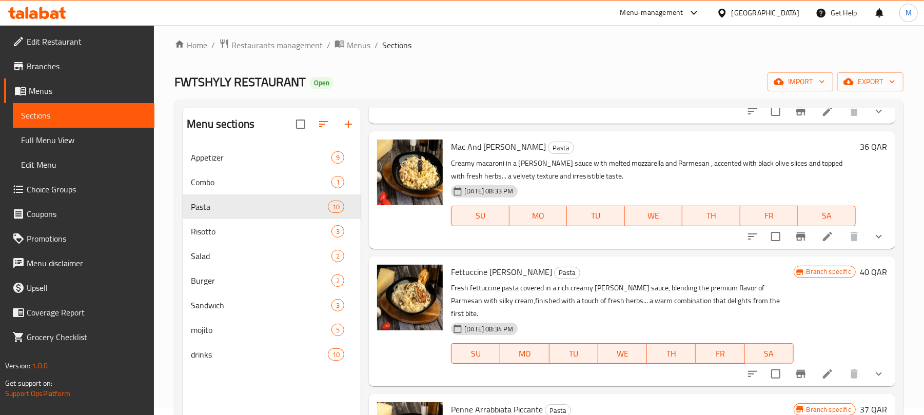
scroll to position [380, 0]
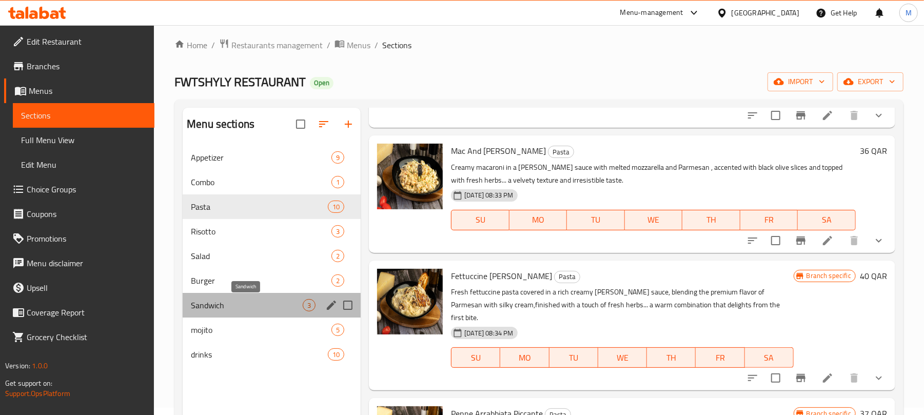
click at [291, 308] on span "Sandwich" at bounding box center [247, 305] width 112 height 12
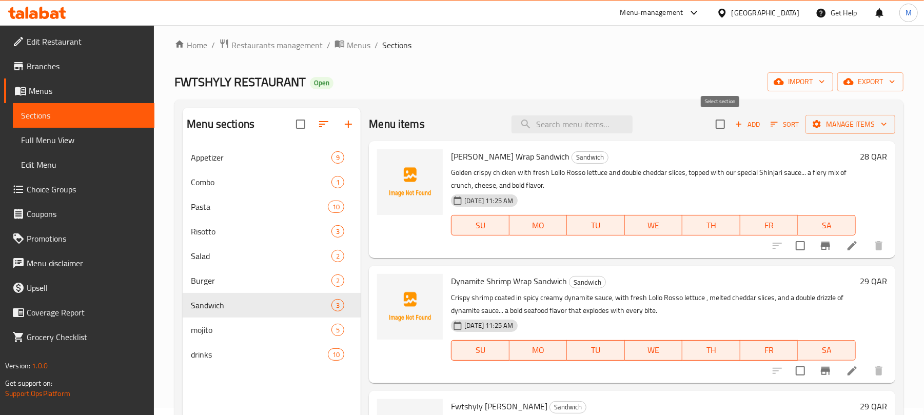
click at [725, 121] on input "checkbox" at bounding box center [720, 124] width 22 height 22
checkbox input "true"
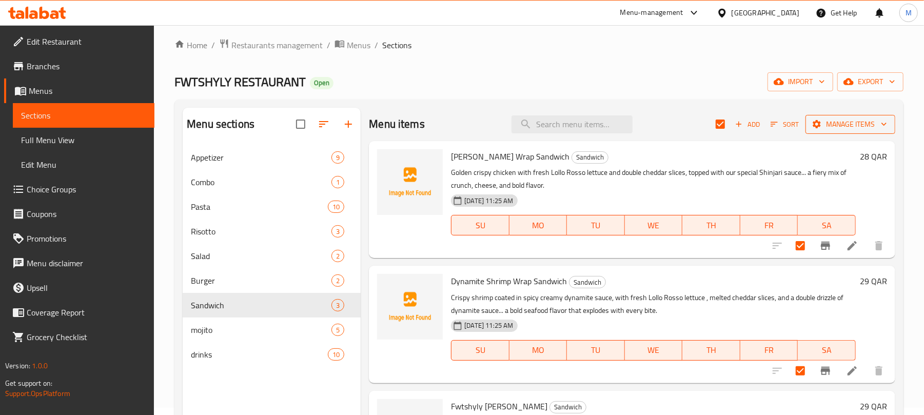
click at [821, 122] on icon "button" at bounding box center [816, 124] width 10 height 10
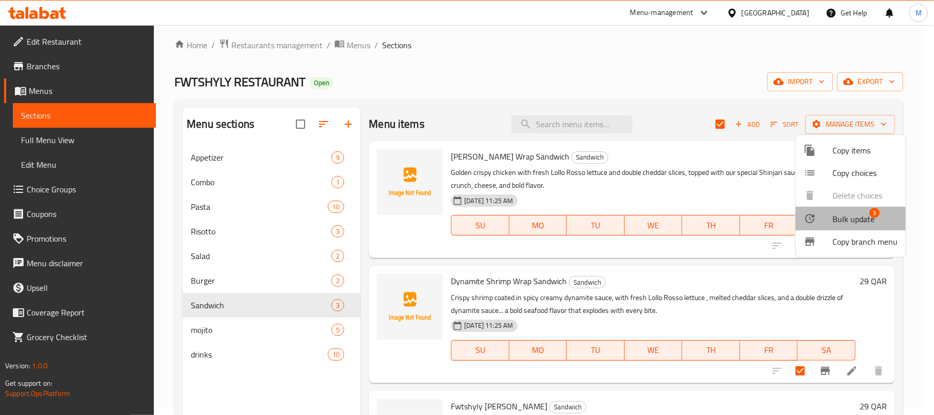
click at [827, 224] on div at bounding box center [818, 218] width 29 height 12
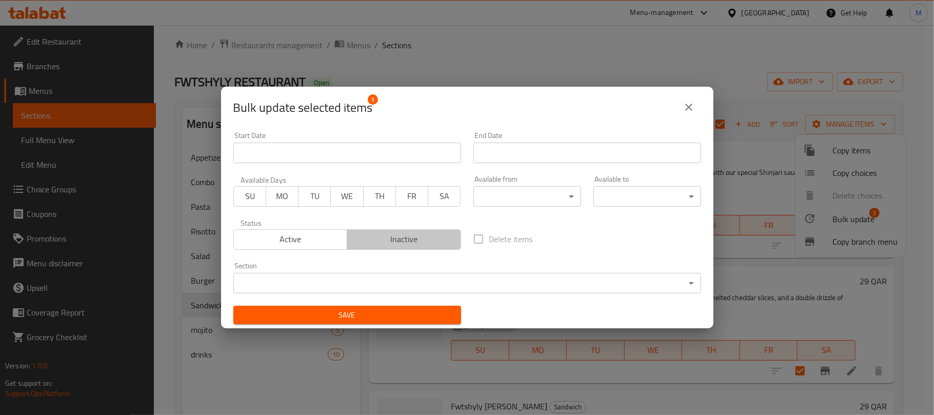
click at [435, 238] on span "Inactive" at bounding box center [404, 239] width 106 height 15
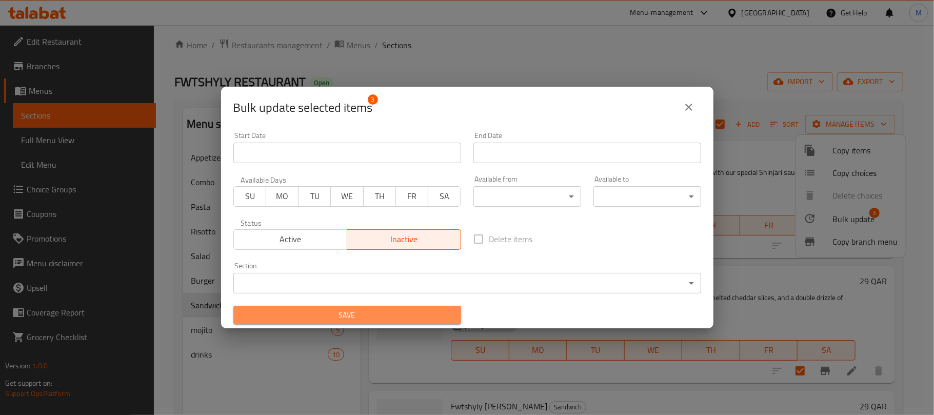
click at [405, 312] on span "Save" at bounding box center [347, 315] width 211 height 13
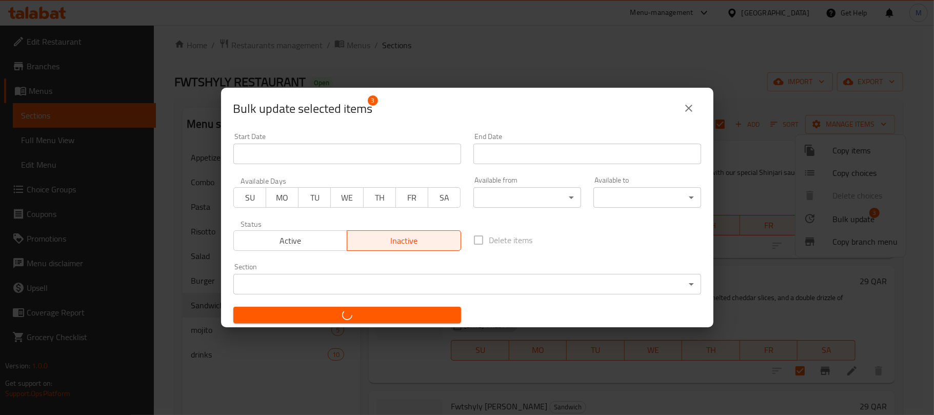
checkbox input "false"
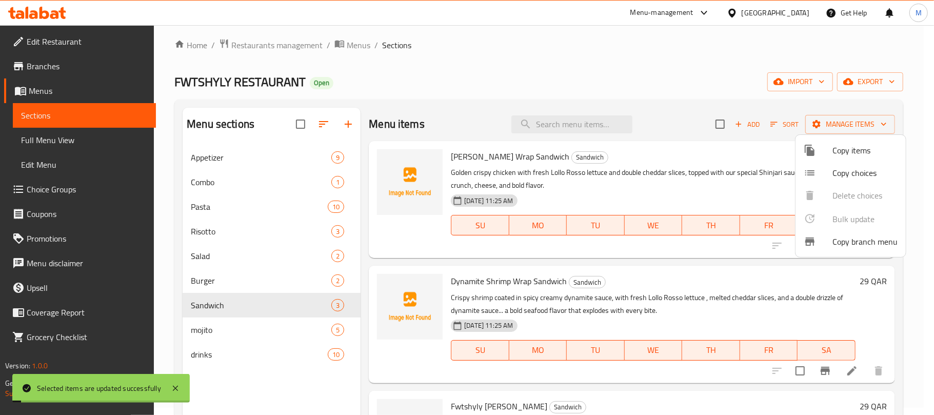
click at [479, 63] on div at bounding box center [467, 207] width 934 height 415
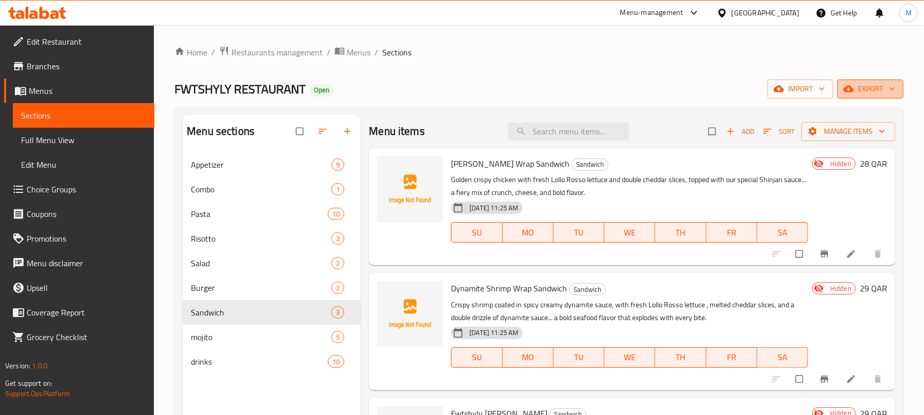
click at [860, 92] on span "export" at bounding box center [870, 89] width 50 height 13
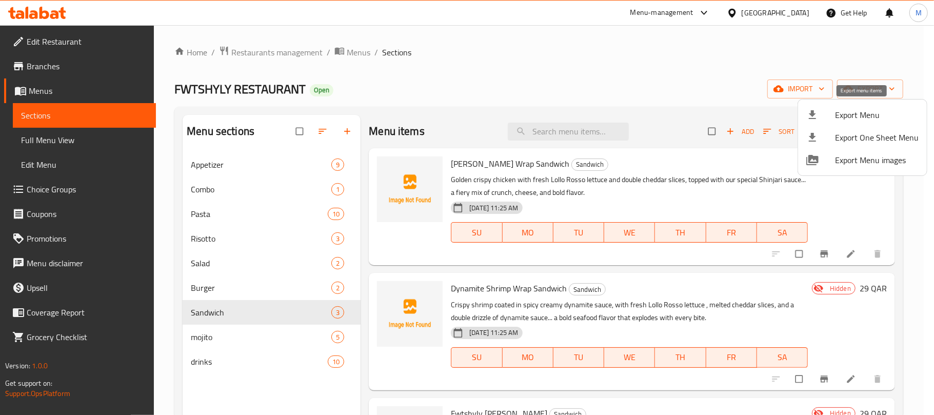
click at [849, 111] on span "Export Menu" at bounding box center [877, 115] width 84 height 12
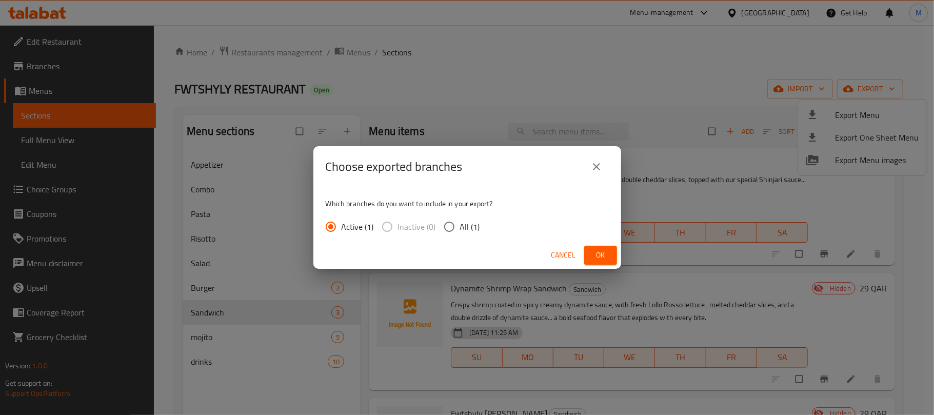
click at [463, 229] on span "All (1)" at bounding box center [470, 227] width 20 height 12
click at [460, 229] on input "All (1)" at bounding box center [449, 227] width 22 height 22
radio input "true"
click at [600, 262] on button "Ok" at bounding box center [600, 255] width 33 height 19
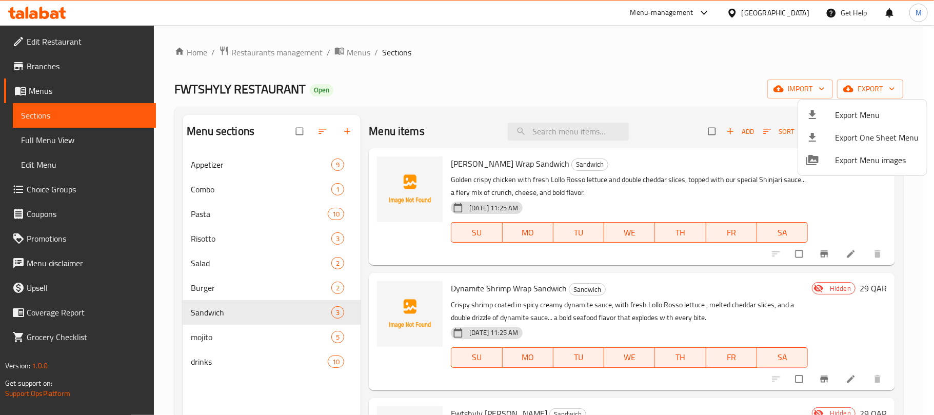
click at [469, 62] on div at bounding box center [467, 207] width 934 height 415
